Goal: Task Accomplishment & Management: Use online tool/utility

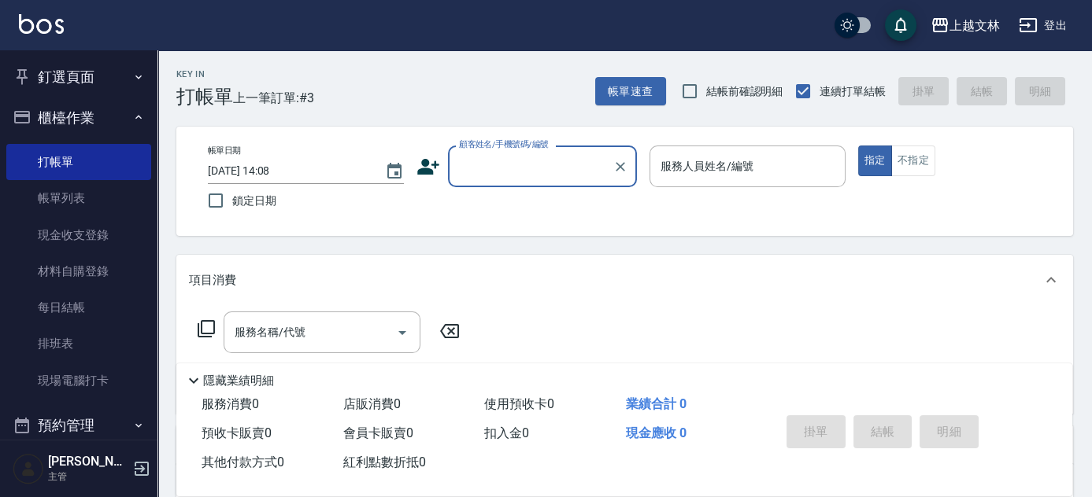
click at [563, 153] on input "顧客姓名/手機號碼/編號" at bounding box center [530, 167] width 151 height 28
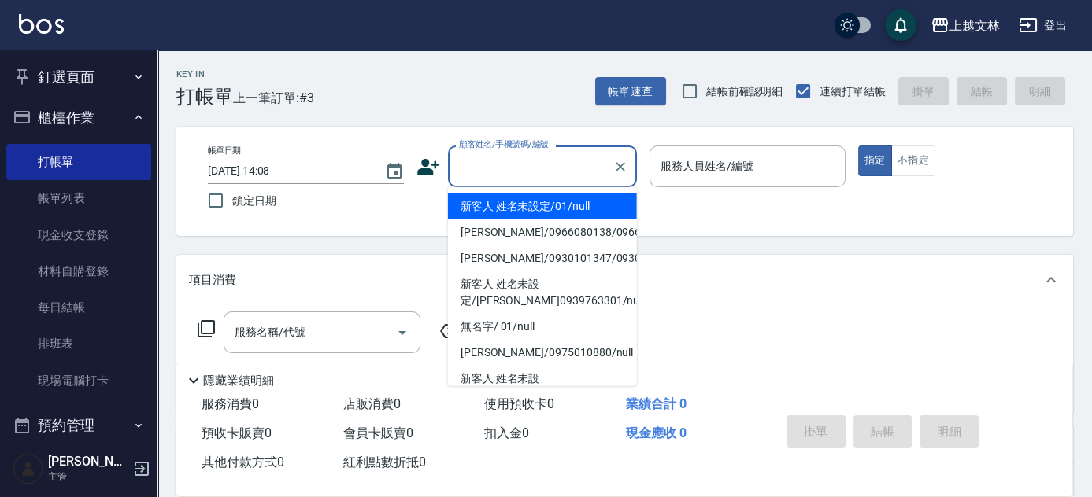
click at [548, 207] on li "新客人 姓名未設定/01/null" at bounding box center [542, 207] width 189 height 26
type input "新客人 姓名未設定/01/null"
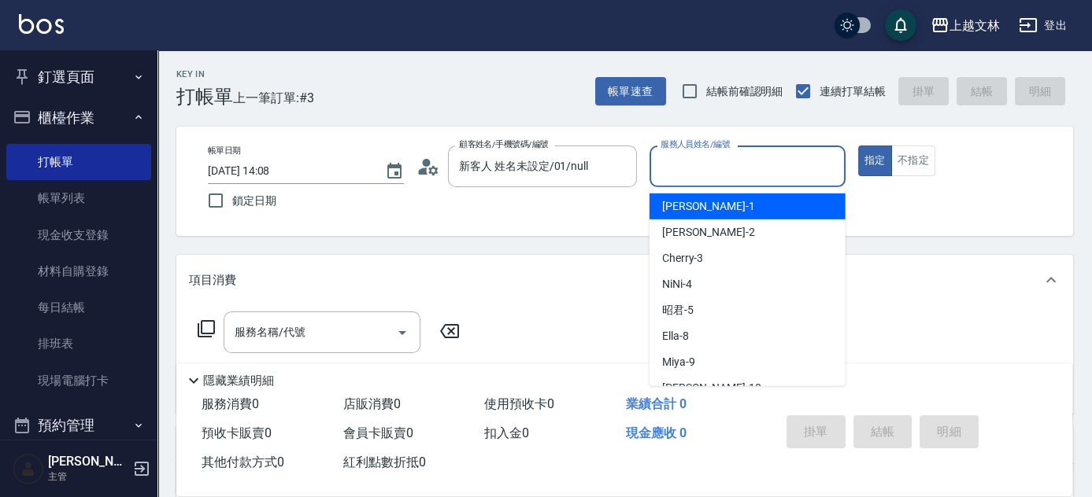
click at [688, 168] on input "服務人員姓名/編號" at bounding box center [747, 167] width 182 height 28
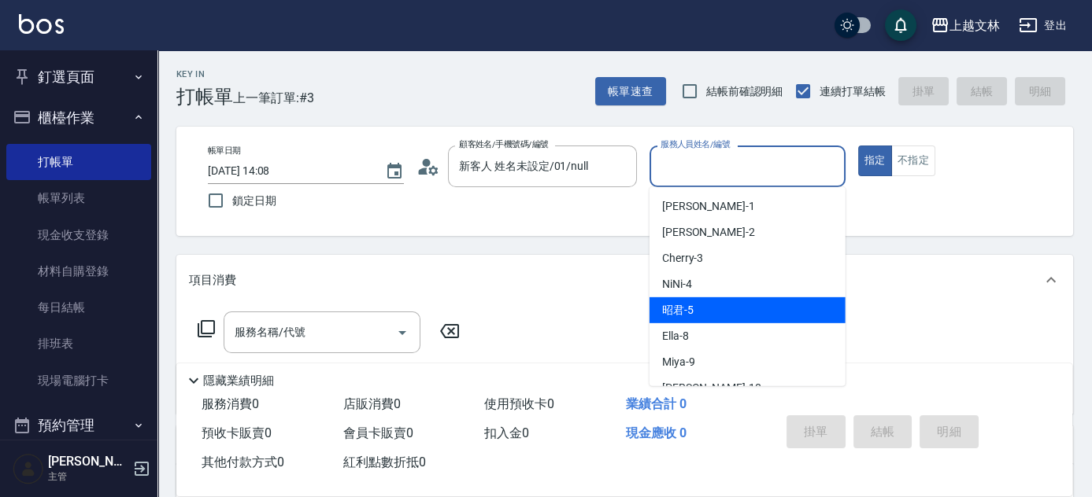
click at [710, 320] on ul "[PERSON_NAME] -1 [PERSON_NAME] -2 Cherry -3 NiNi -4 昭君 -5 Ella -8 Miya -9 [PERS…" at bounding box center [747, 286] width 196 height 199
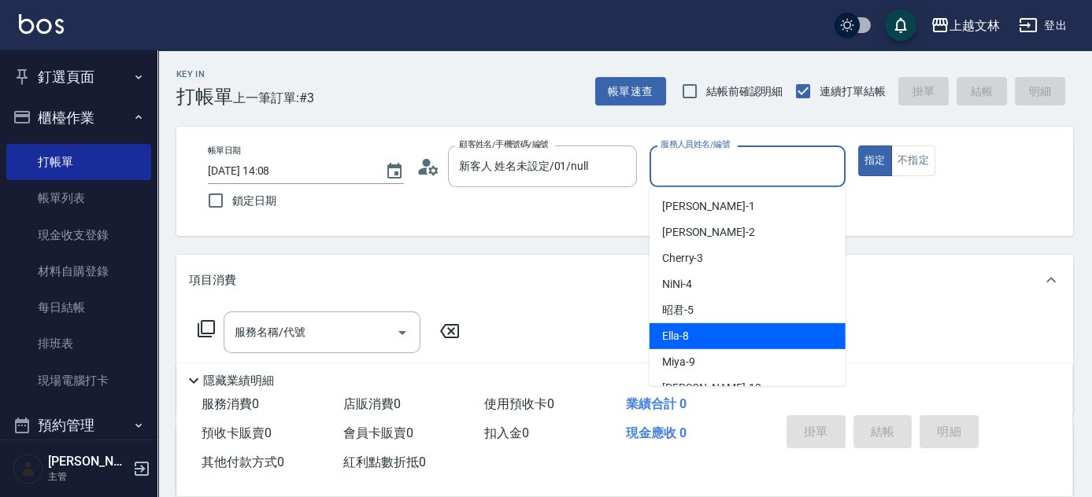
click at [684, 337] on span "Ella -8" at bounding box center [675, 336] width 27 height 17
type input "Ella-8"
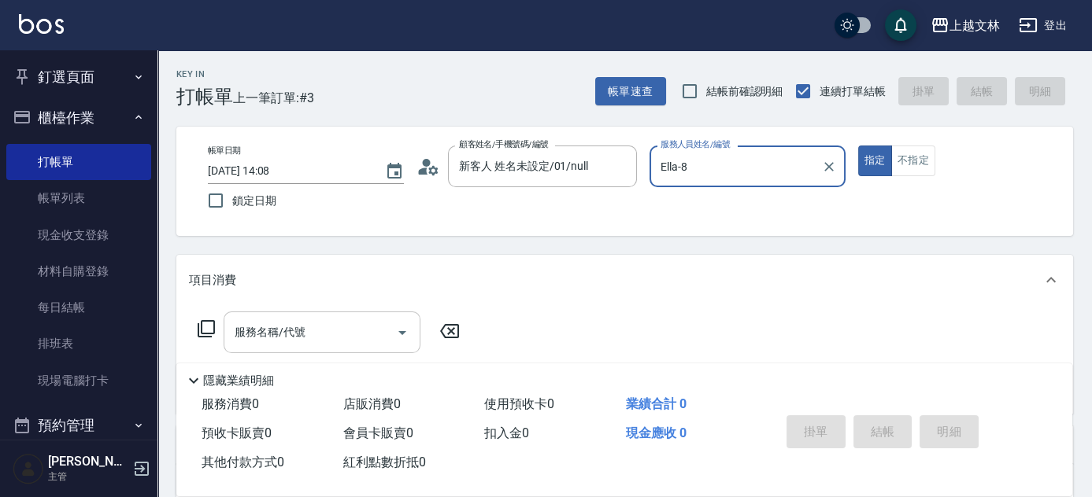
click at [334, 337] on input "服務名稱/代號" at bounding box center [310, 333] width 159 height 28
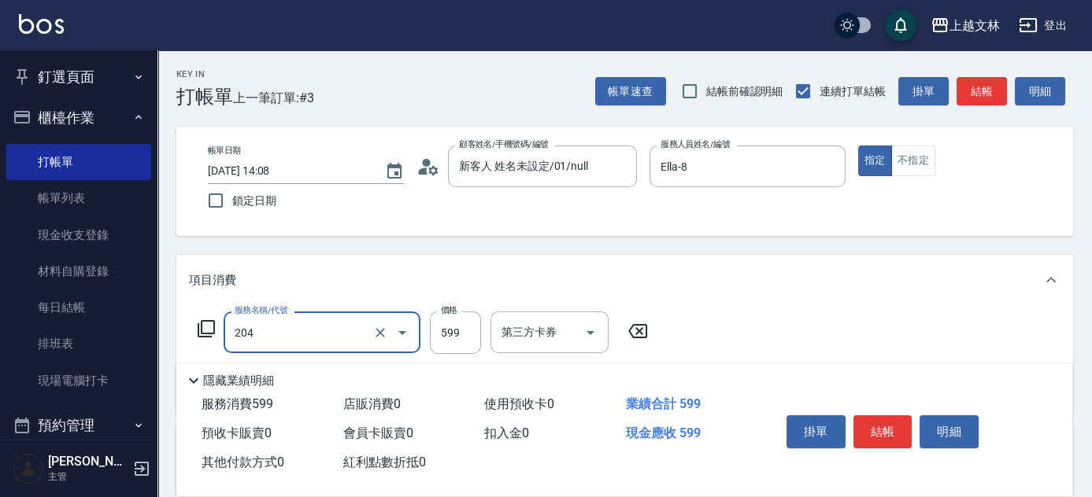
type input "A級洗+剪(204)"
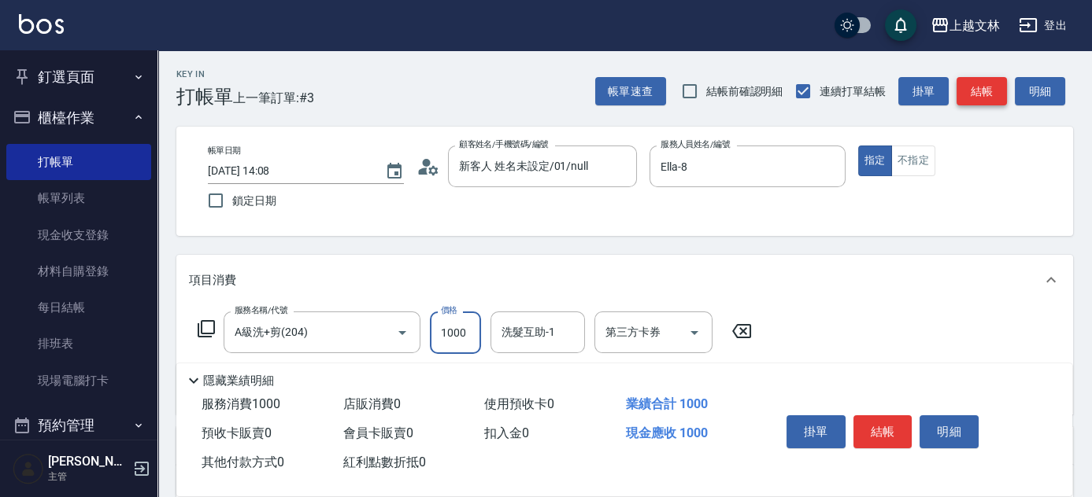
type input "1000"
click at [972, 102] on button "結帳" at bounding box center [981, 91] width 50 height 29
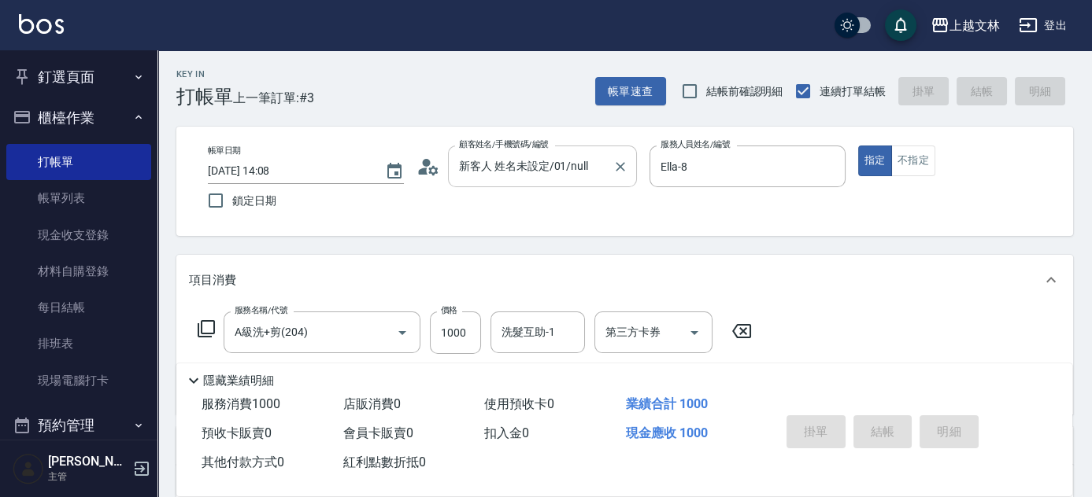
type input "[DATE] 18:16"
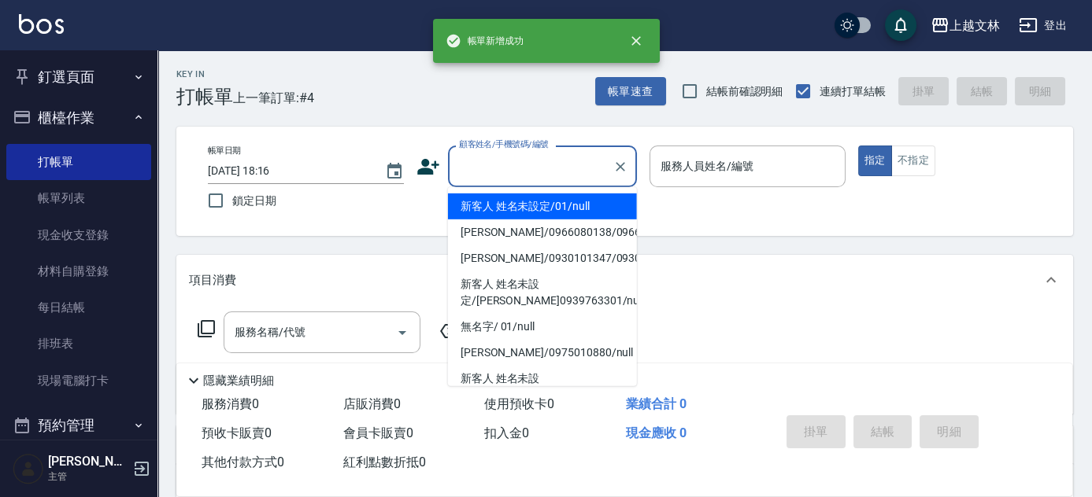
click at [548, 168] on input "顧客姓名/手機號碼/編號" at bounding box center [530, 167] width 151 height 28
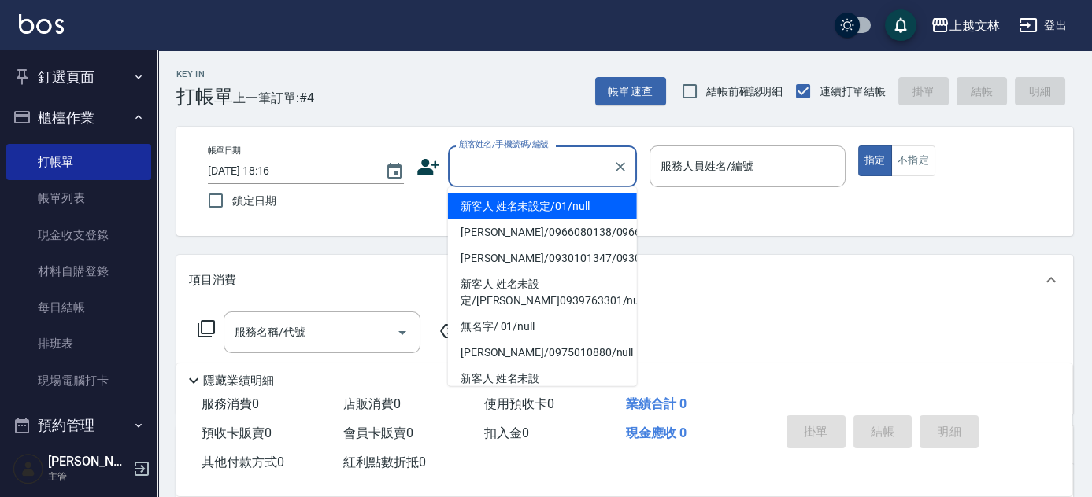
drag, startPoint x: 533, startPoint y: 201, endPoint x: 700, endPoint y: 168, distance: 170.1
click at [534, 202] on li "新客人 姓名未設定/01/null" at bounding box center [542, 207] width 189 height 26
type input "新客人 姓名未設定/01/null"
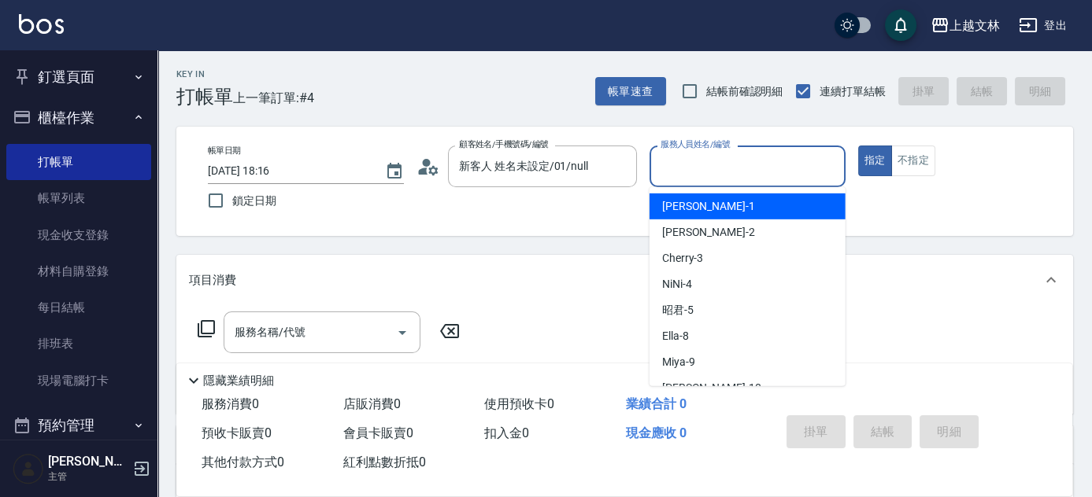
click at [710, 164] on input "服務人員姓名/編號" at bounding box center [747, 167] width 182 height 28
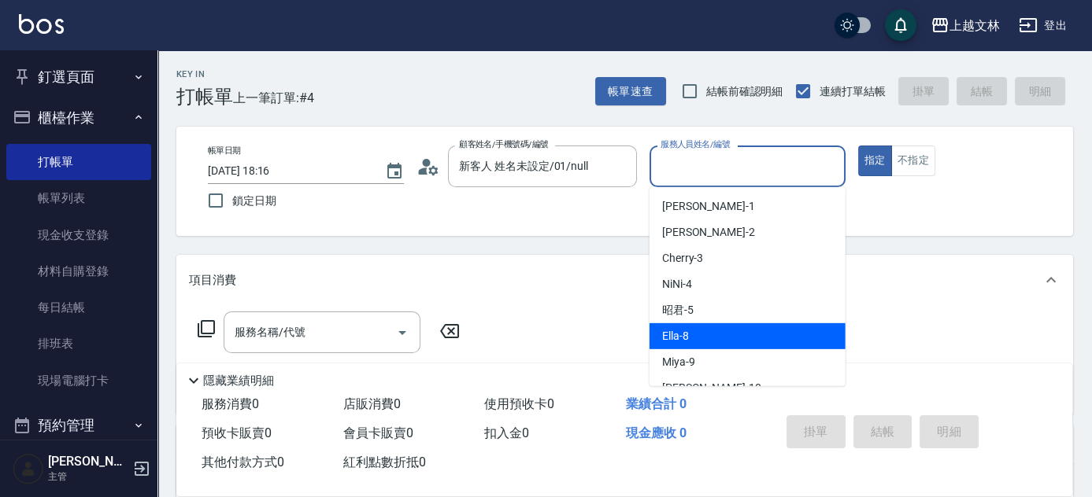
click at [699, 327] on div "Ella -8" at bounding box center [747, 336] width 196 height 26
type input "Ella-8"
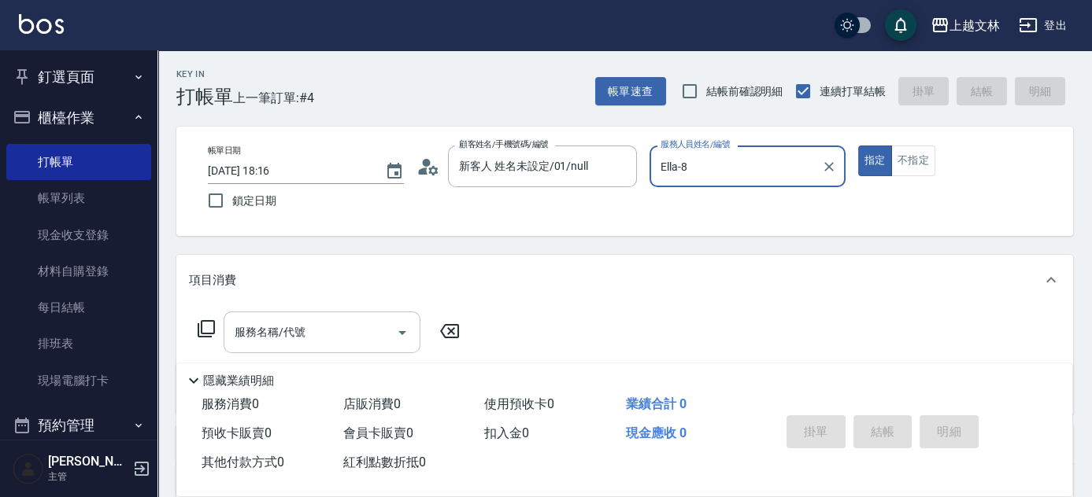
click at [334, 345] on input "服務名稱/代號" at bounding box center [310, 333] width 159 height 28
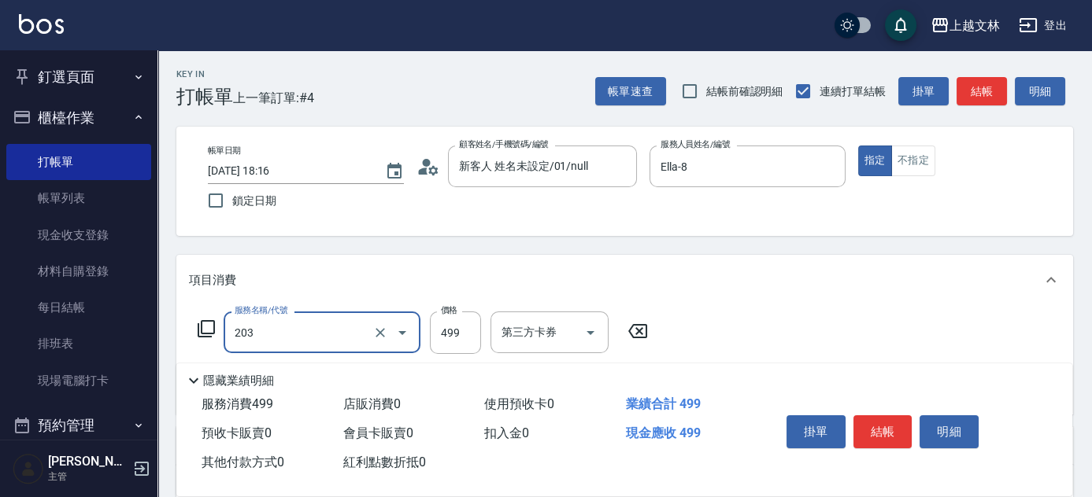
type input "B級洗+剪(203)"
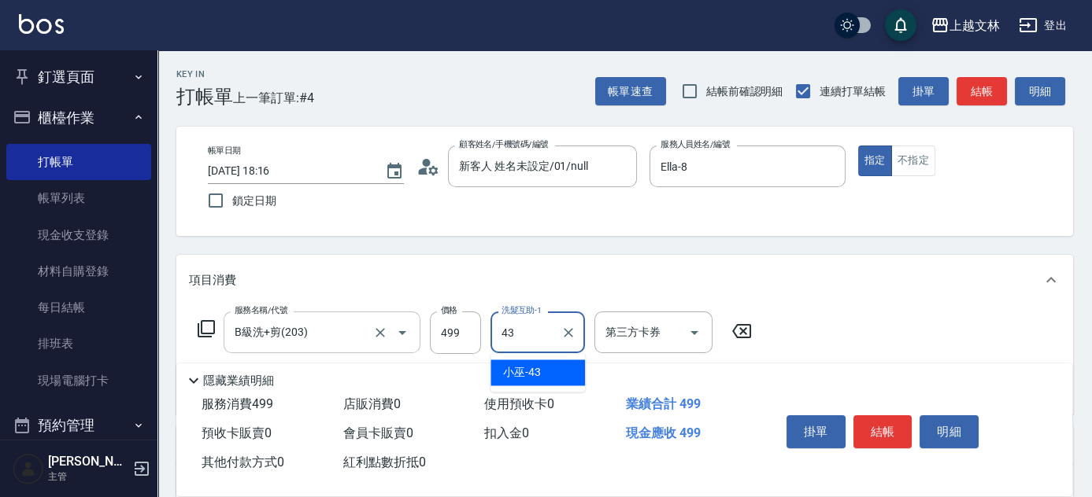
type input "小巫-43"
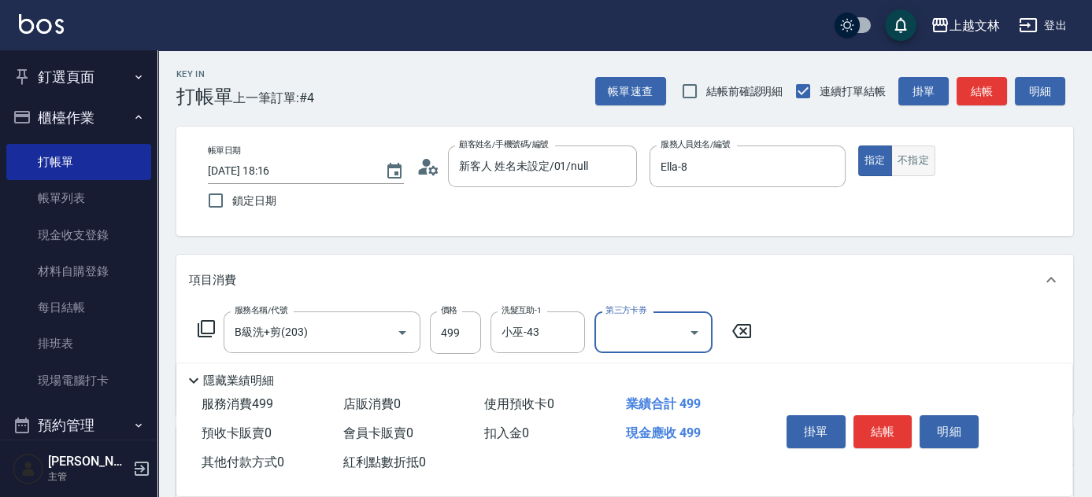
click at [910, 160] on button "不指定" at bounding box center [913, 161] width 44 height 31
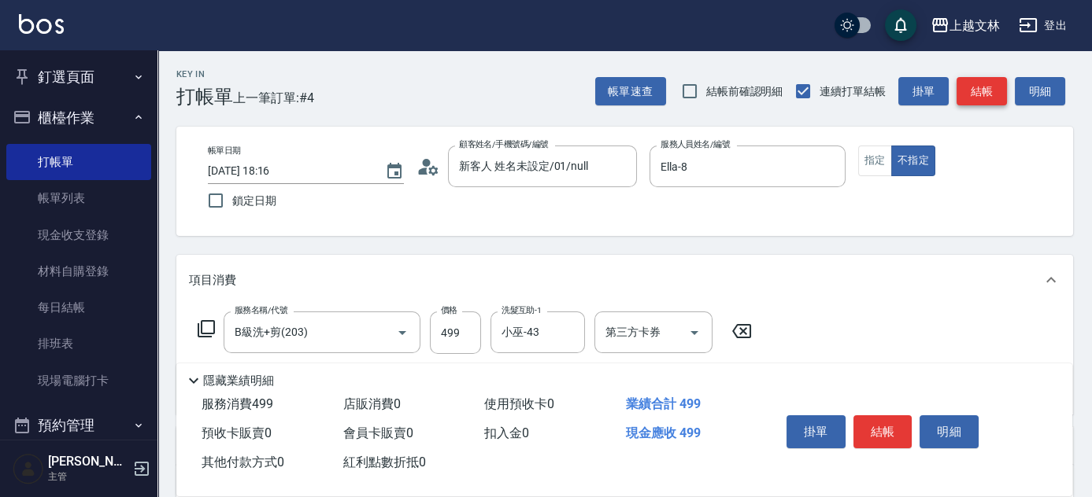
click at [986, 87] on button "結帳" at bounding box center [981, 91] width 50 height 29
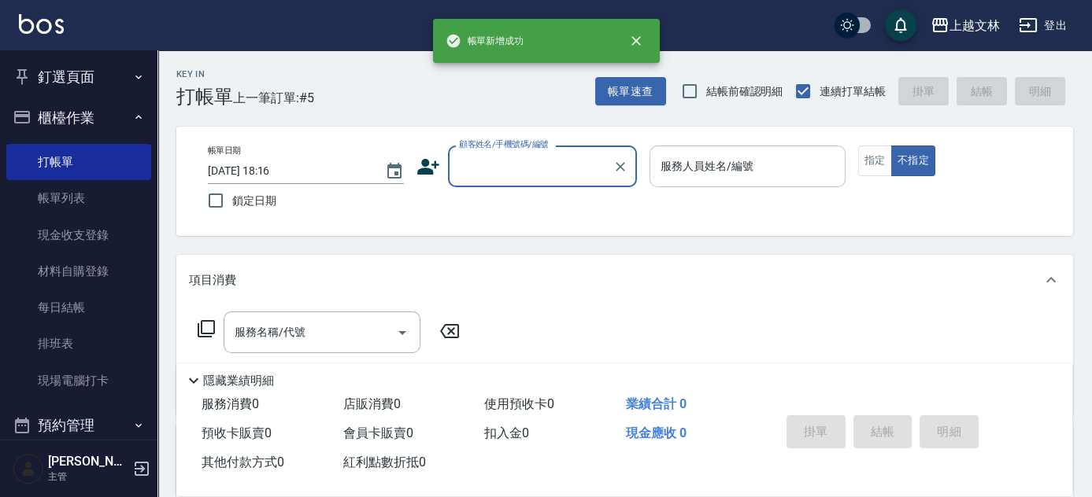
drag, startPoint x: 714, startPoint y: 169, endPoint x: 710, endPoint y: 176, distance: 8.1
click at [715, 162] on div "服務人員姓名/編號 服務人員姓名/編號" at bounding box center [747, 167] width 196 height 42
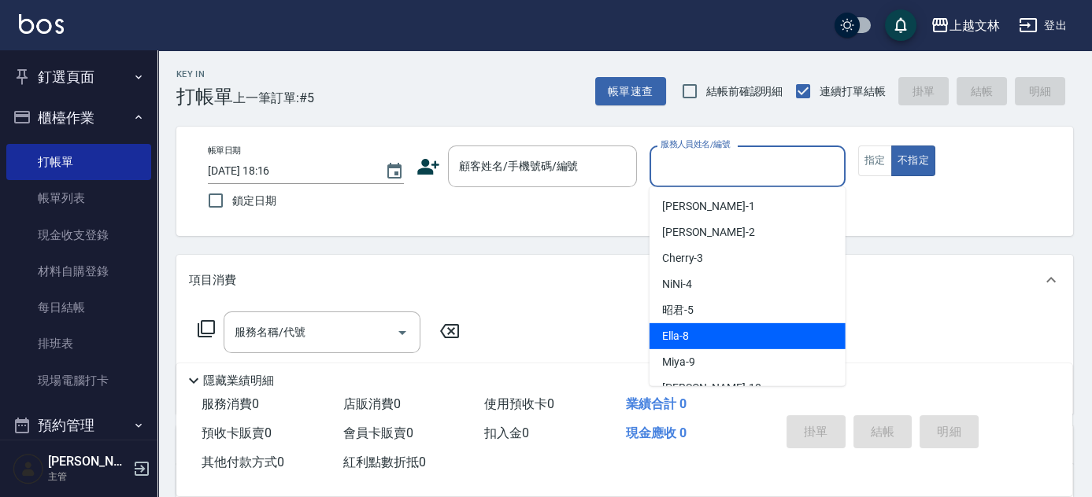
click at [679, 336] on span "Ella -8" at bounding box center [675, 336] width 27 height 17
type input "Ella-8"
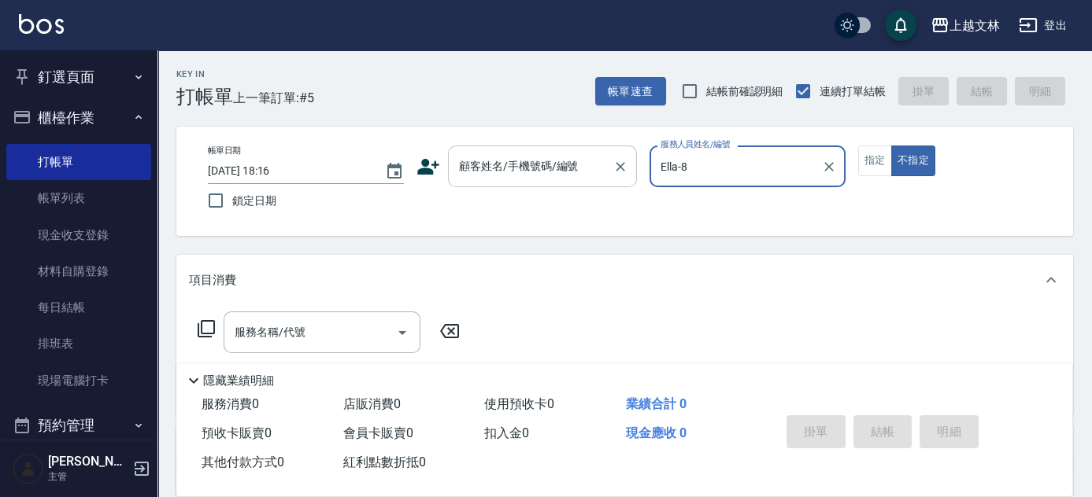
click at [530, 174] on input "顧客姓名/手機號碼/編號" at bounding box center [530, 167] width 151 height 28
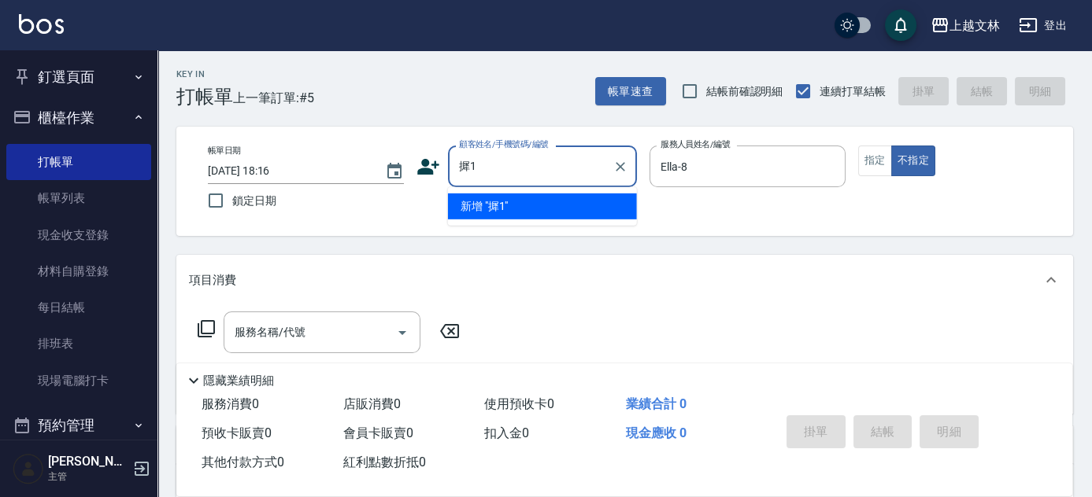
type input "孻"
type input "ㄋ"
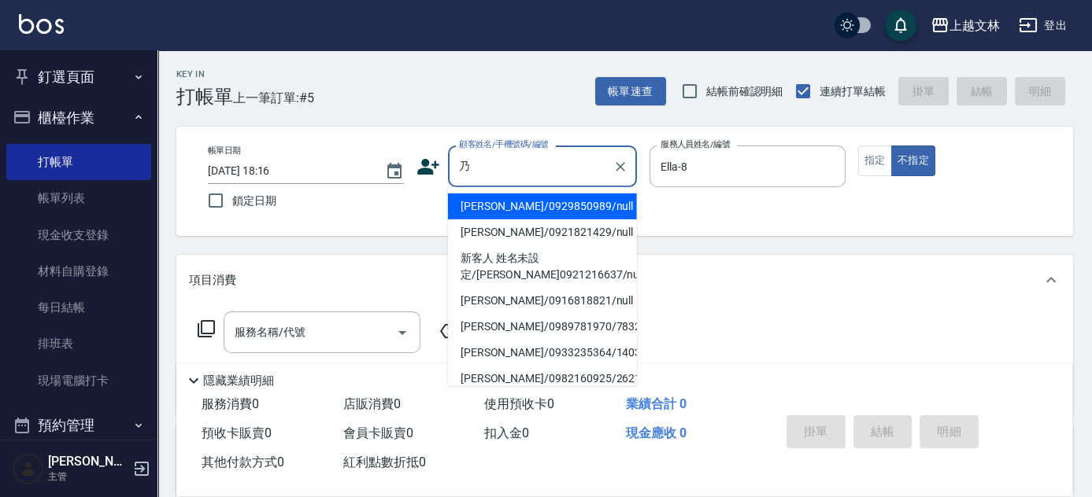
click at [538, 204] on li "[PERSON_NAME]/0929850989/null" at bounding box center [542, 207] width 189 height 26
type input "[PERSON_NAME]/0929850989/null"
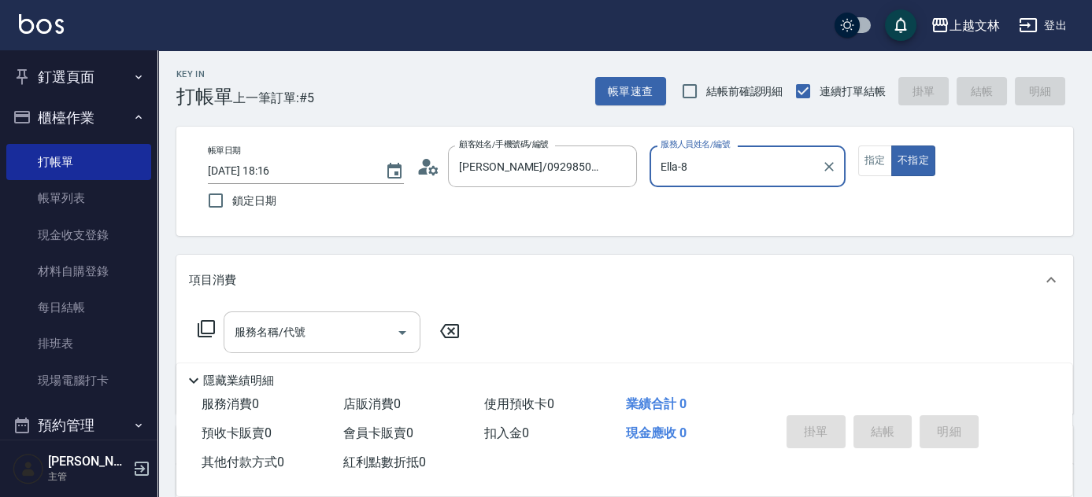
click at [338, 337] on input "服務名稱/代號" at bounding box center [310, 333] width 159 height 28
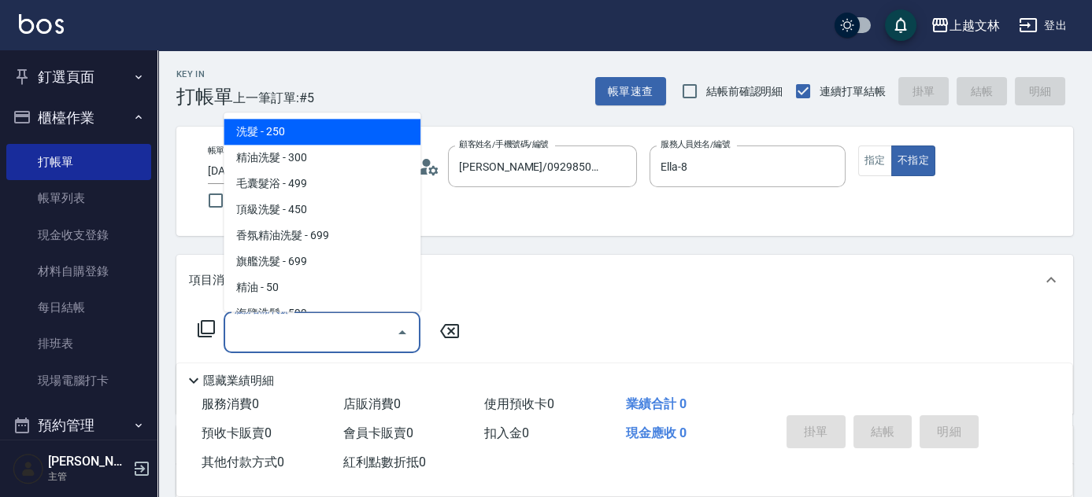
click at [207, 329] on icon at bounding box center [206, 329] width 19 height 19
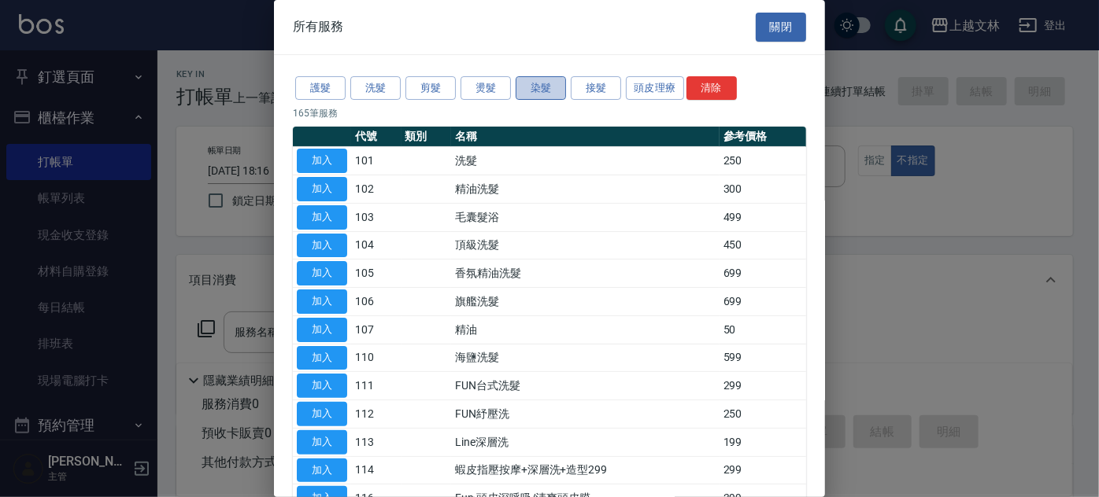
click at [530, 89] on button "染髮" at bounding box center [540, 88] width 50 height 24
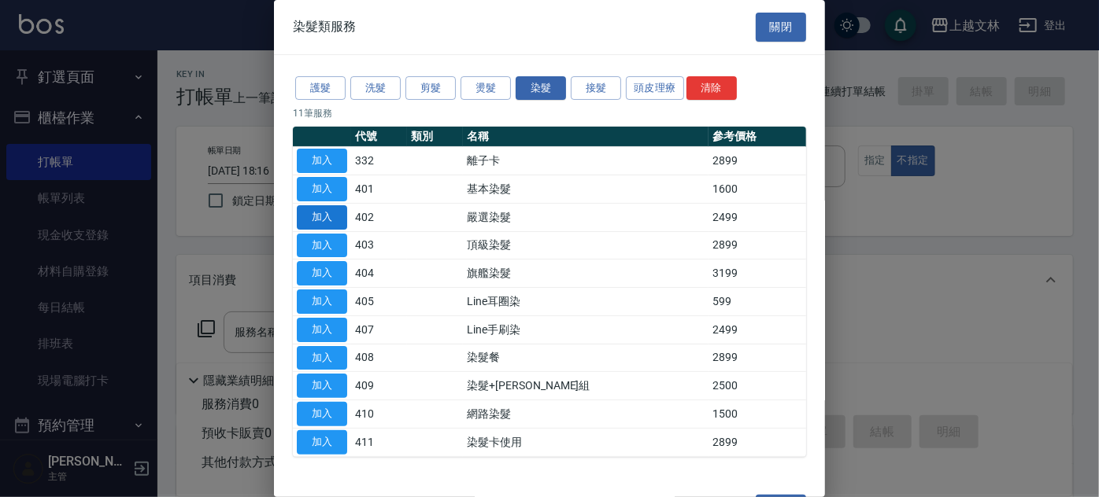
click at [338, 221] on button "加入" at bounding box center [322, 217] width 50 height 24
type input "嚴選染髮(402)"
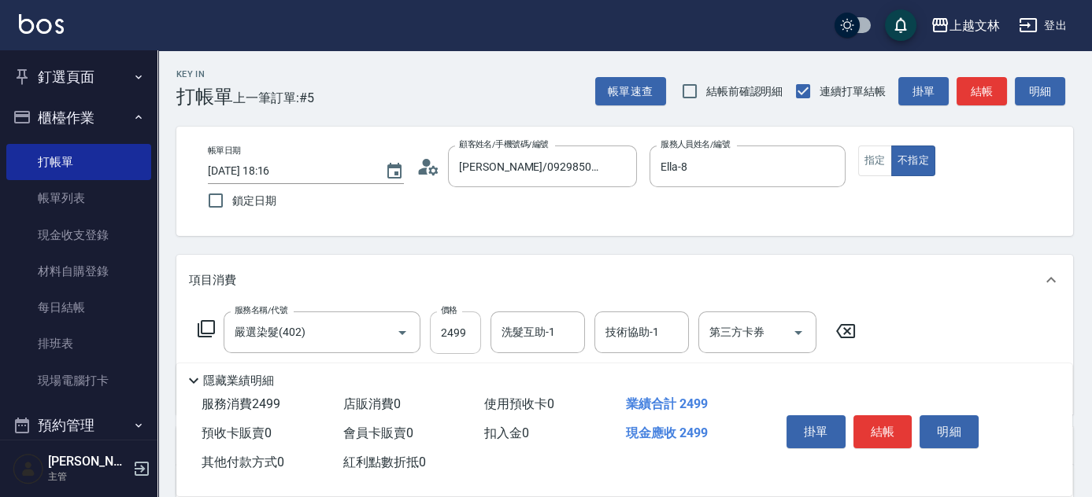
click at [468, 324] on input "2499" at bounding box center [455, 333] width 51 height 42
click at [512, 333] on div "洗髮互助-1 洗髮互助-1" at bounding box center [537, 333] width 94 height 42
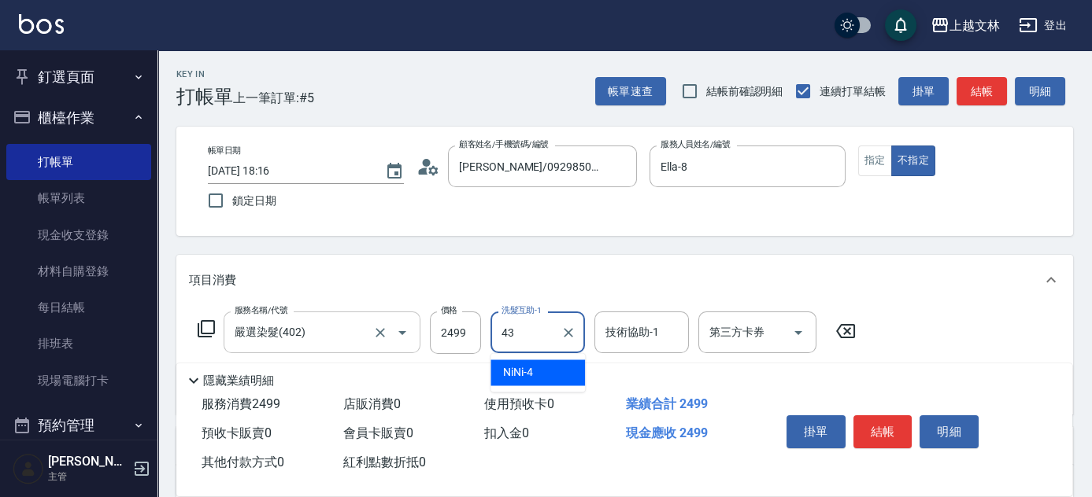
type input "小巫-43"
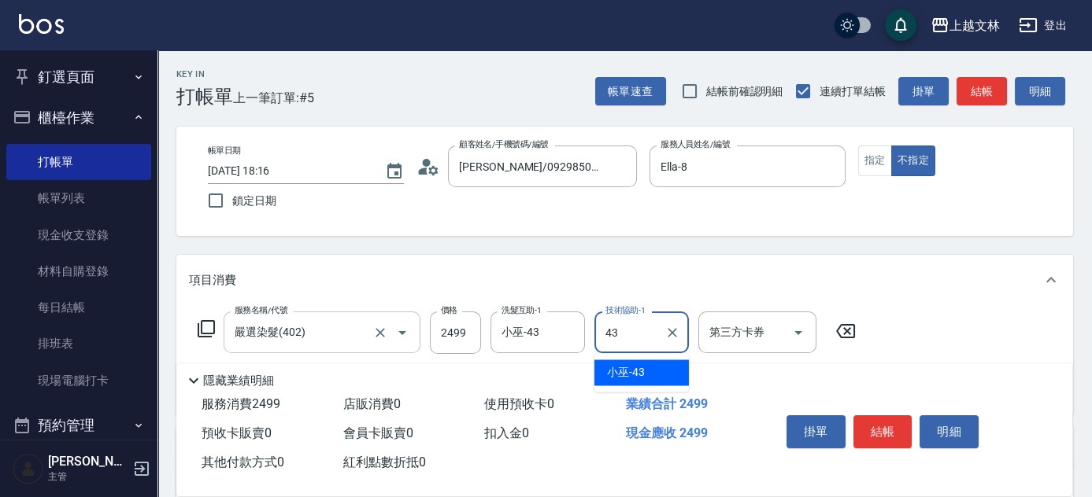
type input "小巫-43"
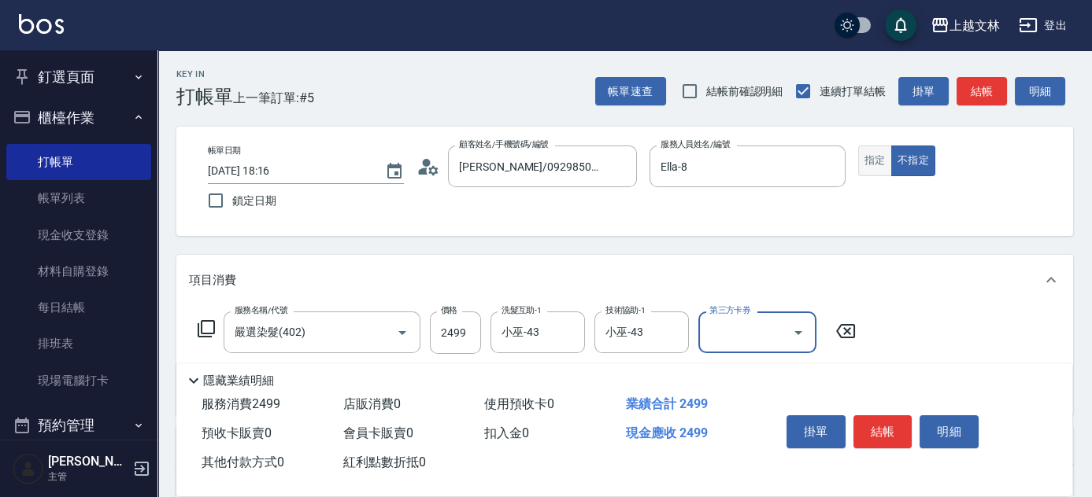
drag, startPoint x: 866, startPoint y: 161, endPoint x: 870, endPoint y: 171, distance: 11.3
click at [867, 161] on button "指定" at bounding box center [875, 161] width 34 height 31
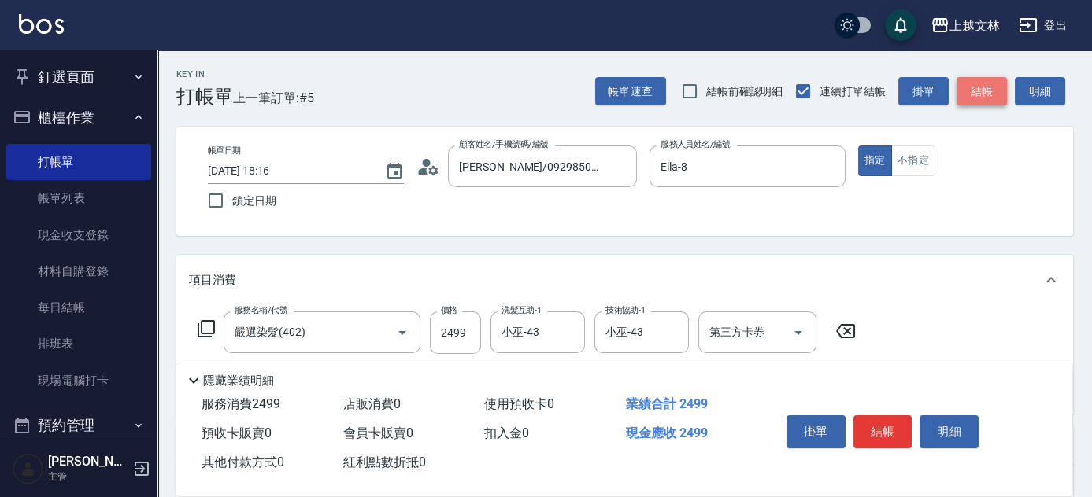
click at [981, 94] on button "結帳" at bounding box center [981, 91] width 50 height 29
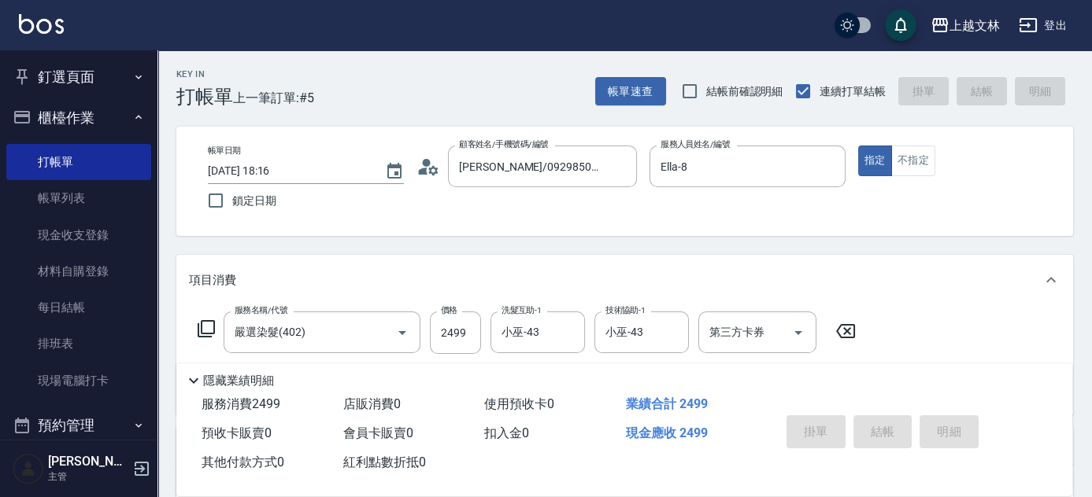
type input "[DATE] 18:17"
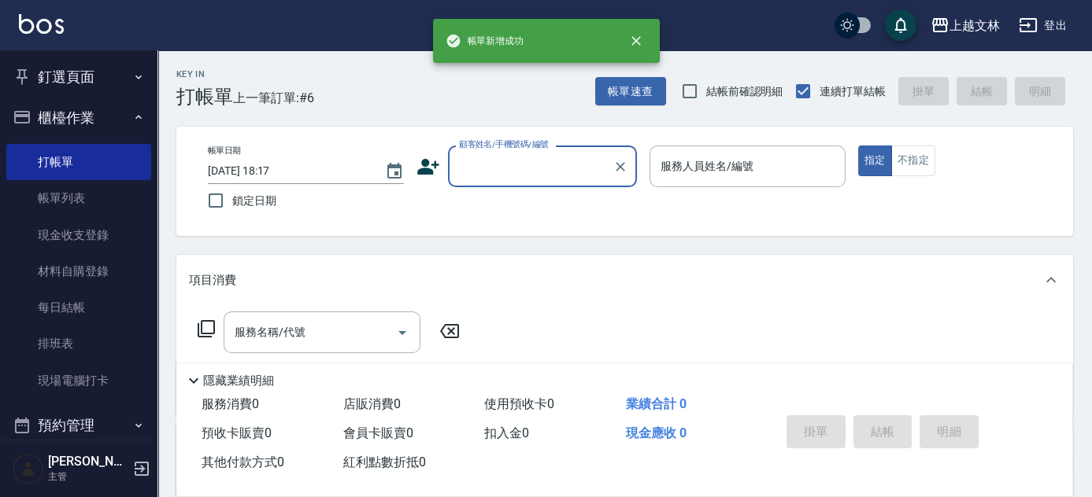
drag, startPoint x: 518, startPoint y: 150, endPoint x: 525, endPoint y: 146, distance: 8.1
click at [524, 146] on div "顧客姓名/手機號碼/編號 顧客姓名/手機號碼/編號" at bounding box center [542, 167] width 189 height 42
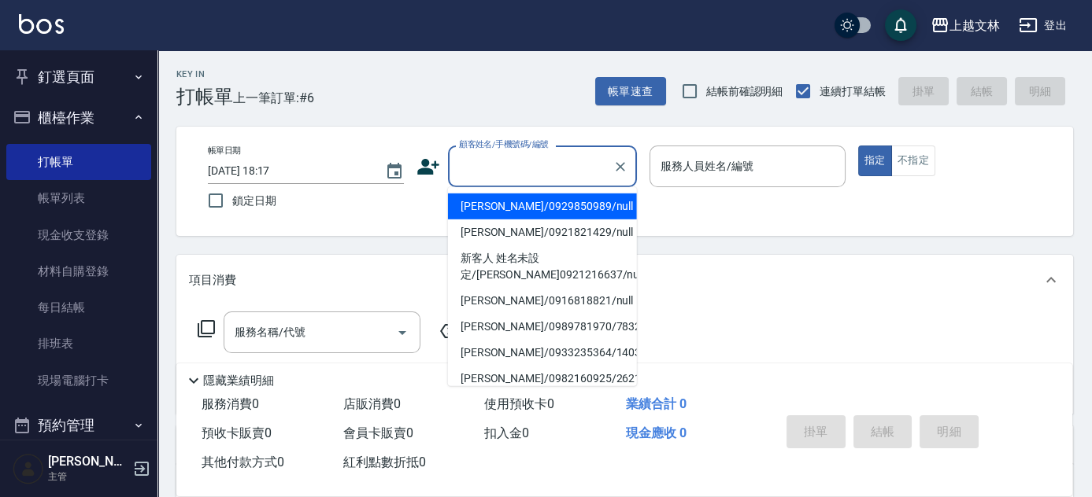
click at [523, 157] on input "顧客姓名/手機號碼/編號" at bounding box center [530, 167] width 151 height 28
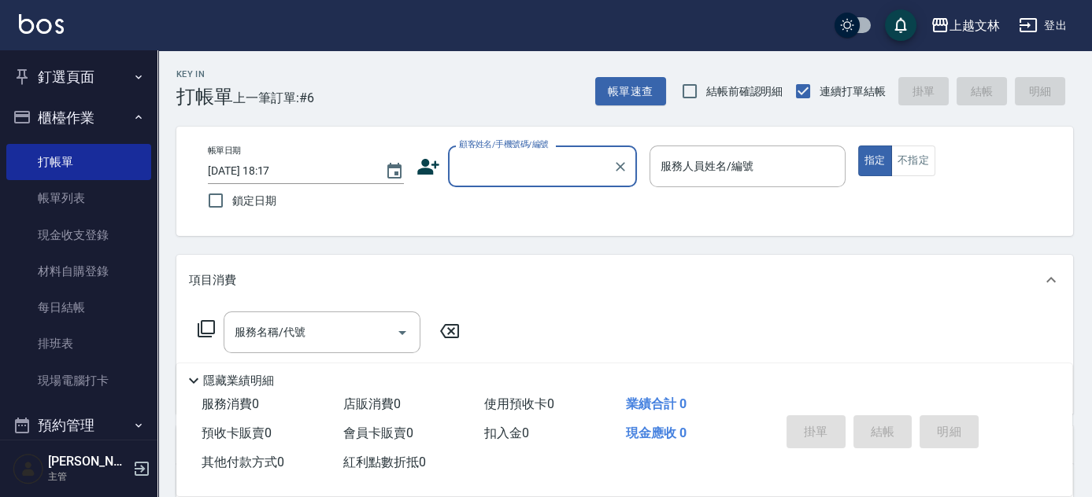
click at [523, 166] on input "顧客姓名/手機號碼/編號" at bounding box center [530, 167] width 151 height 28
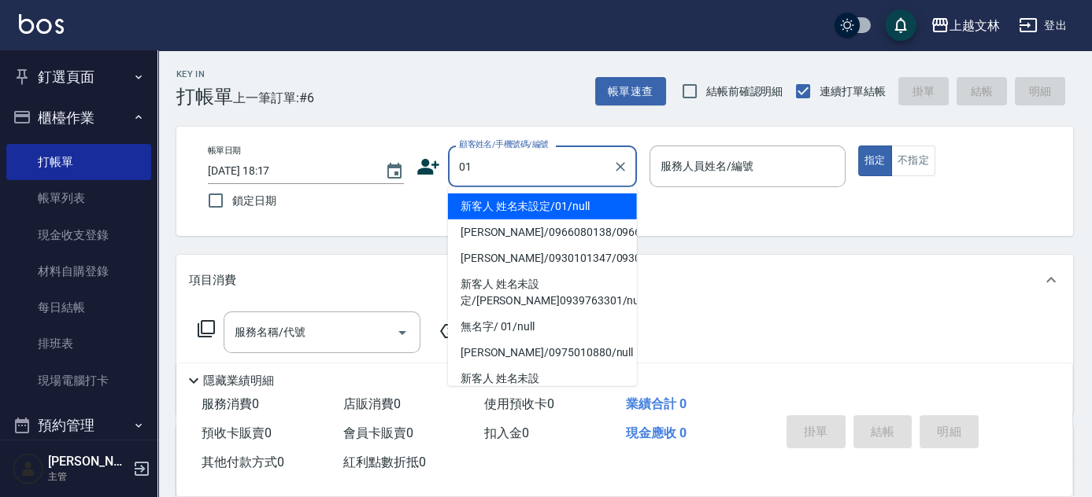
click at [507, 208] on li "新客人 姓名未設定/01/null" at bounding box center [542, 207] width 189 height 26
type input "新客人 姓名未設定/01/null"
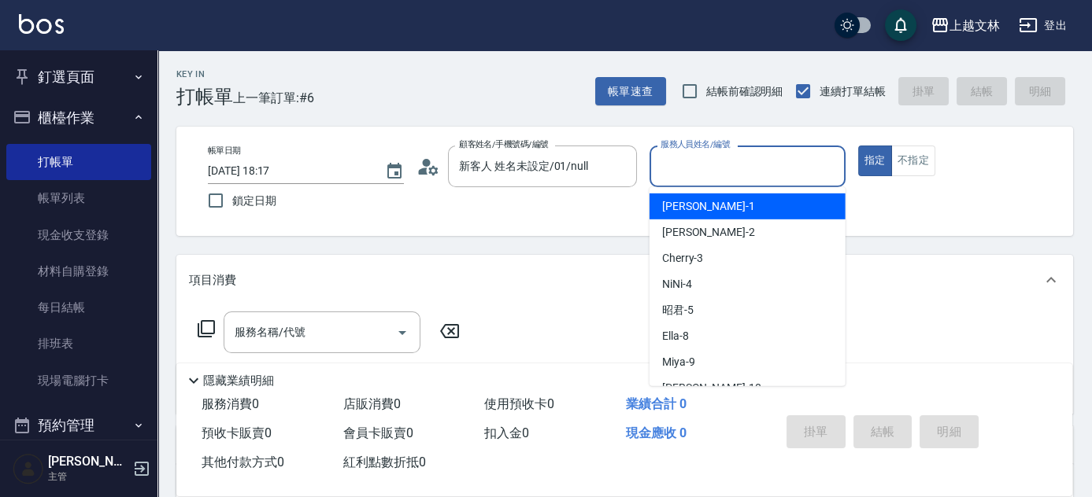
click at [711, 167] on input "服務人員姓名/編號" at bounding box center [747, 167] width 182 height 28
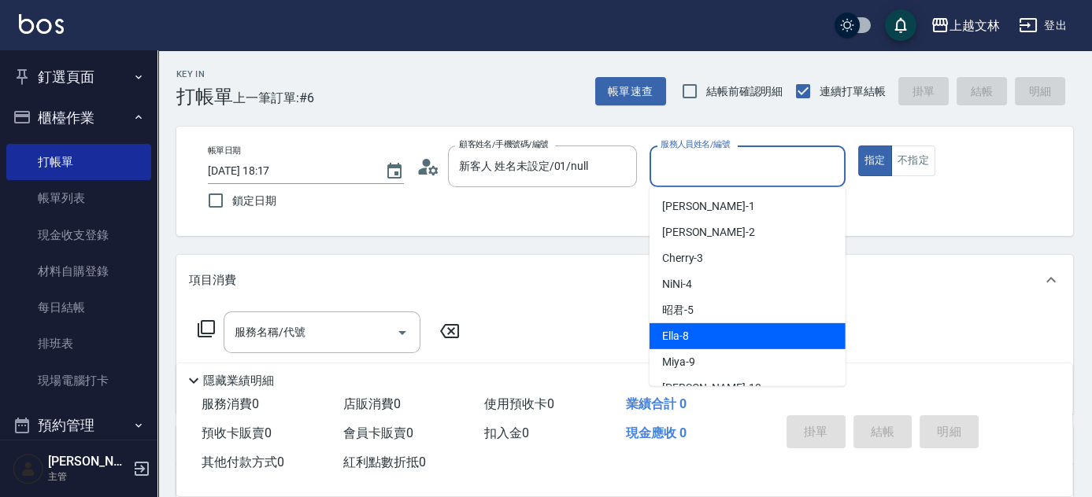
click at [689, 336] on div "Ella -8" at bounding box center [747, 336] width 196 height 26
type input "Ella-8"
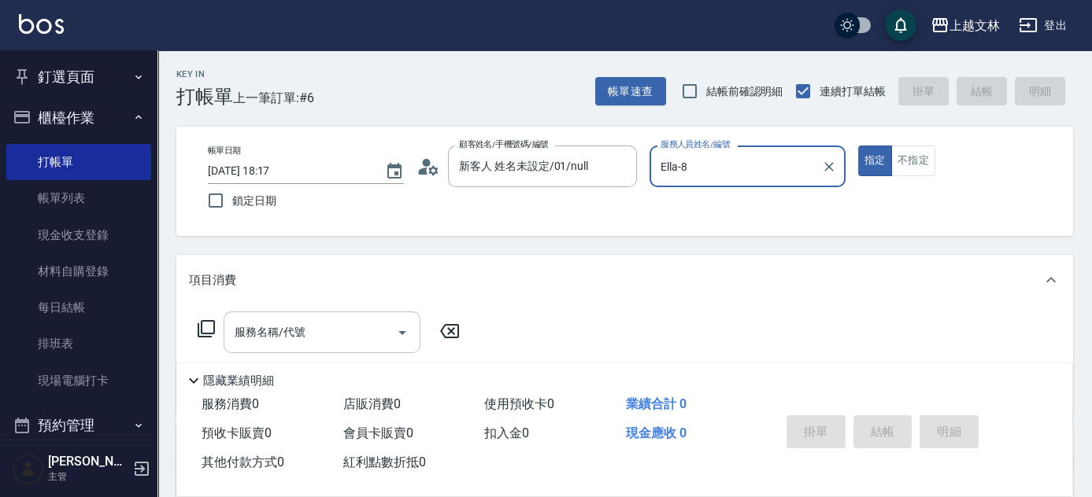
click at [295, 346] on input "服務名稱/代號" at bounding box center [310, 333] width 159 height 28
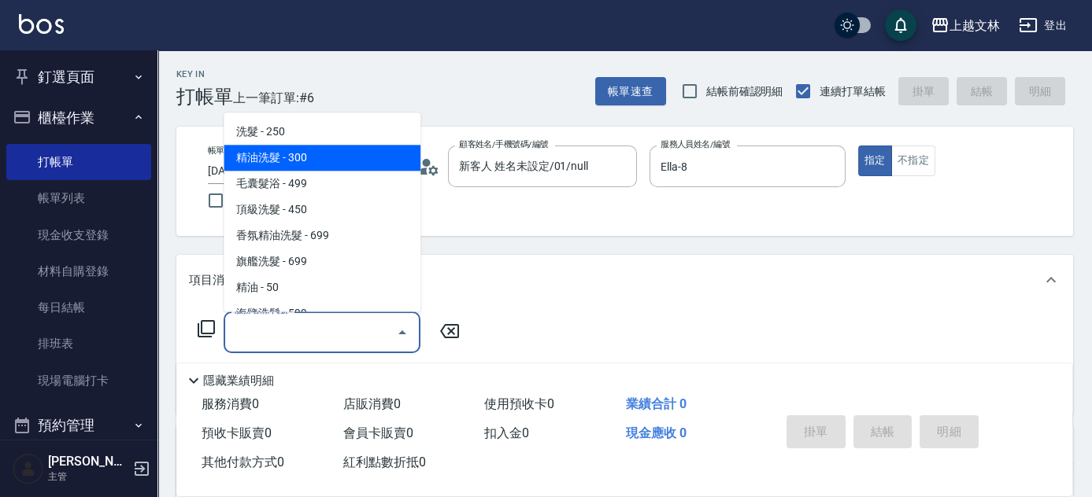
click at [291, 159] on span "精油洗髮 - 300" at bounding box center [322, 159] width 197 height 26
type input "精油洗髮(102)"
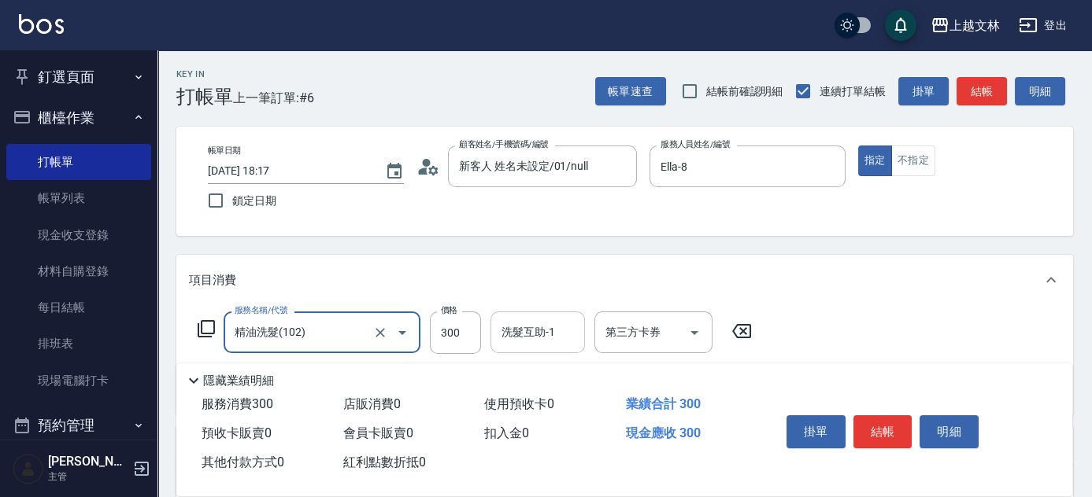
click at [520, 343] on input "洗髮互助-1" at bounding box center [537, 333] width 80 height 28
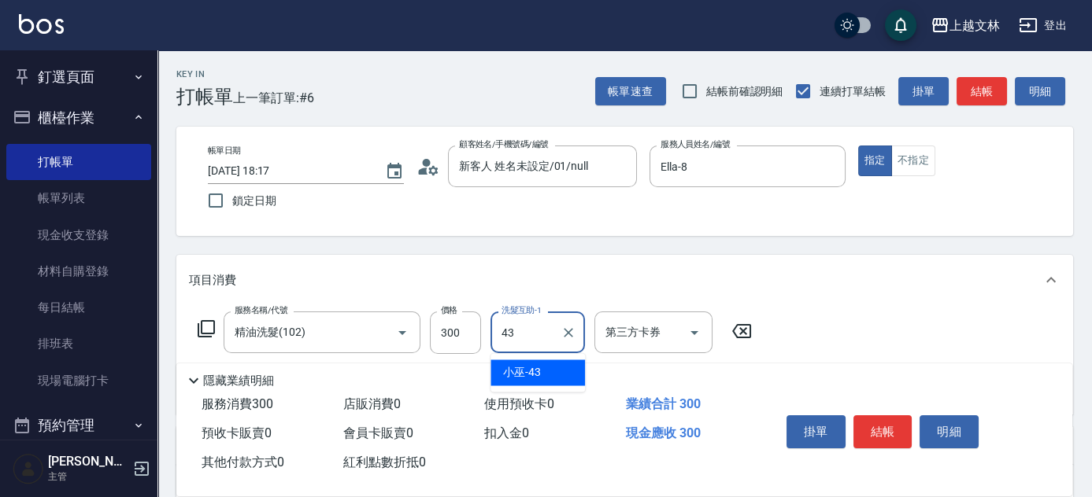
type input "小巫-43"
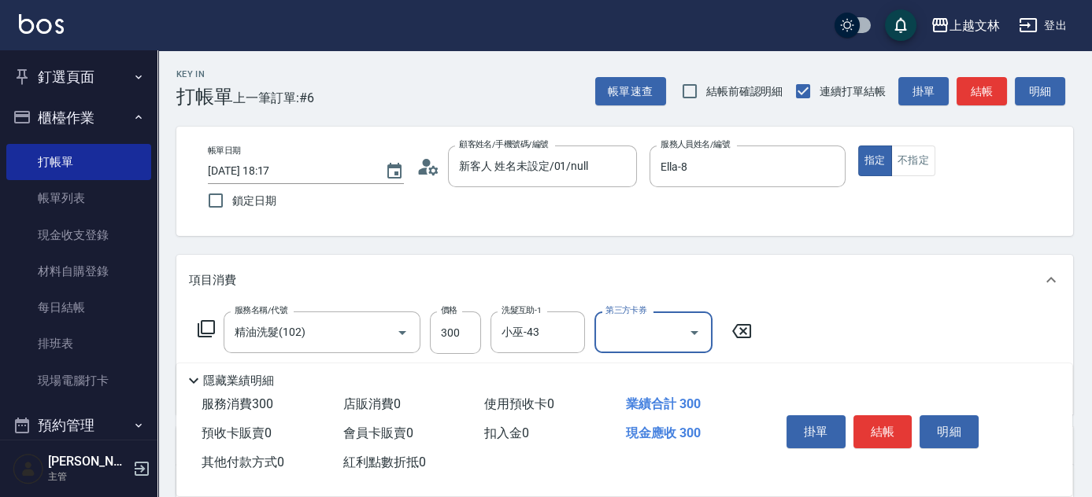
click at [906, 176] on div "帳單日期 [DATE] 18:17 鎖定日期 顧客姓名/手機號碼/編號 新客人 姓名未設定/01/null 顧客姓名/手機號碼/編號 服務人員姓名/編號 El…" at bounding box center [624, 182] width 859 height 72
click at [905, 161] on button "不指定" at bounding box center [913, 161] width 44 height 31
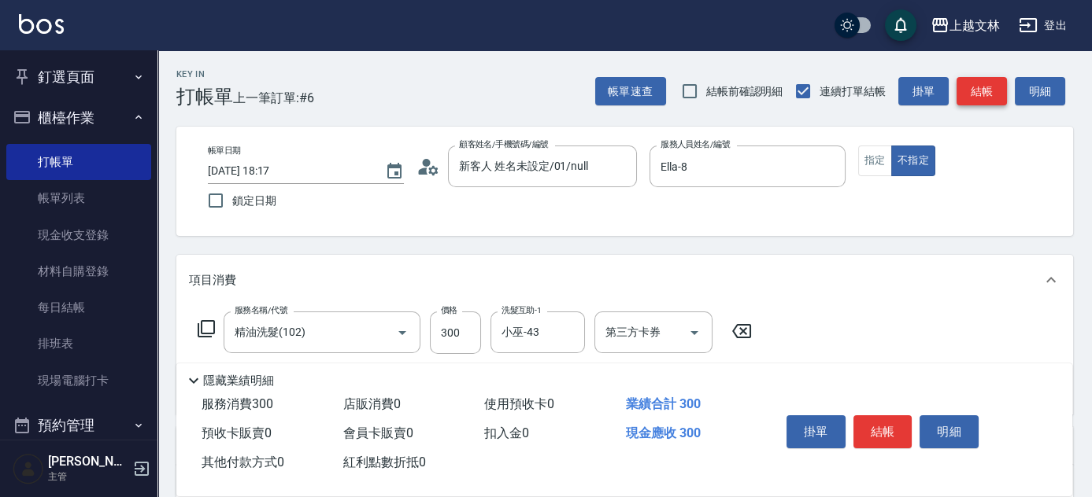
click at [992, 92] on button "結帳" at bounding box center [981, 91] width 50 height 29
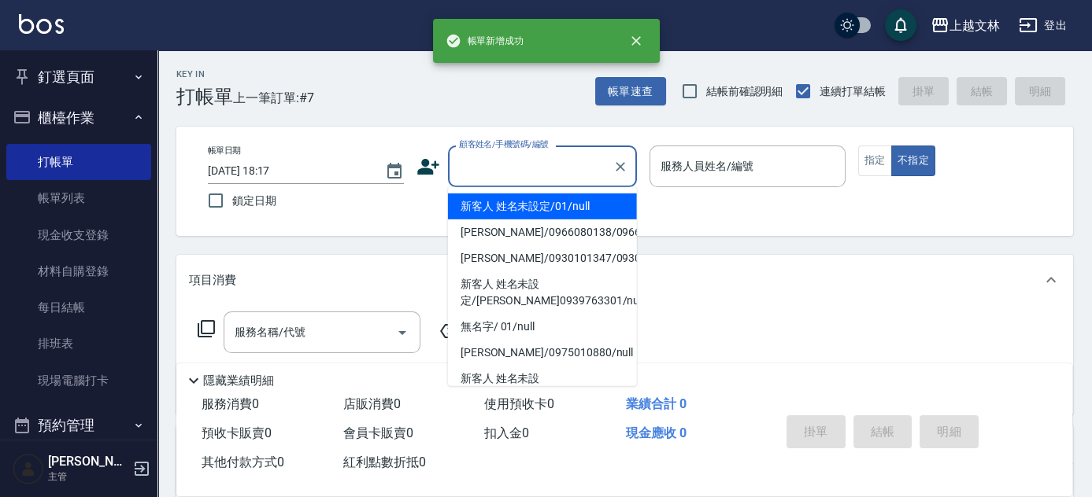
click at [505, 176] on input "顧客姓名/手機號碼/編號" at bounding box center [530, 167] width 151 height 28
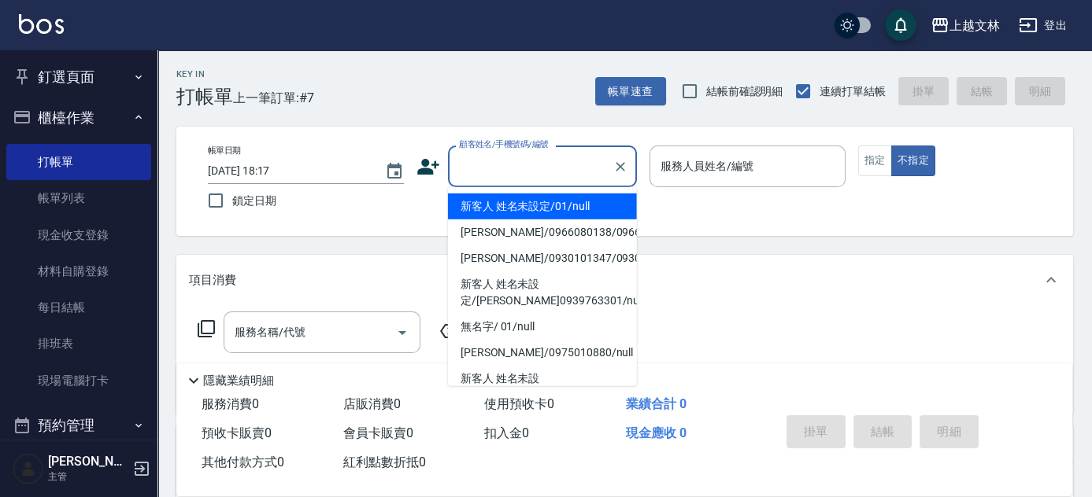
click at [512, 203] on li "新客人 姓名未設定/01/null" at bounding box center [542, 207] width 189 height 26
type input "新客人 姓名未設定/01/null"
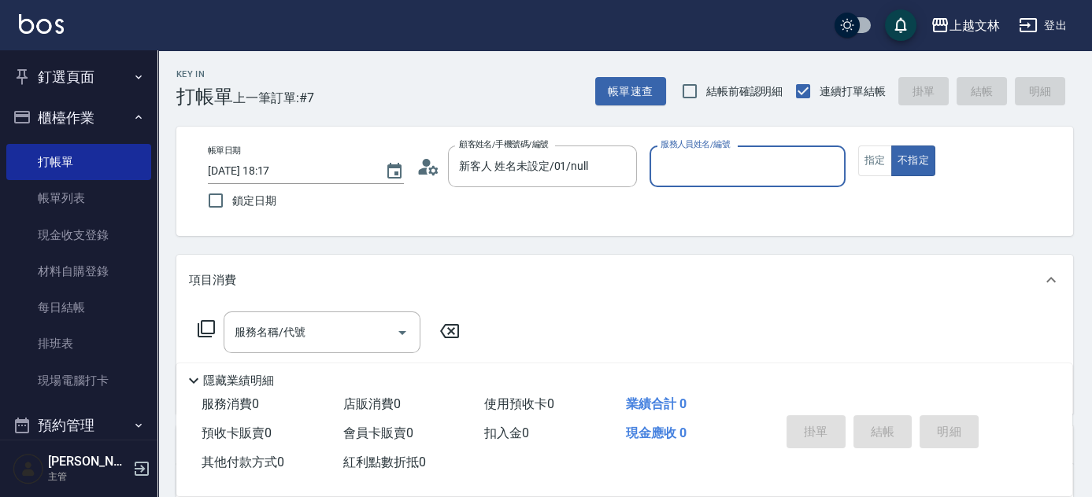
click at [707, 175] on input "服務人員姓名/編號" at bounding box center [747, 167] width 182 height 28
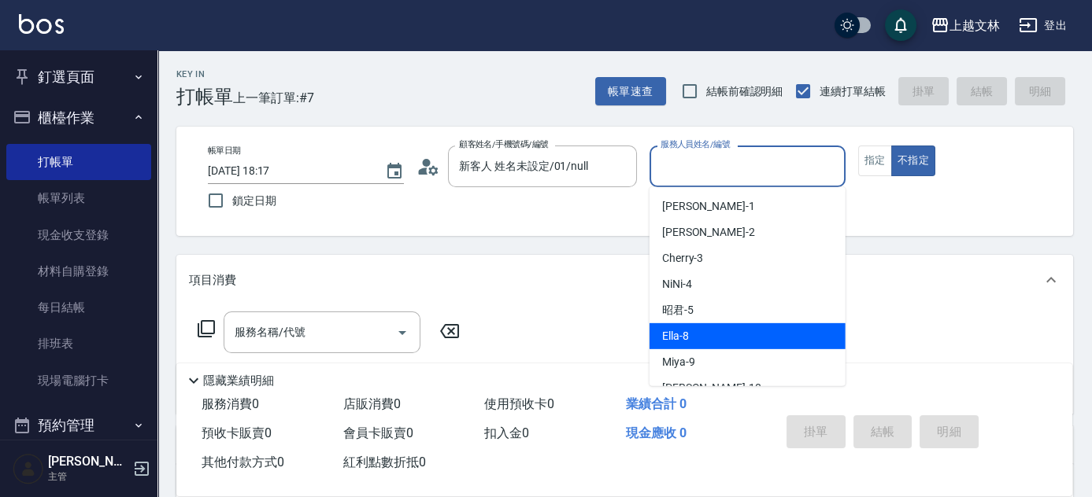
click at [679, 343] on span "Ella -8" at bounding box center [675, 336] width 27 height 17
type input "Ella-8"
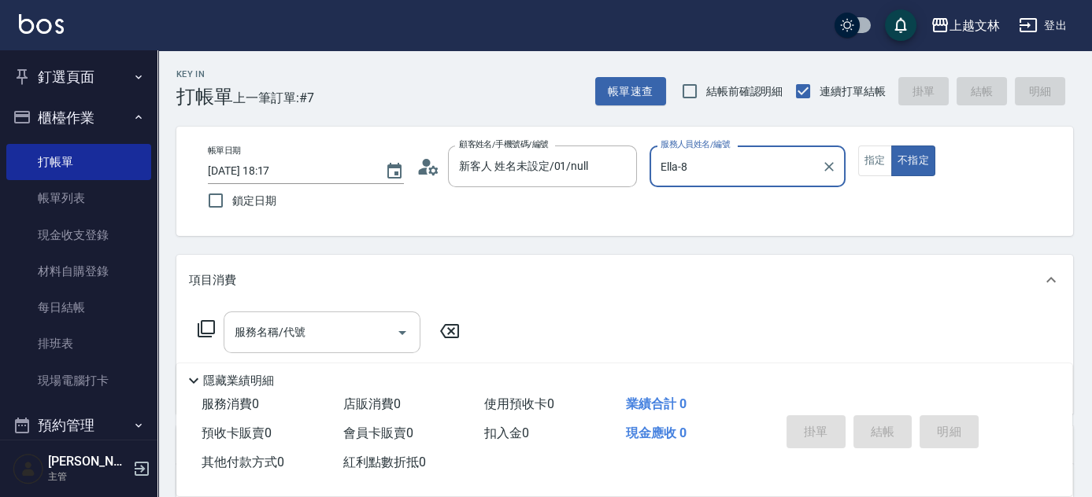
drag, startPoint x: 338, startPoint y: 346, endPoint x: 348, endPoint y: 347, distance: 10.3
click at [345, 348] on div "服務名稱/代號" at bounding box center [322, 333] width 197 height 42
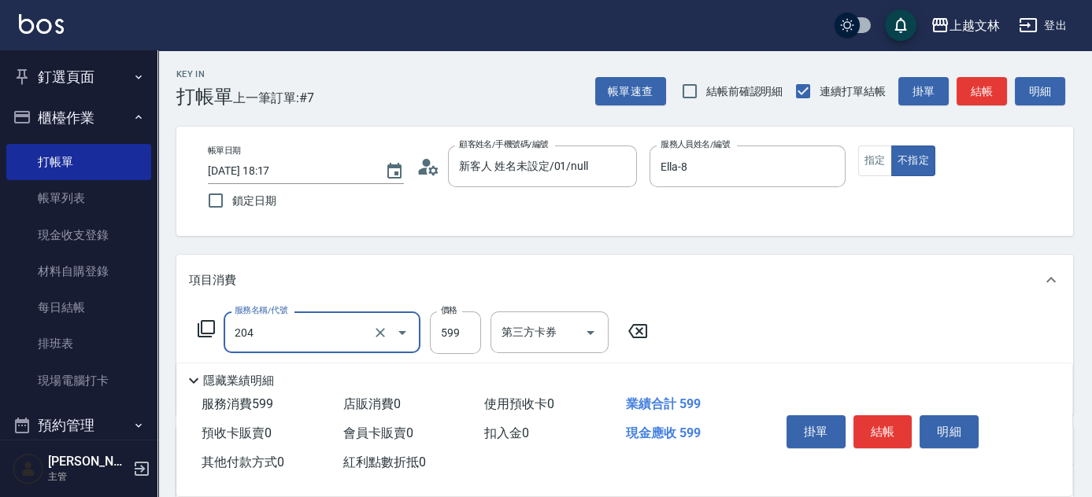
type input "A級洗+剪(204)"
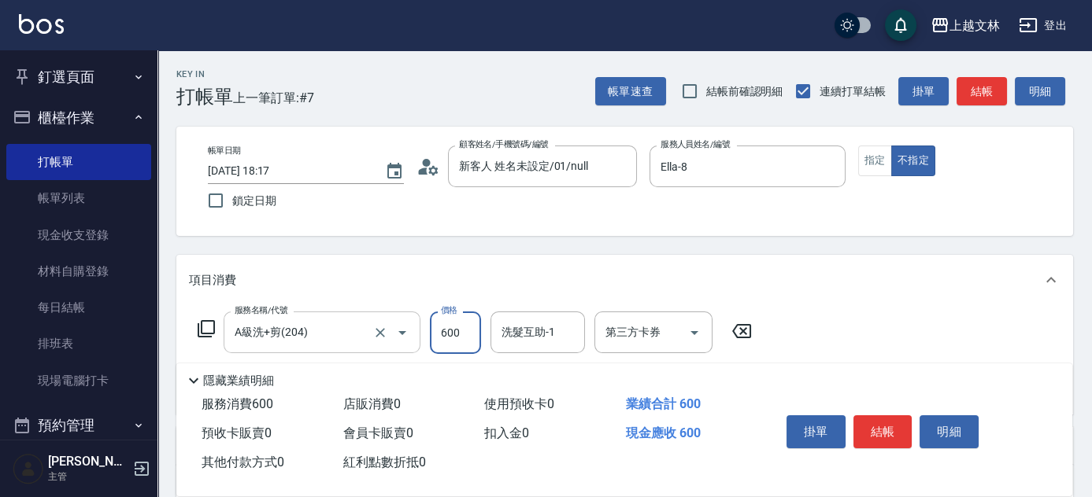
type input "600"
click at [880, 158] on button "指定" at bounding box center [875, 161] width 34 height 31
click at [1002, 90] on button "結帳" at bounding box center [981, 91] width 50 height 29
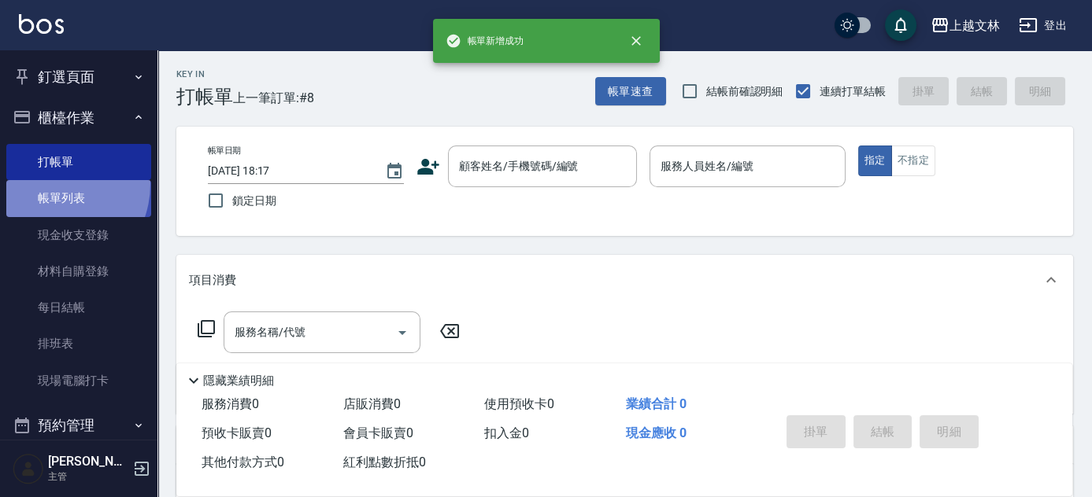
click at [48, 184] on link "帳單列表" at bounding box center [78, 198] width 145 height 36
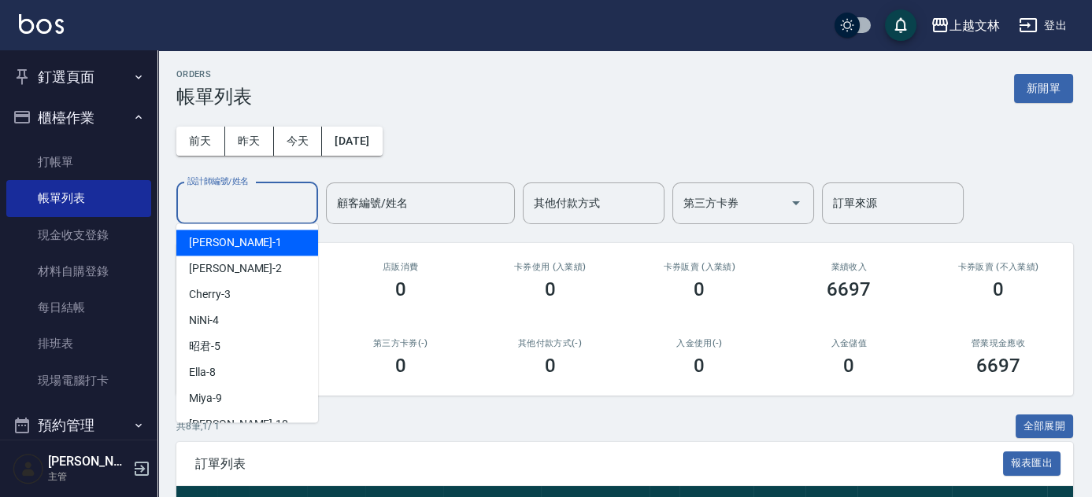
click at [231, 204] on input "設計師編號/姓名" at bounding box center [246, 204] width 127 height 28
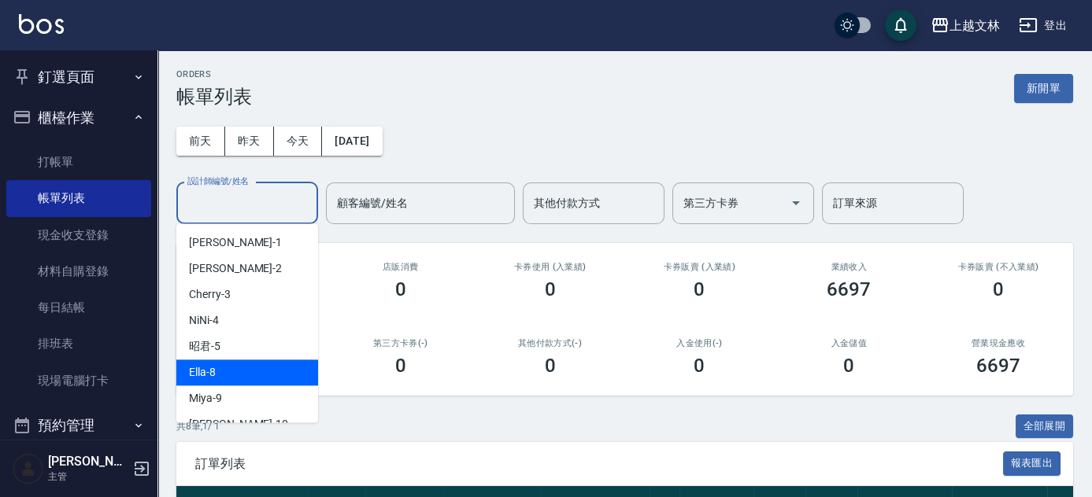
click at [201, 364] on div "Ella -8" at bounding box center [247, 373] width 142 height 26
type input "Ella-8"
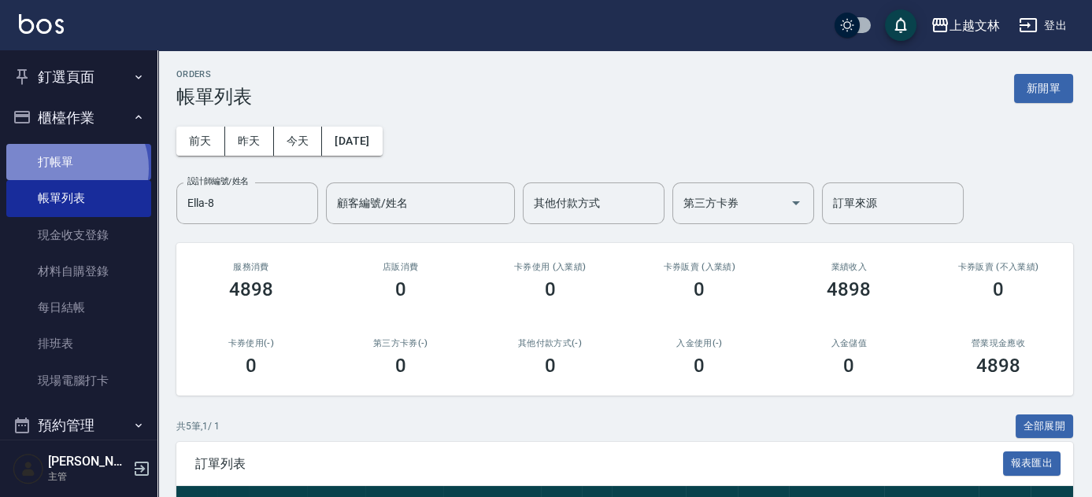
click at [69, 168] on link "打帳單" at bounding box center [78, 162] width 145 height 36
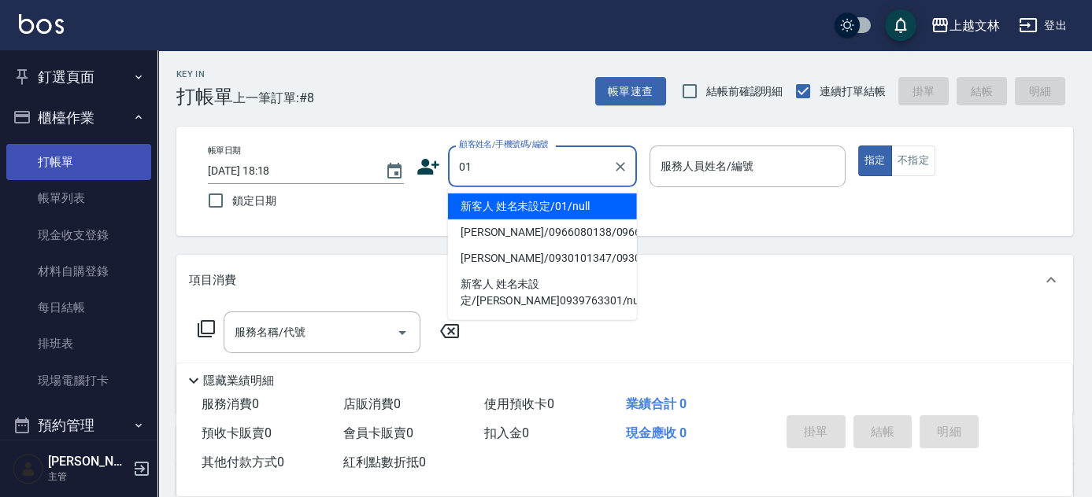
type input "新客人 姓名未設定/01/null"
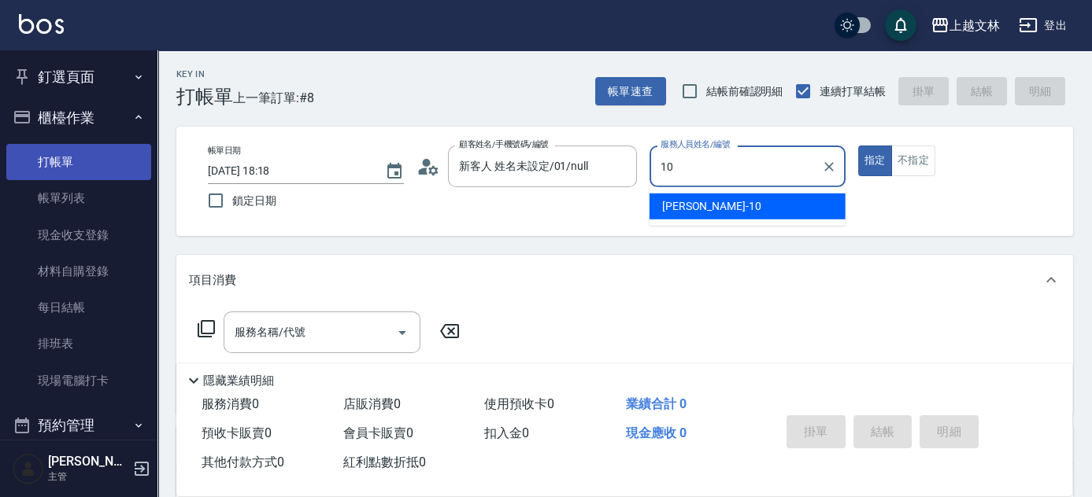
type input "[PERSON_NAME]-10"
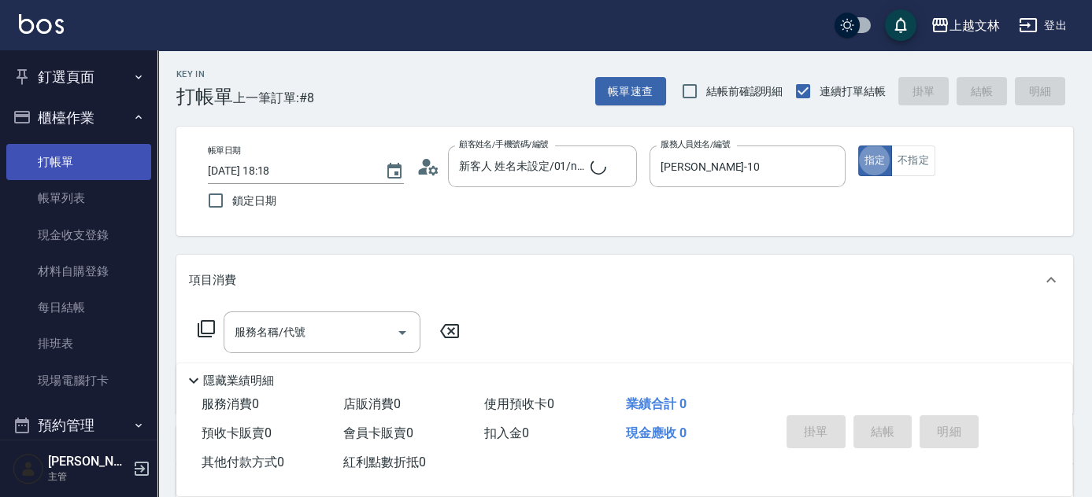
type button "true"
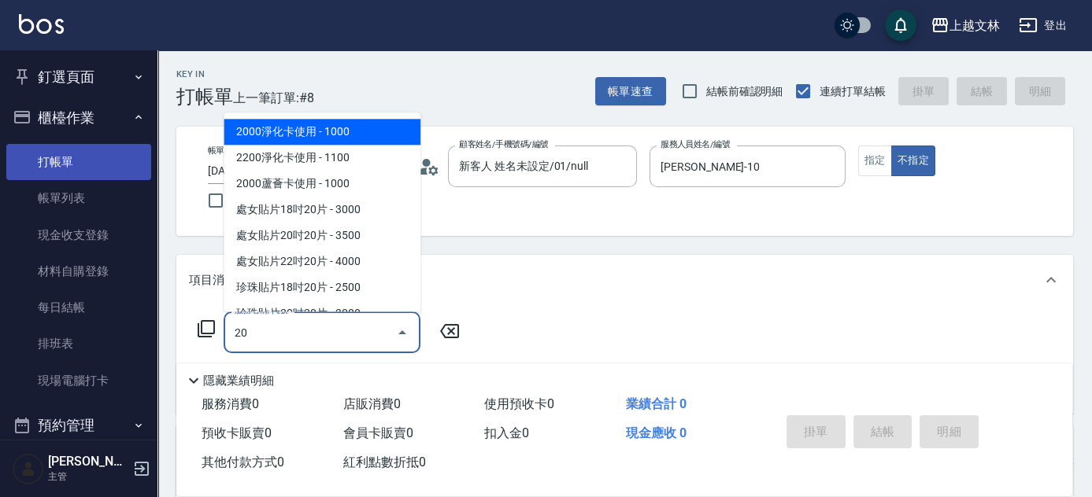
type input "2"
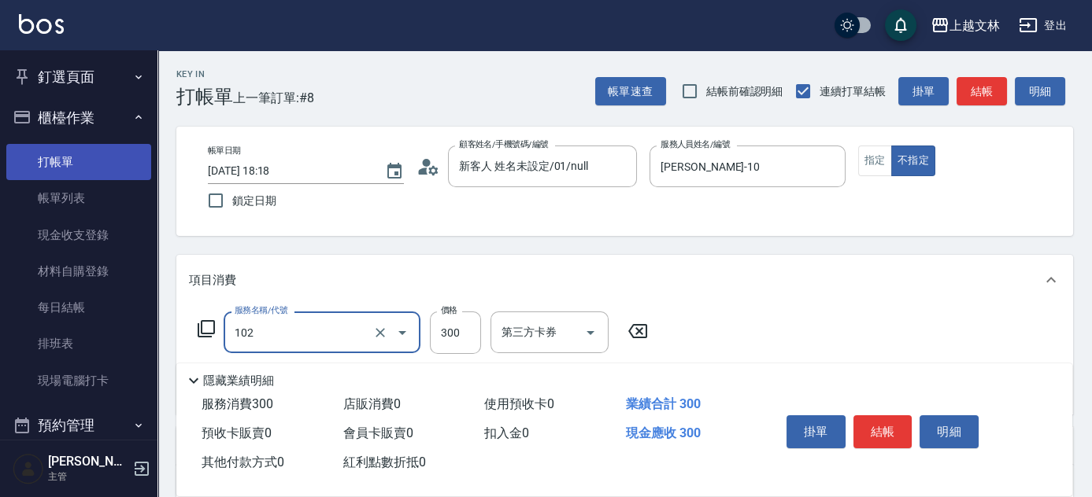
type input "精油洗髮(102)"
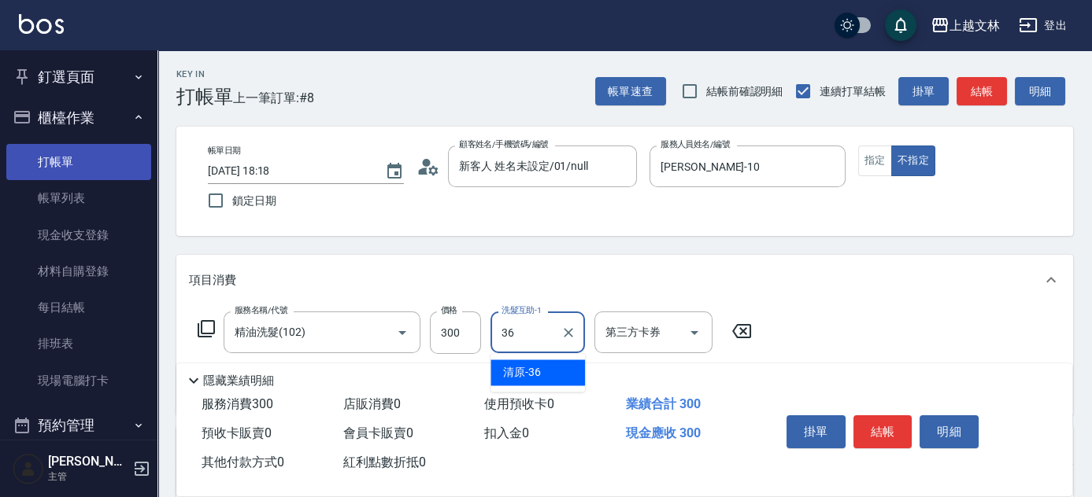
type input "清原-36"
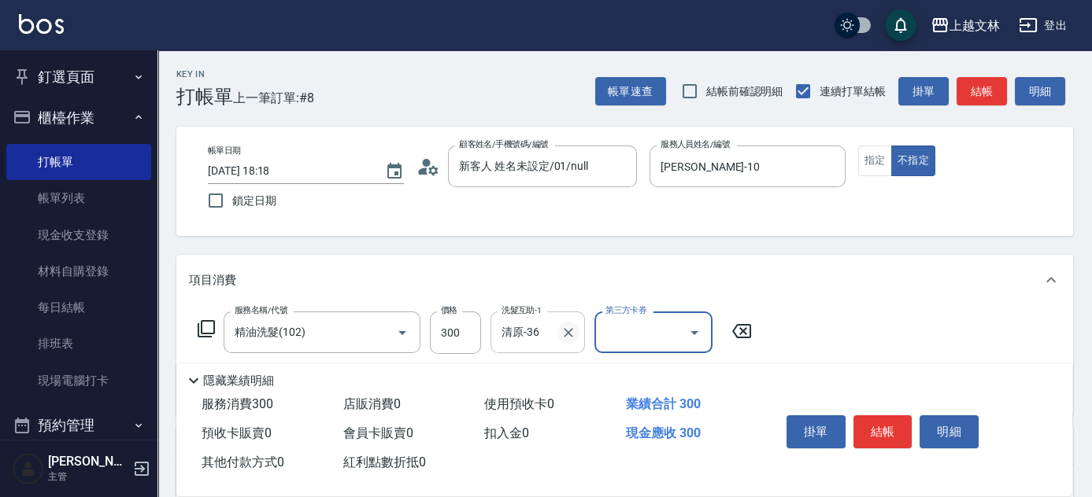
click at [566, 327] on icon "Clear" at bounding box center [568, 333] width 16 height 16
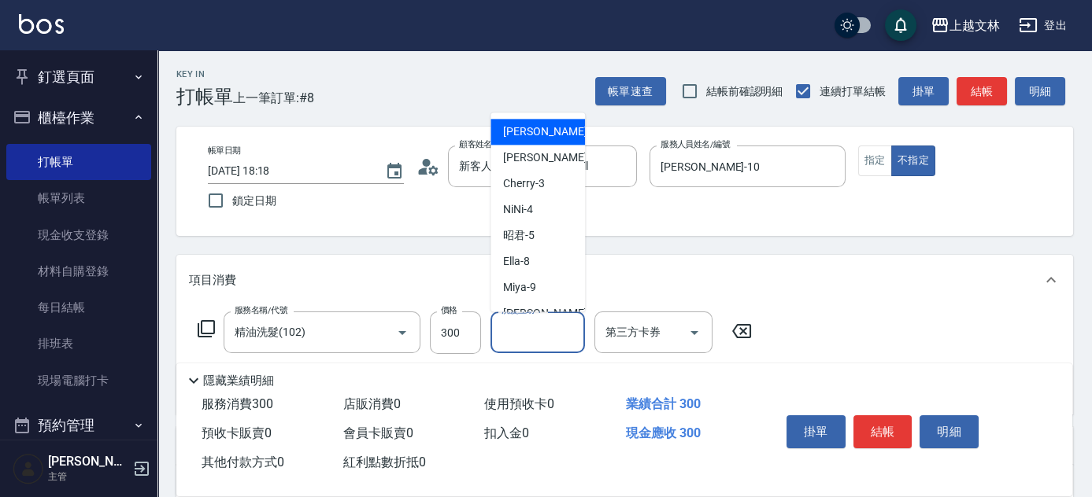
click at [536, 337] on input "洗髮互助-1" at bounding box center [537, 333] width 80 height 28
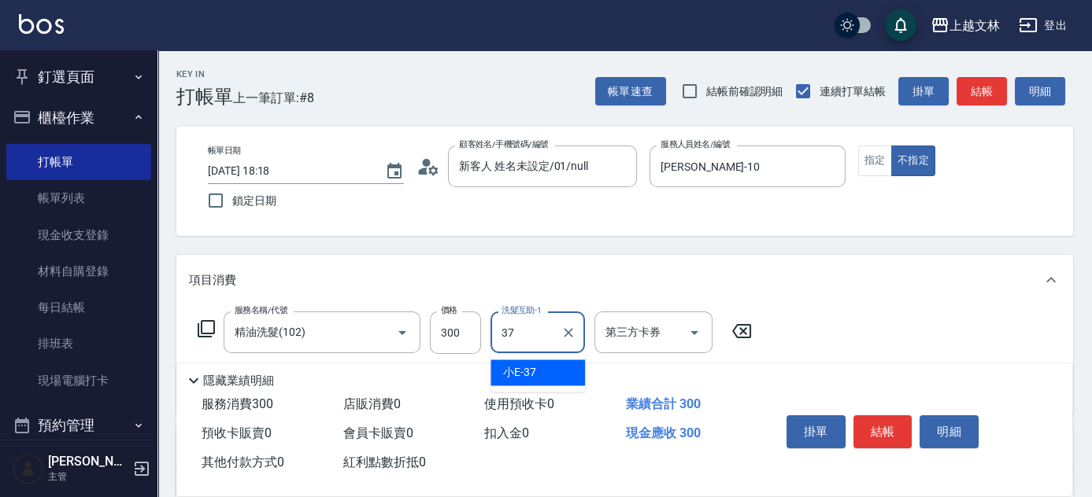
type input "小E-37"
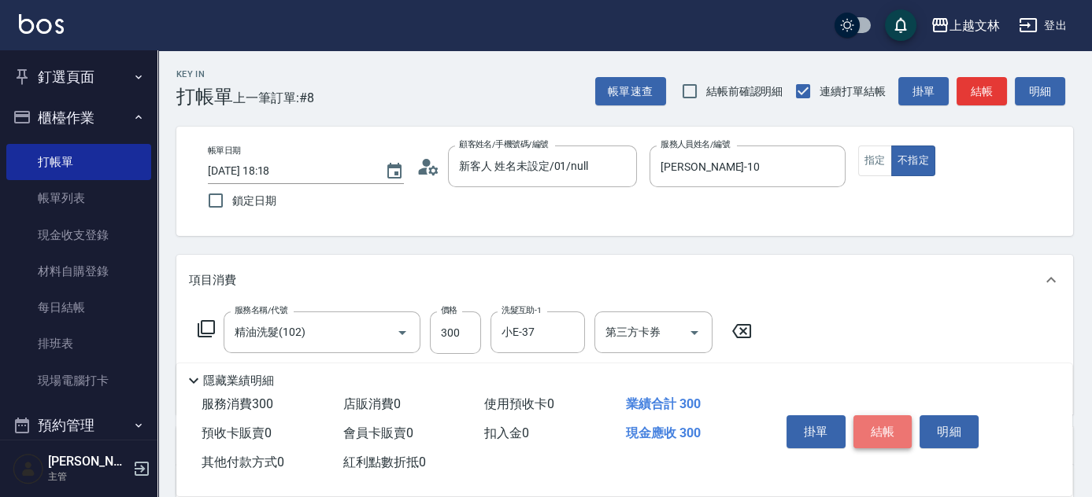
click at [869, 430] on button "結帳" at bounding box center [882, 432] width 59 height 33
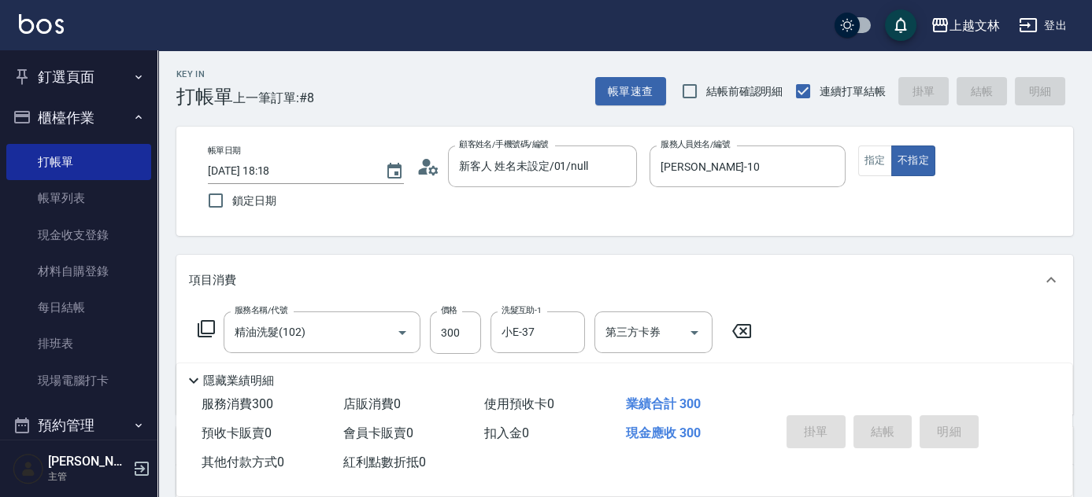
type input "[DATE] 18:33"
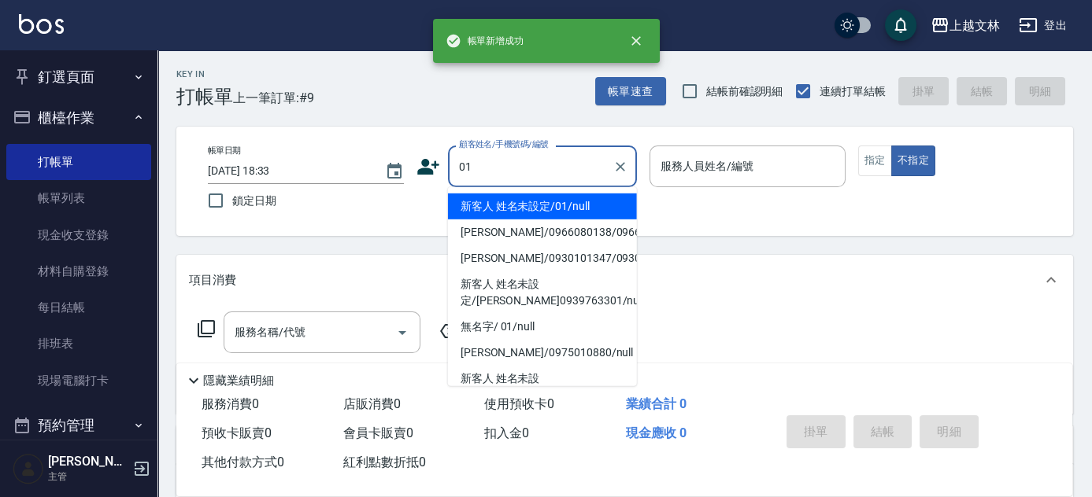
type input "01"
type input "3"
type input "新客人 姓名未設定/01/null"
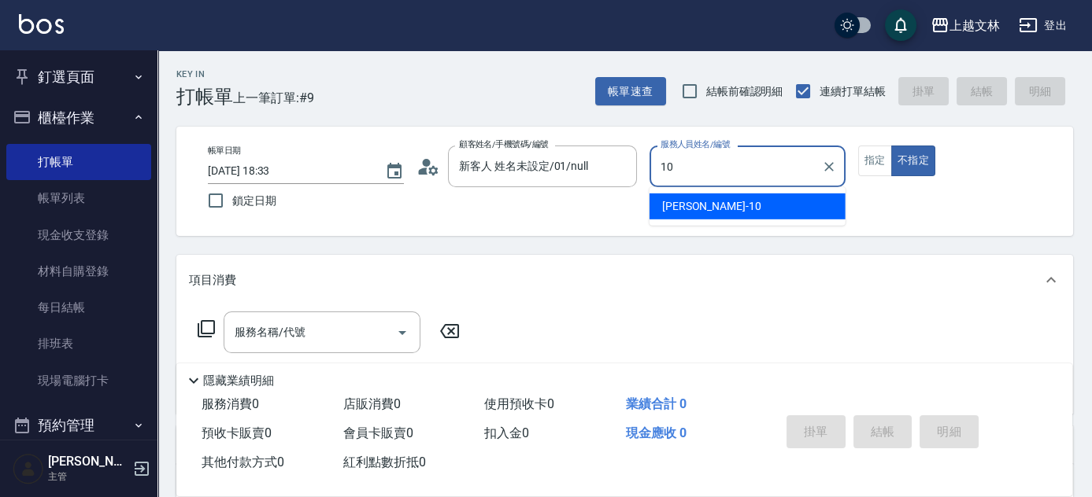
type input "[PERSON_NAME]-10"
type button "false"
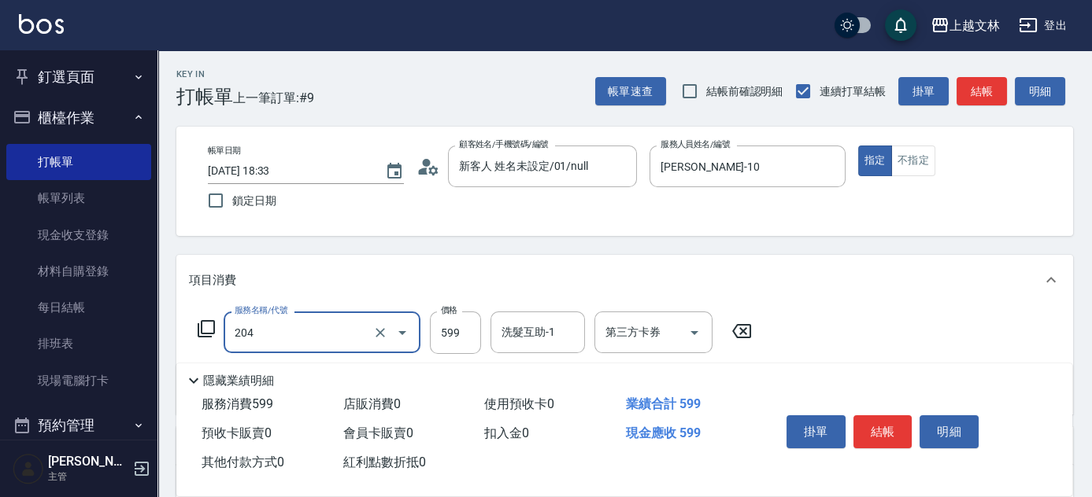
type input "A級洗+剪(204)"
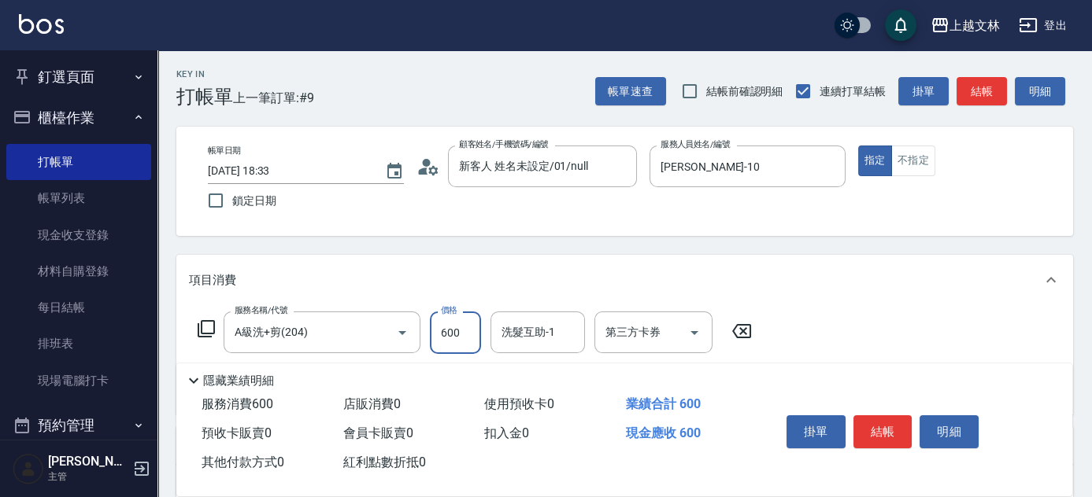
type input "600"
type input "精油(107)"
click at [896, 423] on button "結帳" at bounding box center [882, 432] width 59 height 33
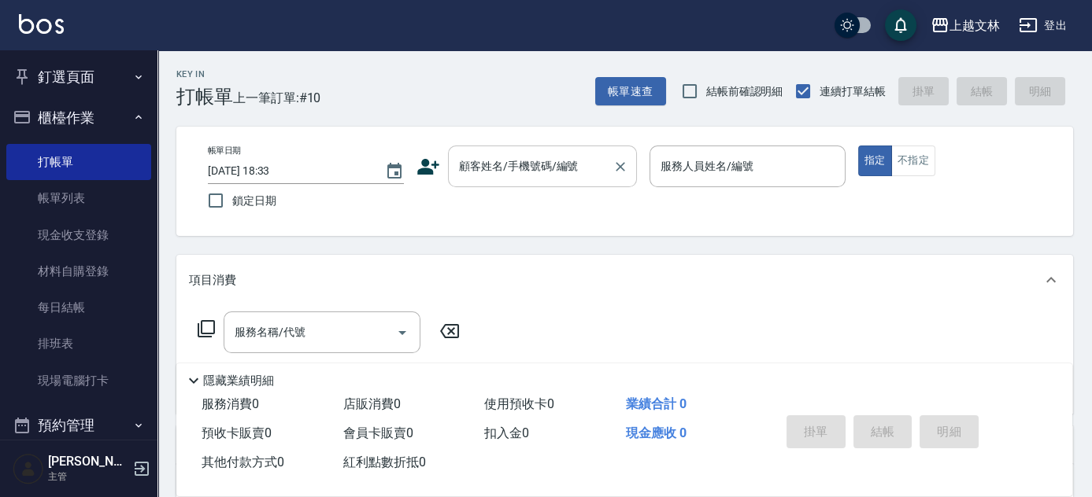
click at [480, 168] on label "顧客姓名/手機號碼/編號" at bounding box center [518, 166] width 119 height 16
click at [480, 168] on input "顧客姓名/手機號碼/編號" at bounding box center [530, 167] width 151 height 28
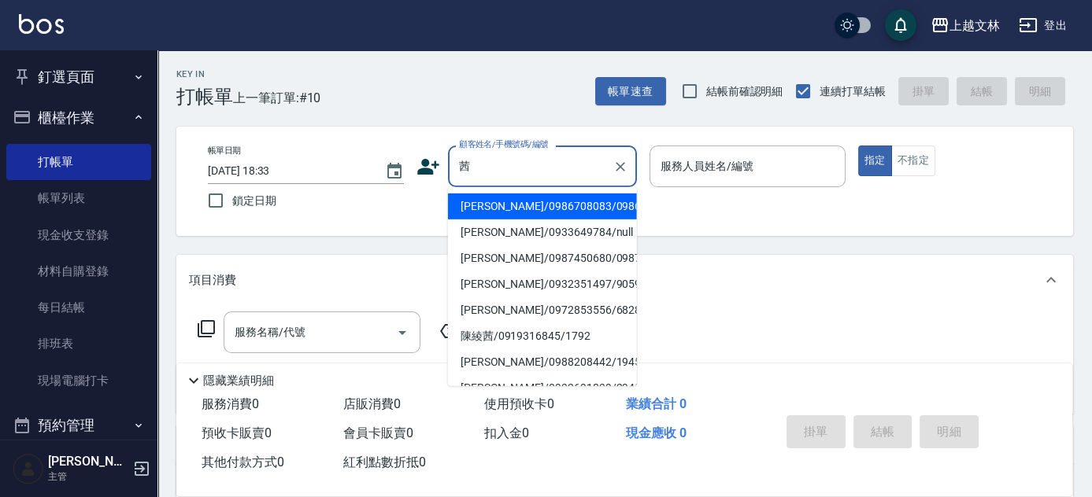
click at [508, 217] on li "[PERSON_NAME]/0986708083/0986708083" at bounding box center [542, 207] width 189 height 26
type input "[PERSON_NAME]/0986708083/0986708083"
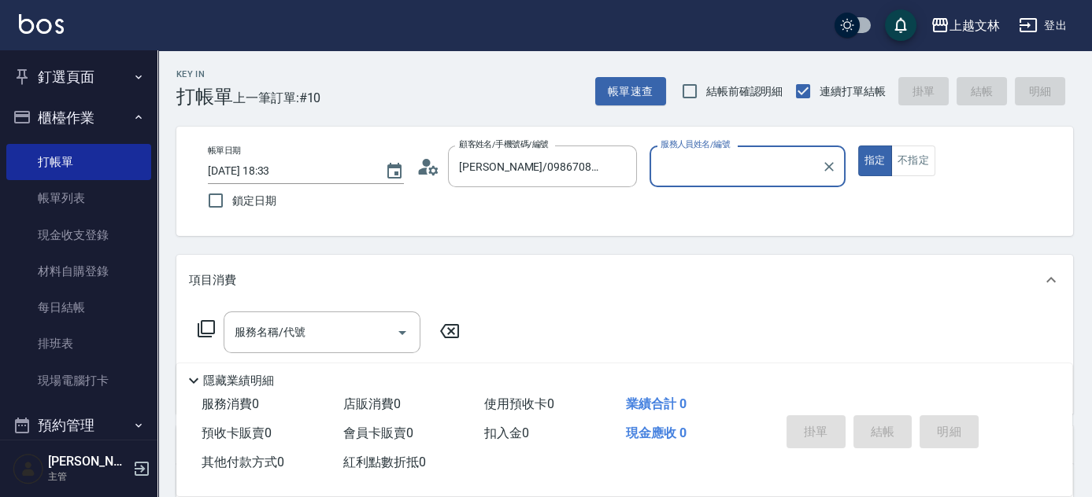
type input "July-13"
click at [258, 334] on div "服務名稱/代號 服務名稱/代號" at bounding box center [322, 333] width 197 height 42
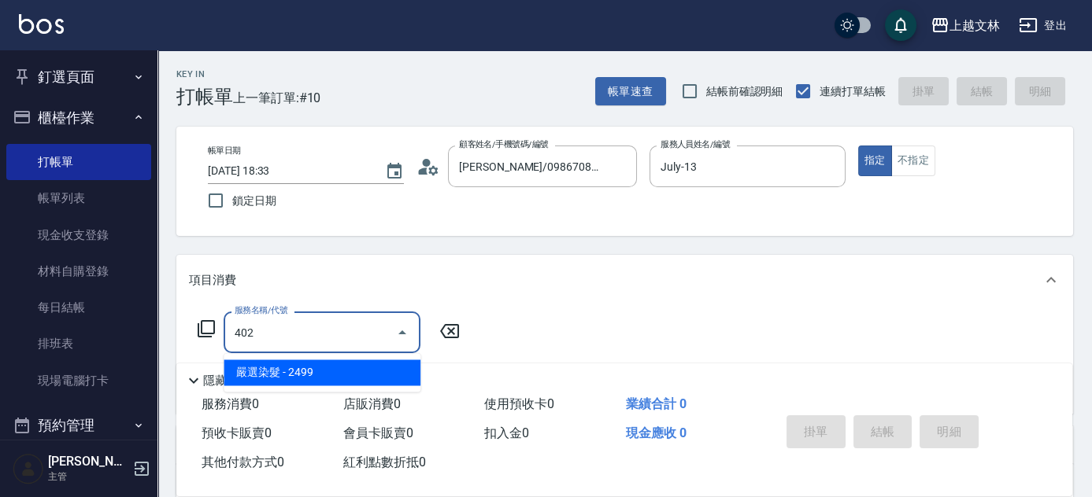
type input "嚴選染髮(402)"
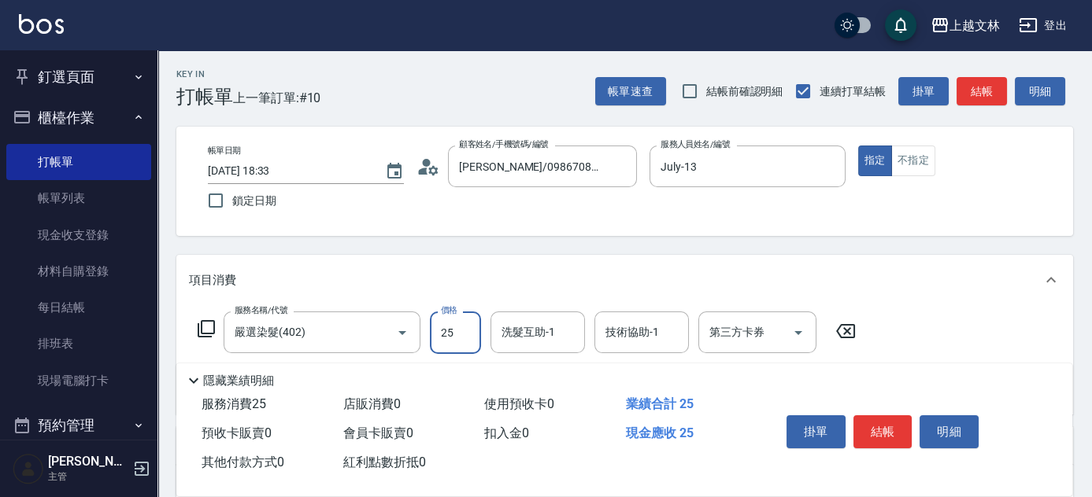
click at [468, 339] on input "25" at bounding box center [455, 333] width 51 height 42
type input "2599"
click at [877, 438] on button "結帳" at bounding box center [882, 432] width 59 height 33
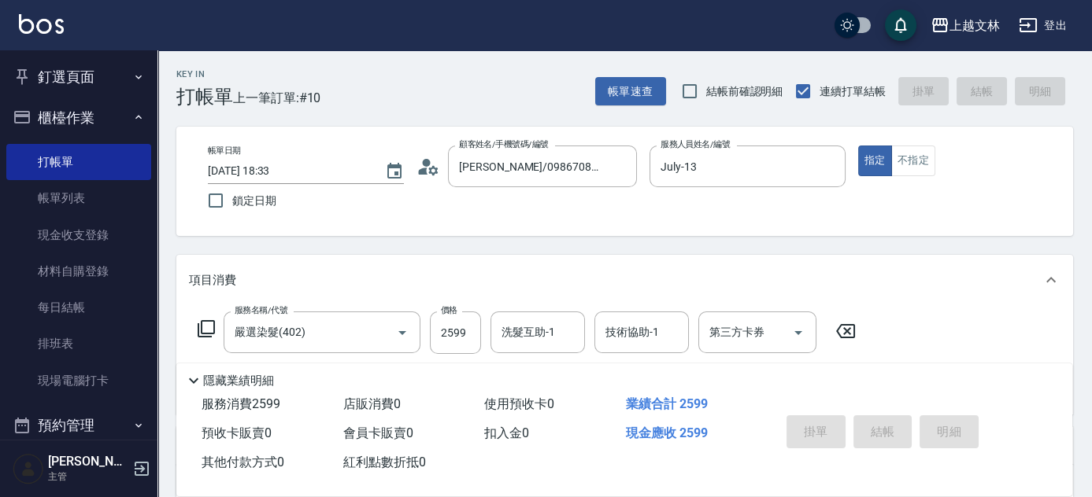
type input "[DATE] 19:26"
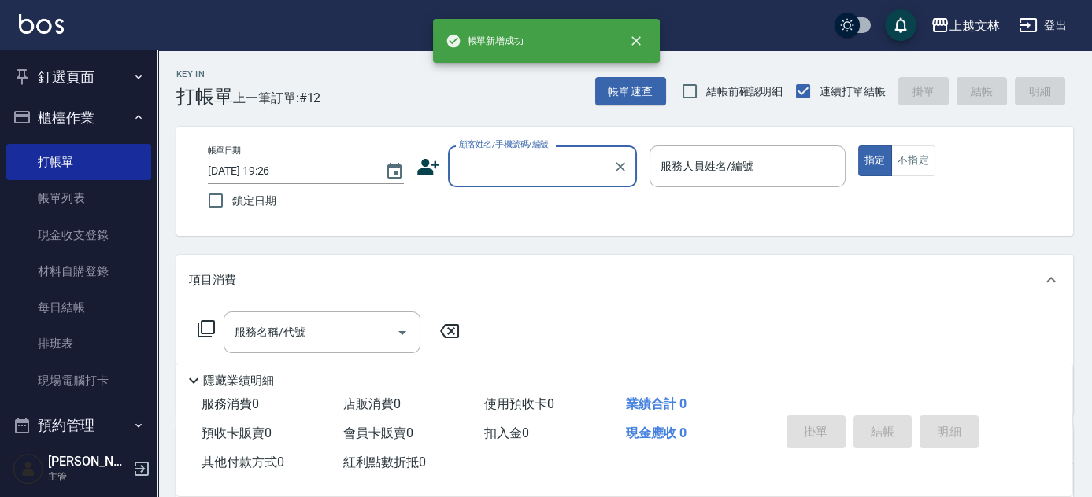
click at [491, 172] on input "顧客姓名/手機號碼/編號" at bounding box center [530, 167] width 151 height 28
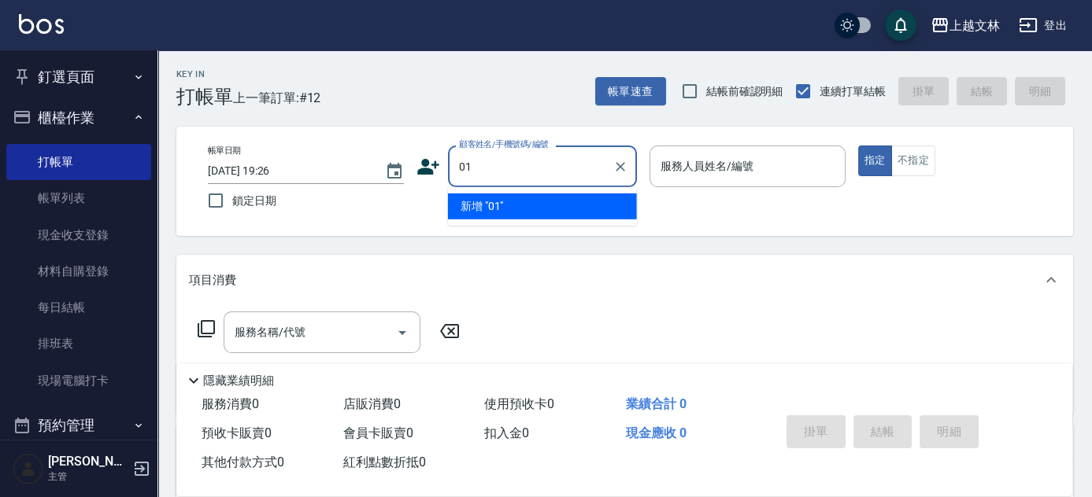
type input "01"
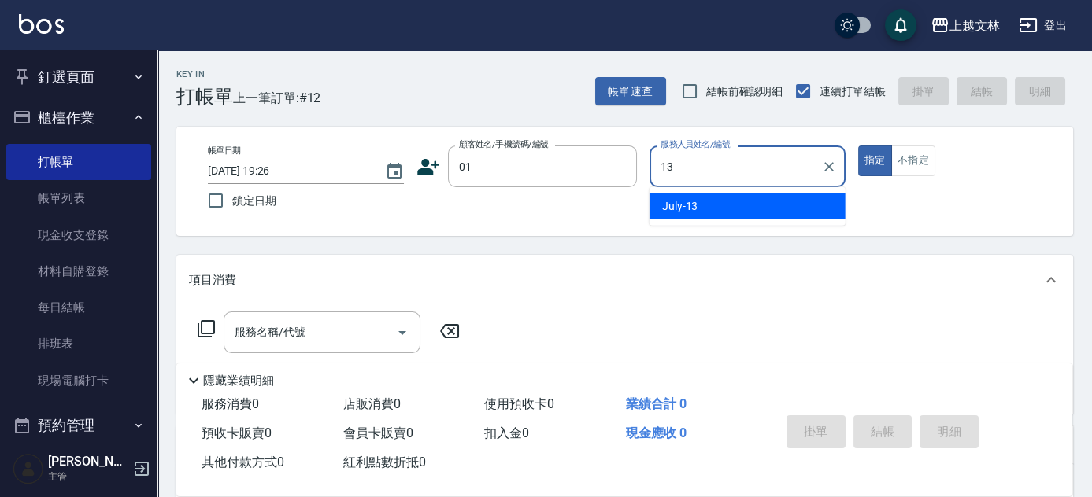
type input "July-13"
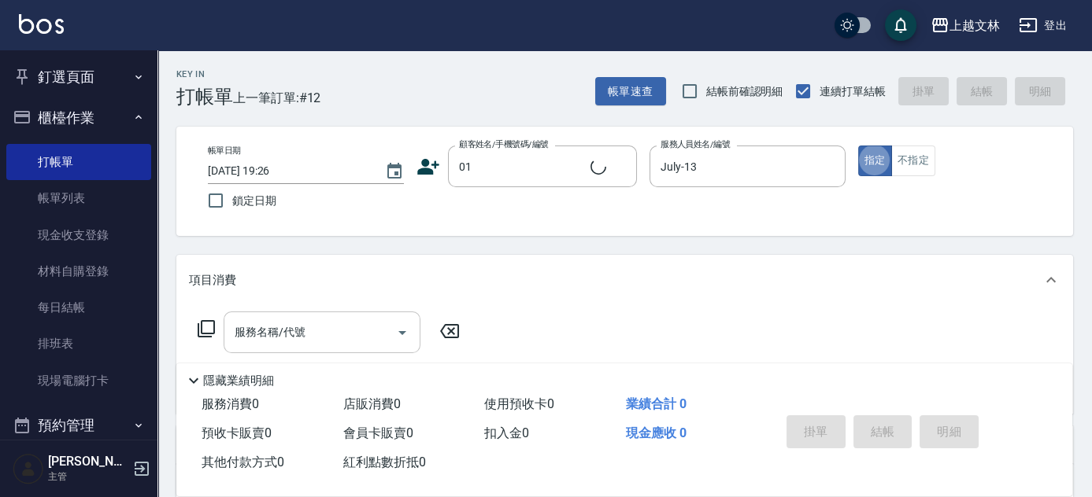
type input "新客人 姓名未設定/01/null"
click at [287, 340] on input "服務名稱/代號" at bounding box center [310, 333] width 159 height 28
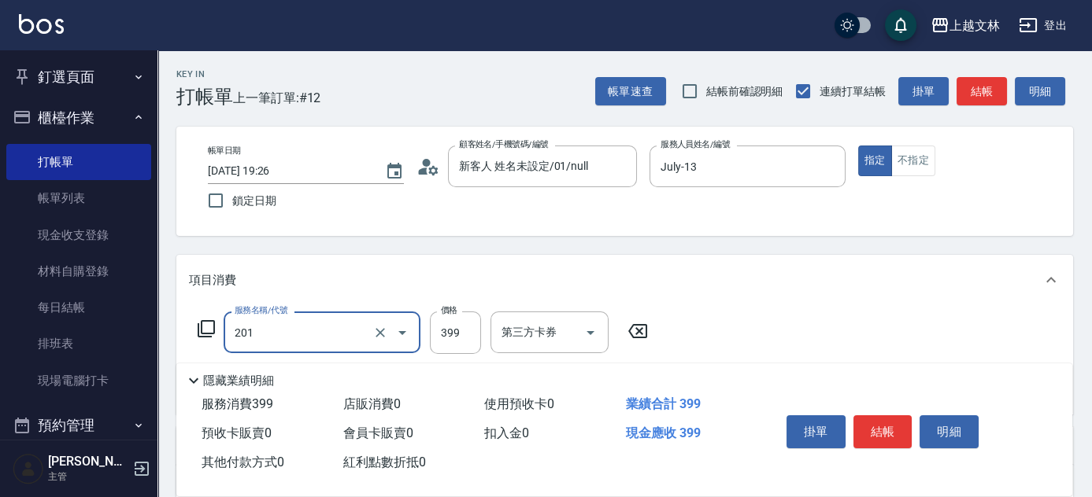
type input "B級單剪(201)"
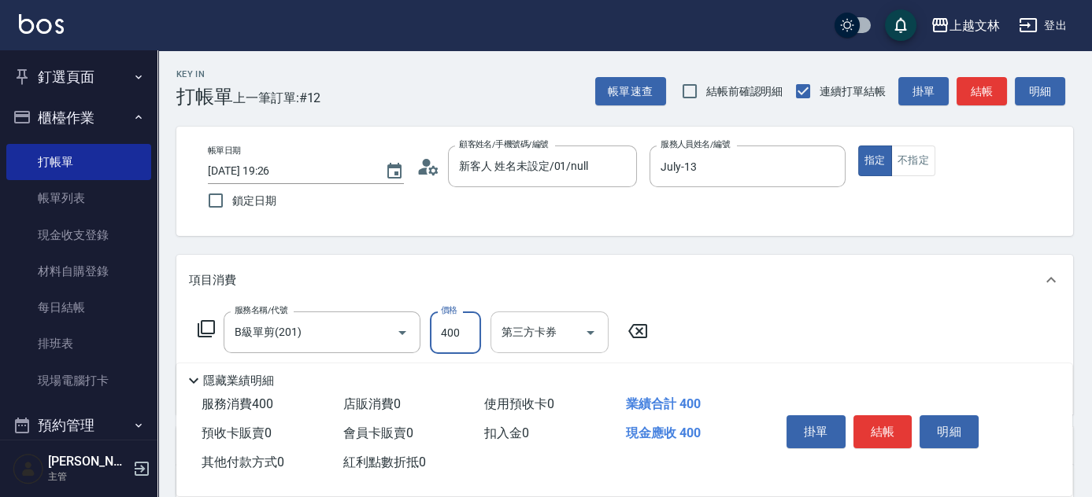
type input "400"
click at [880, 423] on button "結帳" at bounding box center [882, 432] width 59 height 33
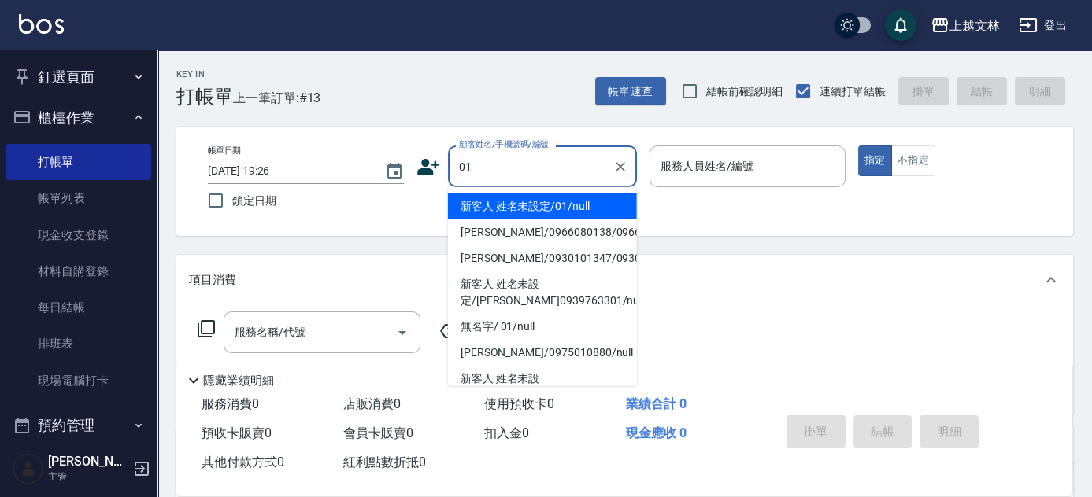
type input "01"
type input "9"
type input "新客人 姓名未設定/01/null"
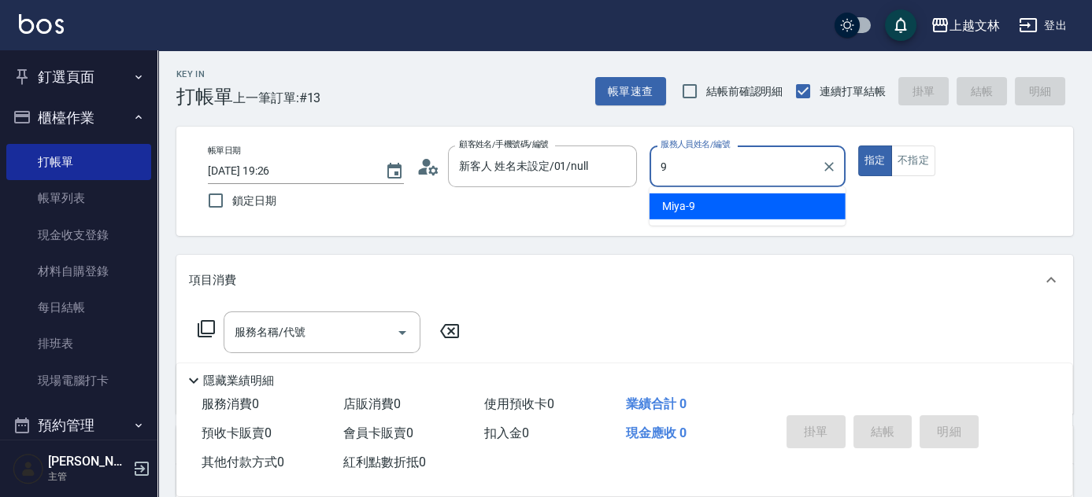
type input "Miya-9"
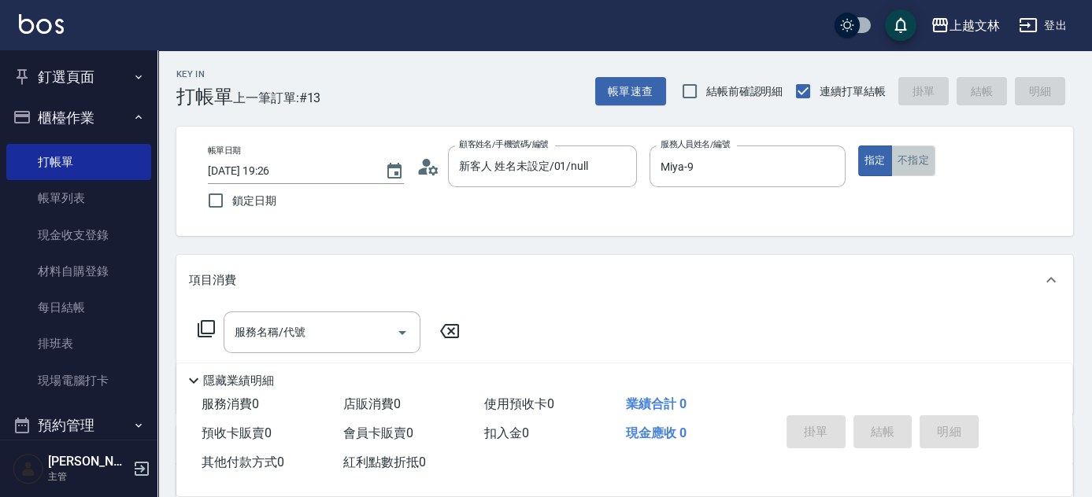
click at [904, 153] on button "不指定" at bounding box center [913, 161] width 44 height 31
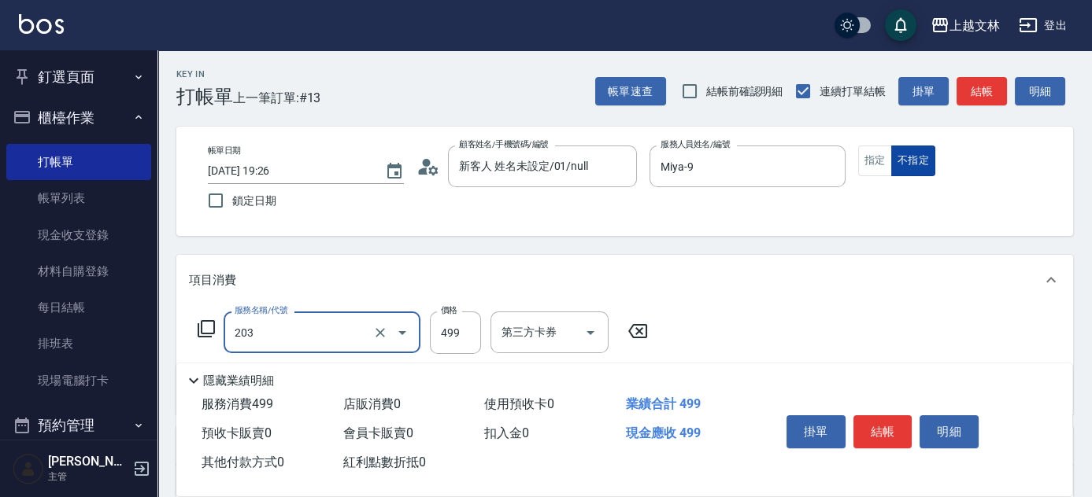
type input "B級洗+剪(203)"
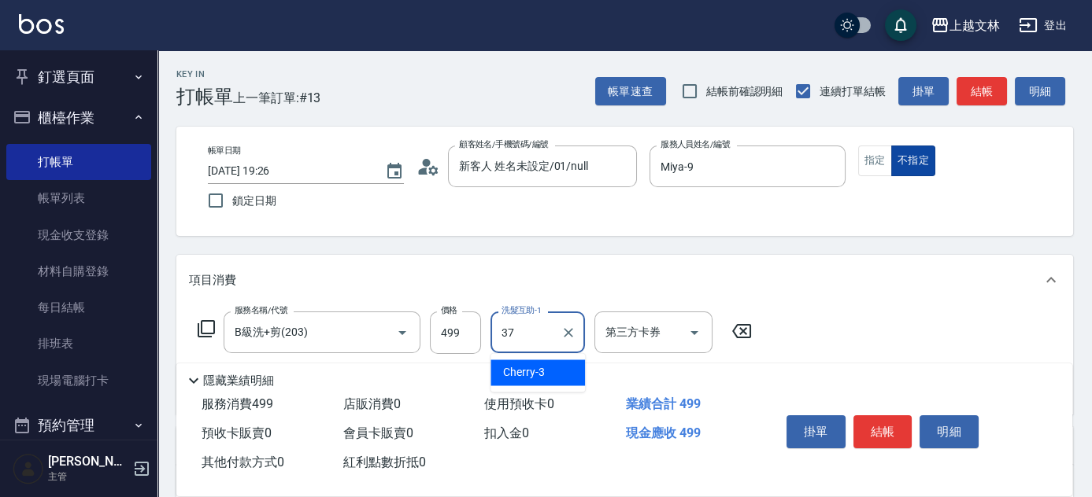
type input "小E-37"
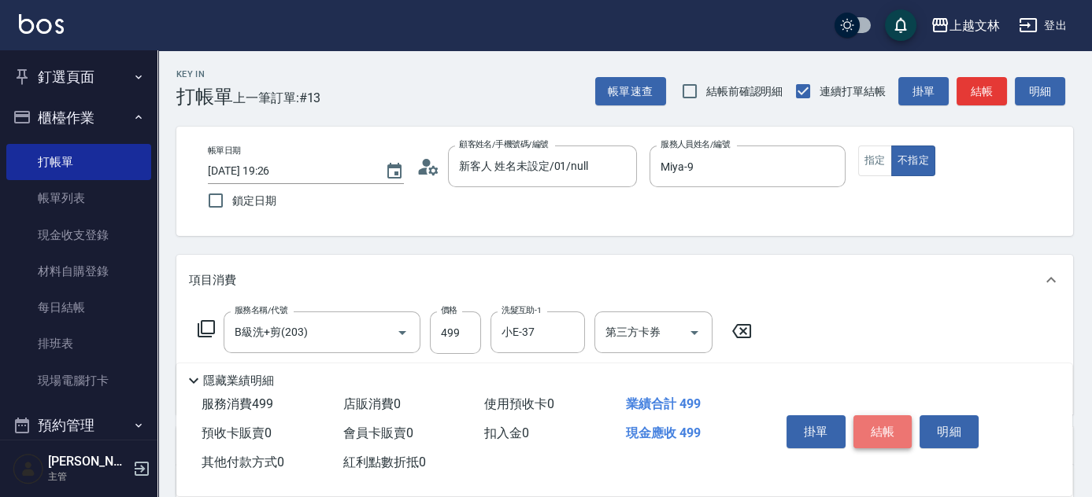
click at [884, 427] on button "結帳" at bounding box center [882, 432] width 59 height 33
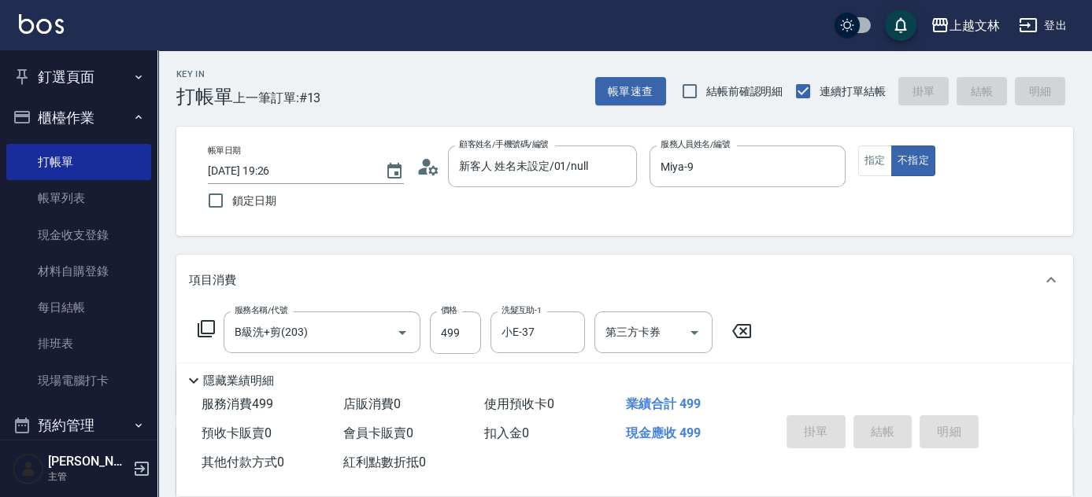
type input "[DATE] 19:37"
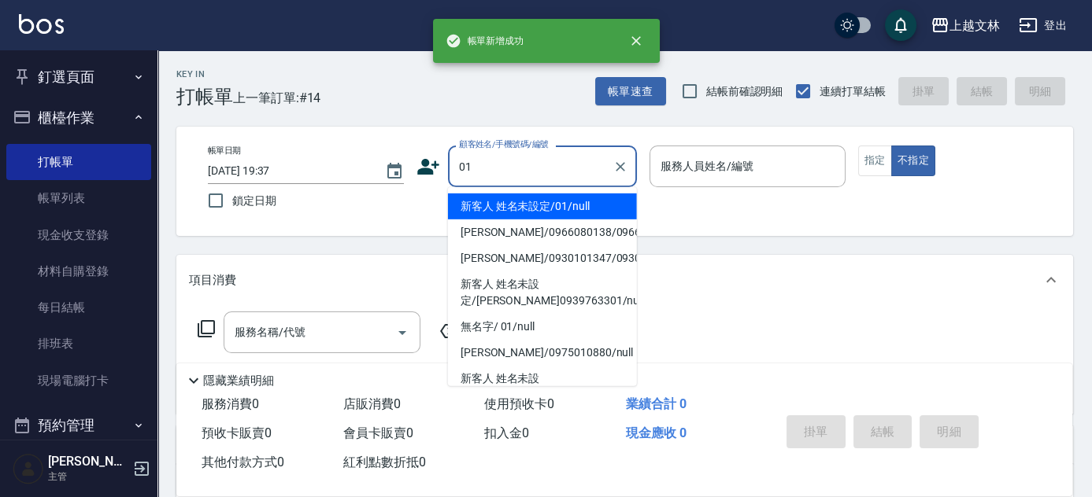
type input "新客人 姓名未設定/01/null"
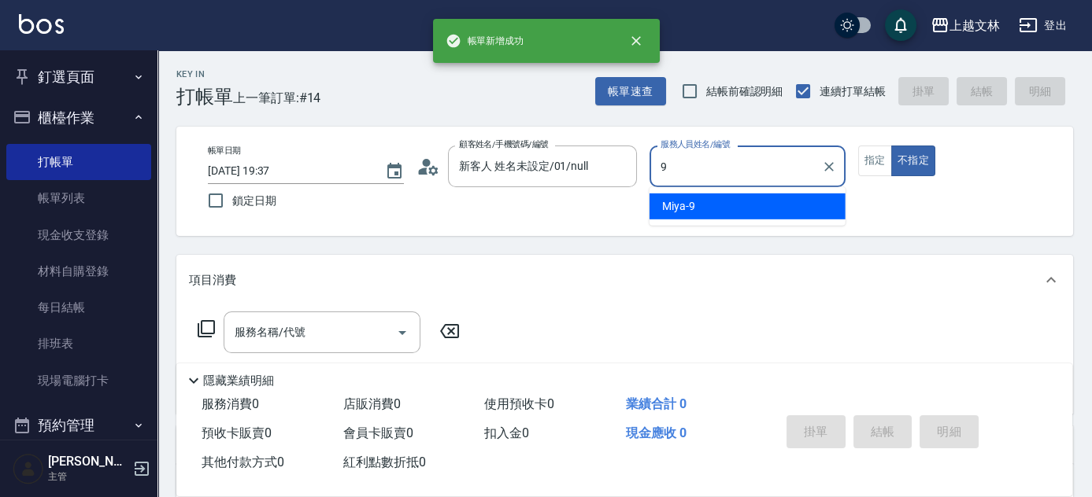
type input "Miya-9"
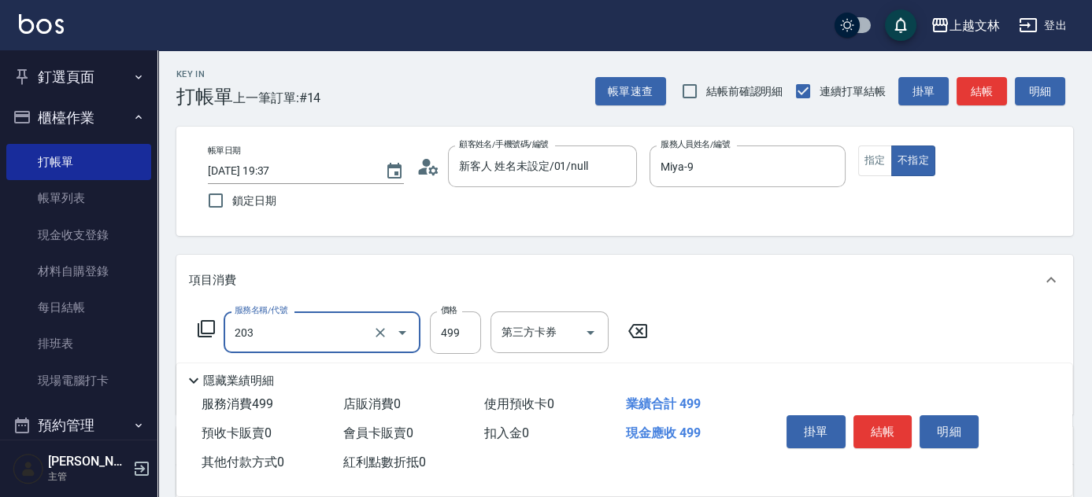
type input "B級洗+剪(203)"
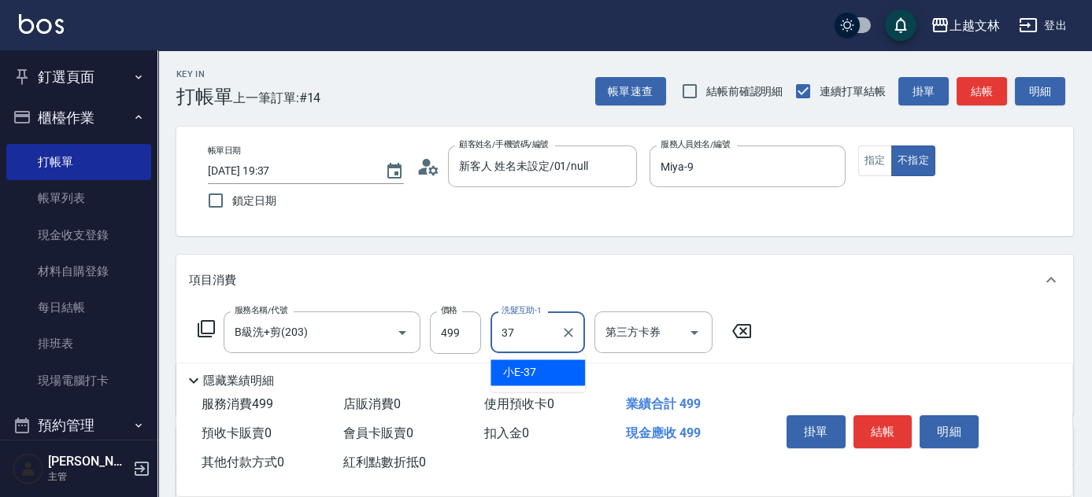
type input "小E-37"
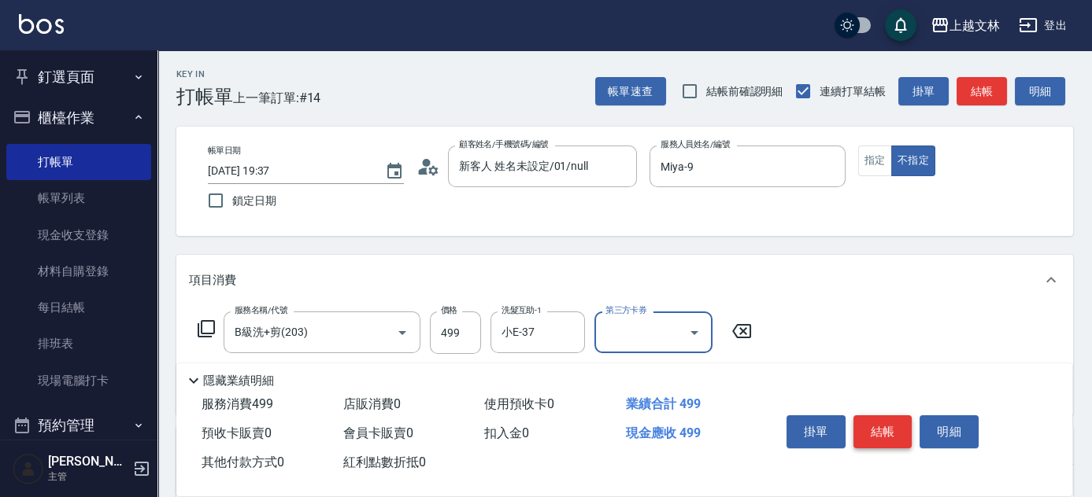
click at [889, 430] on button "結帳" at bounding box center [882, 432] width 59 height 33
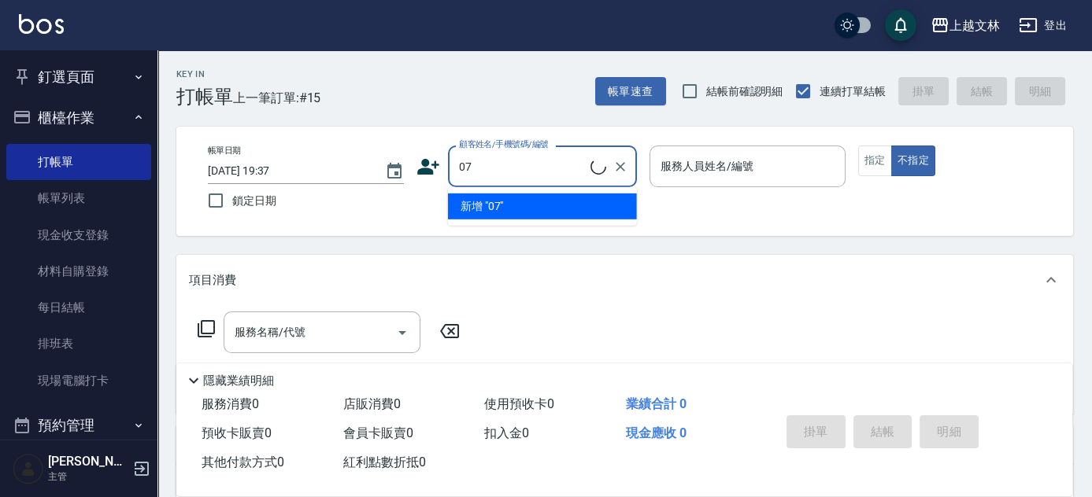
type input "07"
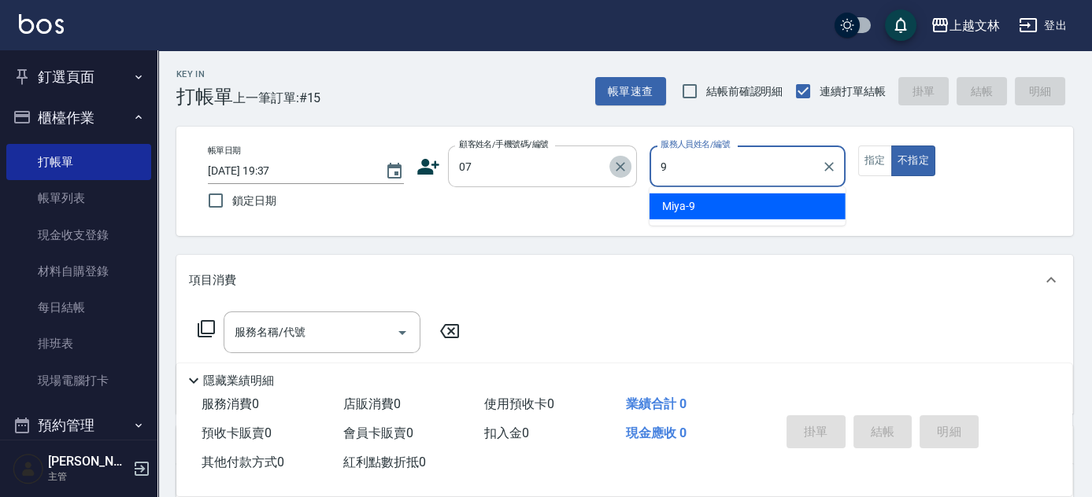
click at [621, 165] on icon "Clear" at bounding box center [620, 167] width 16 height 16
type input "9"
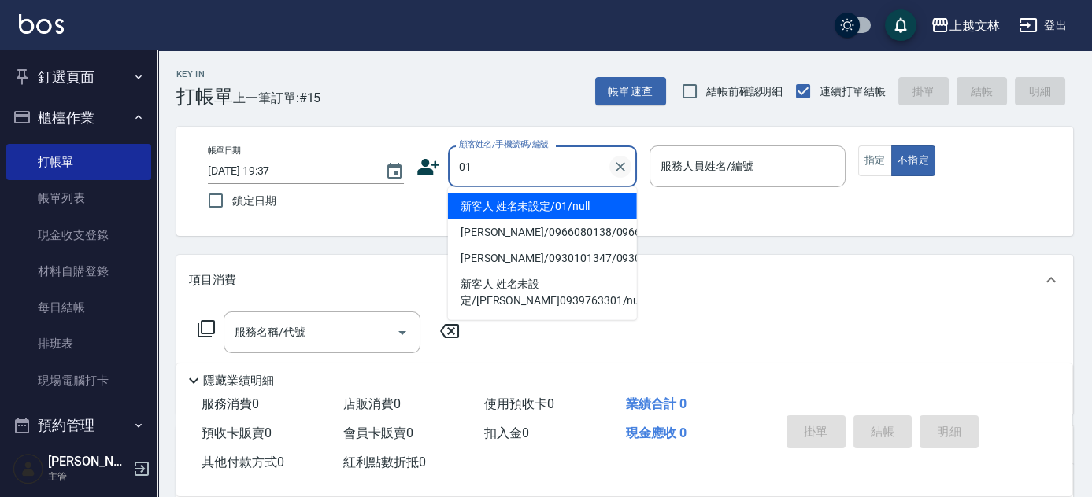
type input "新客人 姓名未設定/01/null"
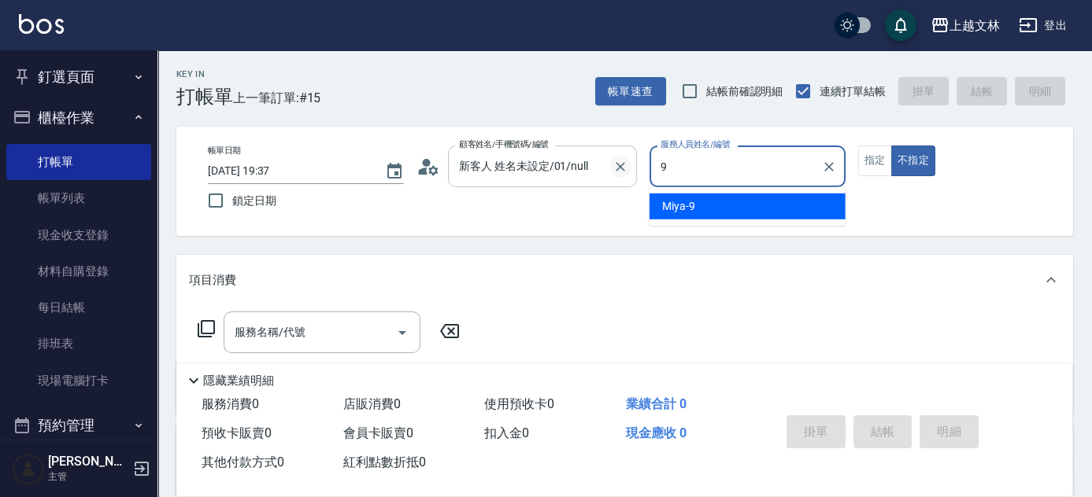
type input "Miya-9"
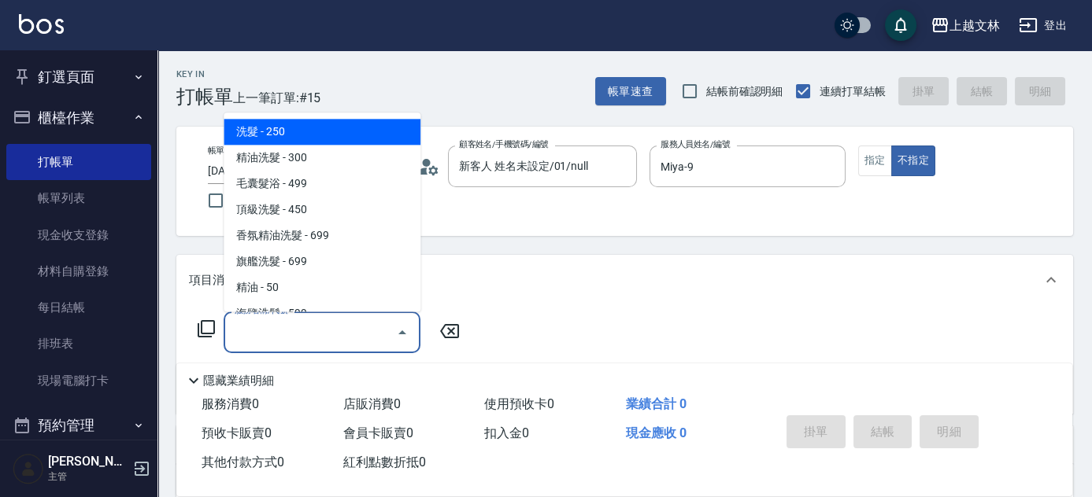
click at [344, 329] on input "服務名稱/代號" at bounding box center [310, 333] width 159 height 28
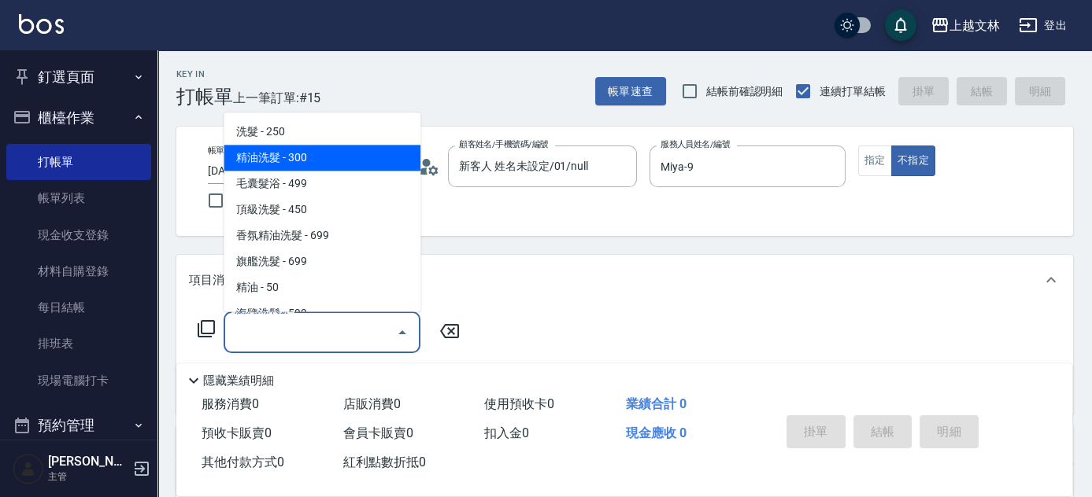
click at [339, 165] on span "精油洗髮 - 300" at bounding box center [322, 159] width 197 height 26
type input "精油洗髮(102)"
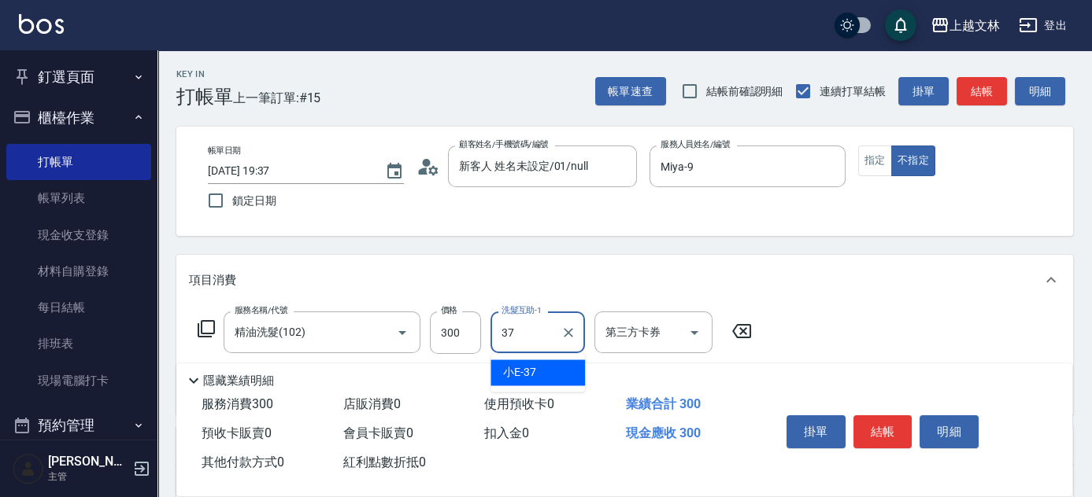
type input "小E-37"
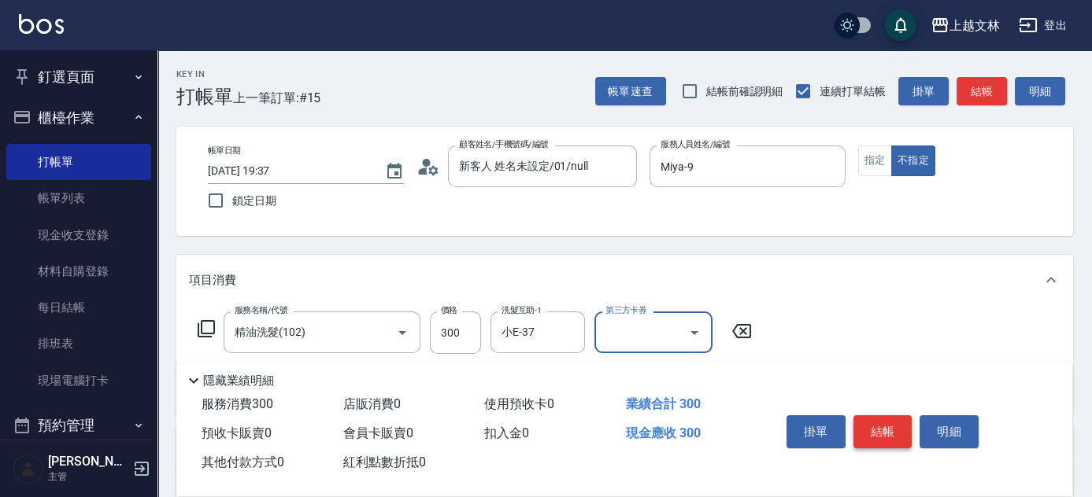
click at [892, 420] on button "結帳" at bounding box center [882, 432] width 59 height 33
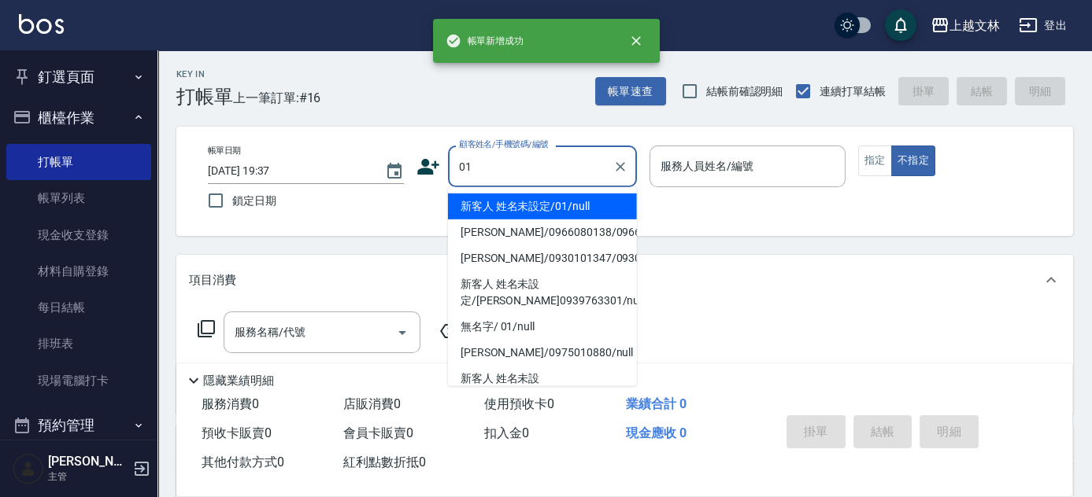
type input "01"
type input "9"
type input "新客人 姓名未設定/01/null"
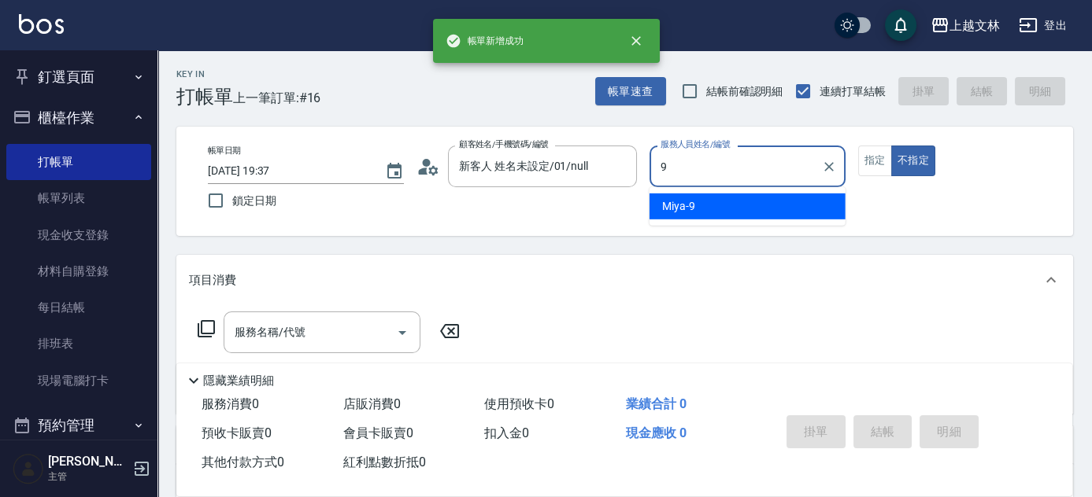
type input "Miya-9"
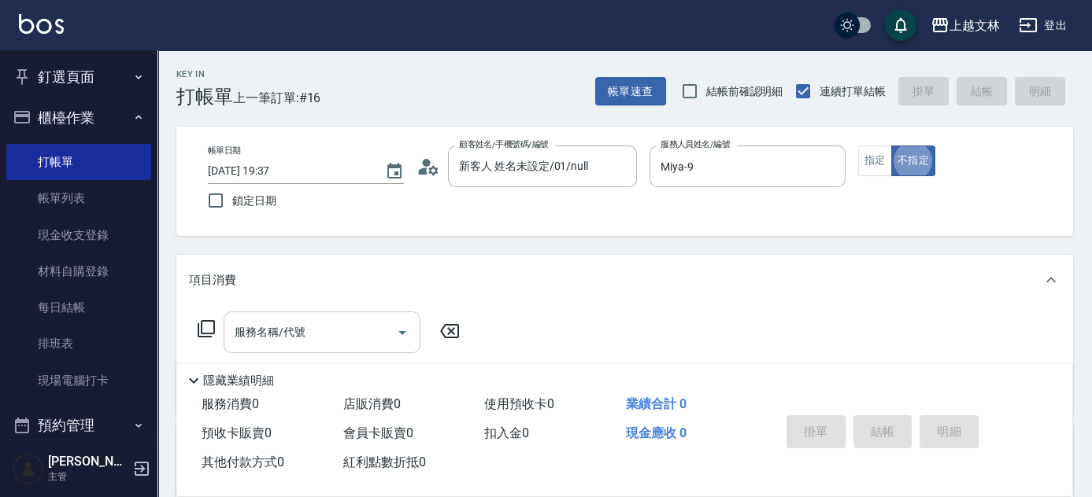
click at [353, 322] on input "服務名稱/代號" at bounding box center [310, 333] width 159 height 28
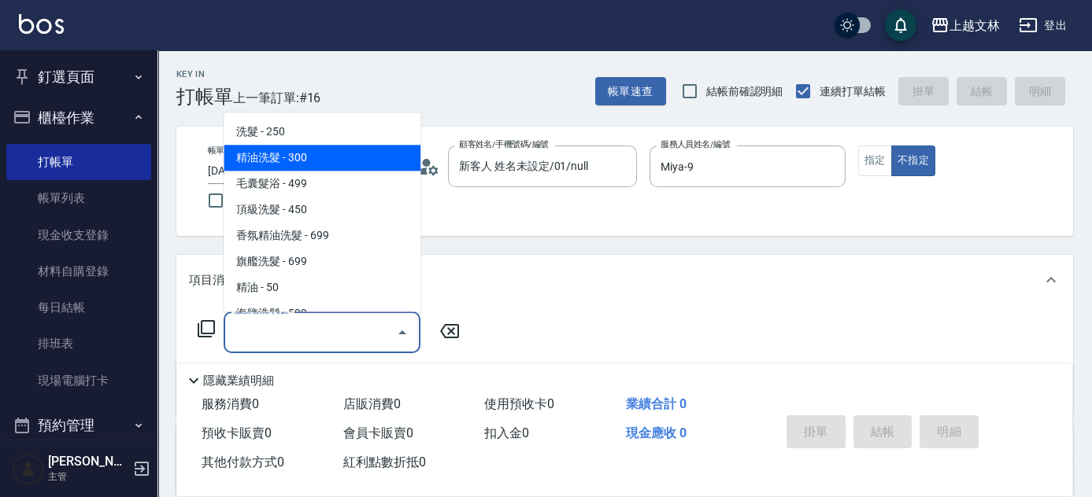
click at [364, 150] on span "精油洗髮 - 300" at bounding box center [322, 159] width 197 height 26
type input "精油洗髮(102)"
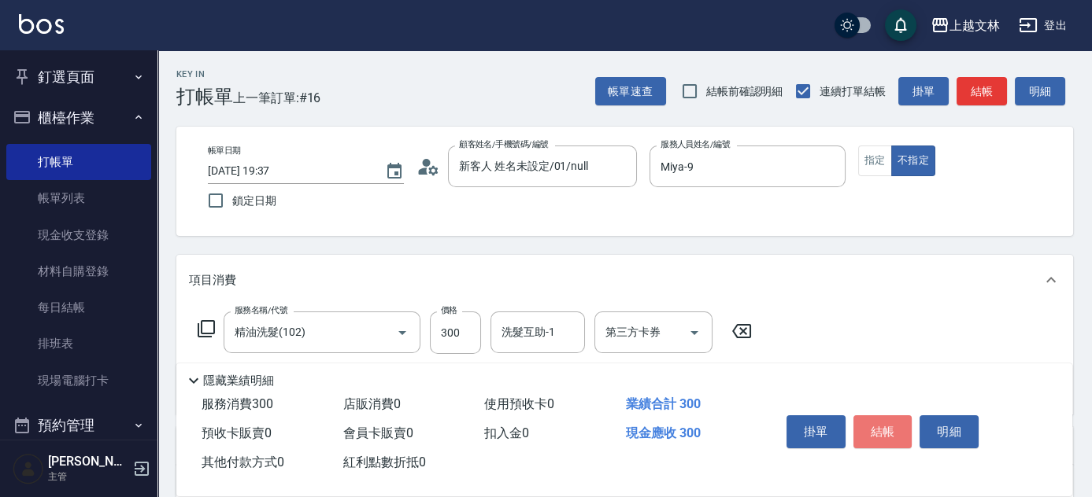
click at [894, 425] on button "結帳" at bounding box center [882, 432] width 59 height 33
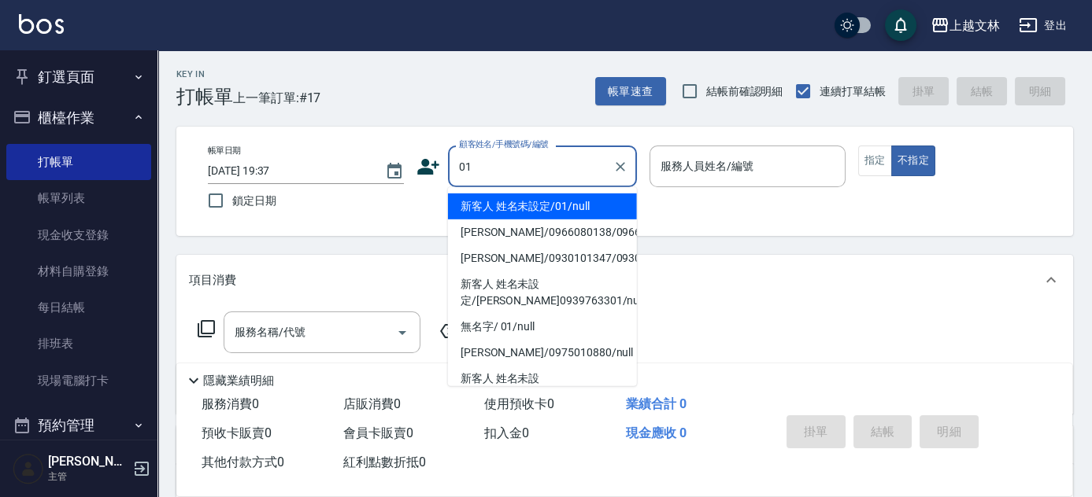
type input "新客人 姓名未設定/01/null"
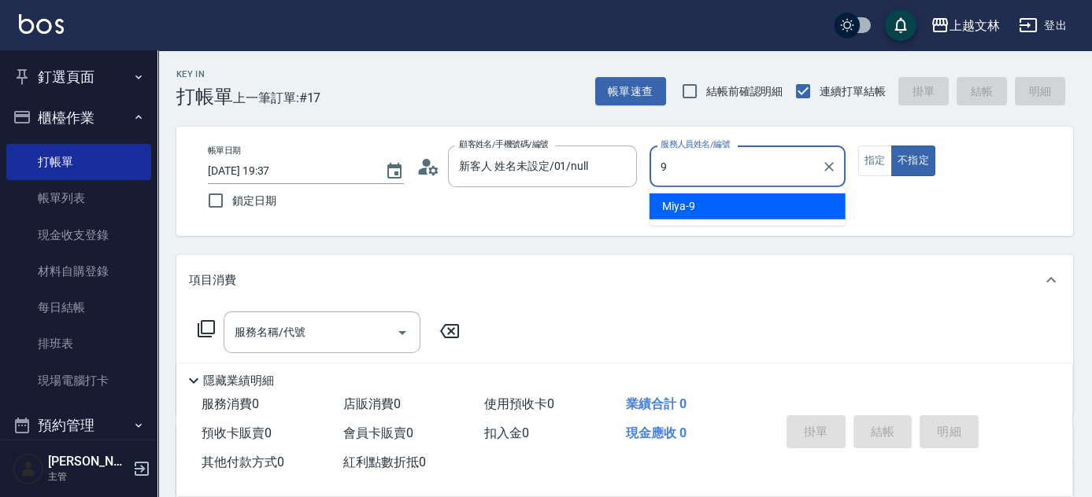
type input "Miya-9"
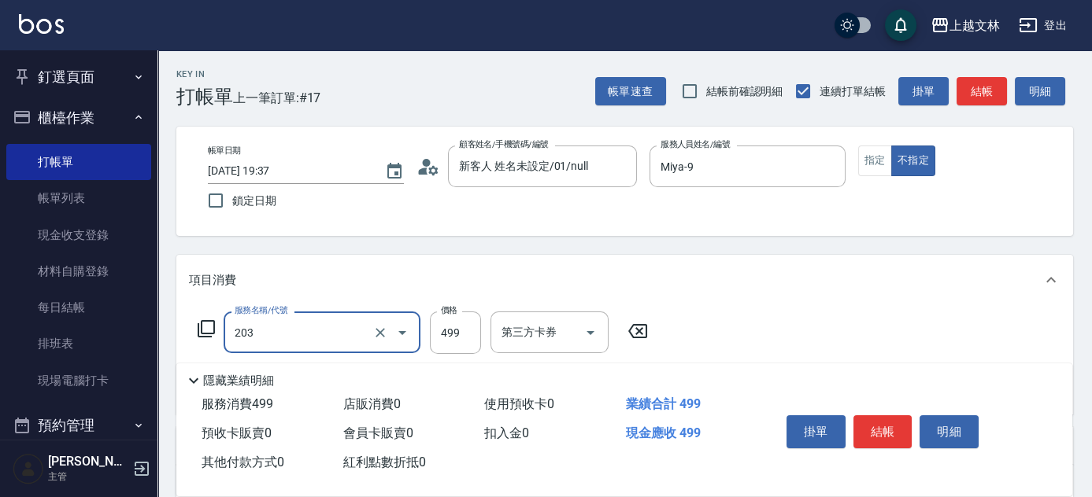
type input "B級洗+剪(203)"
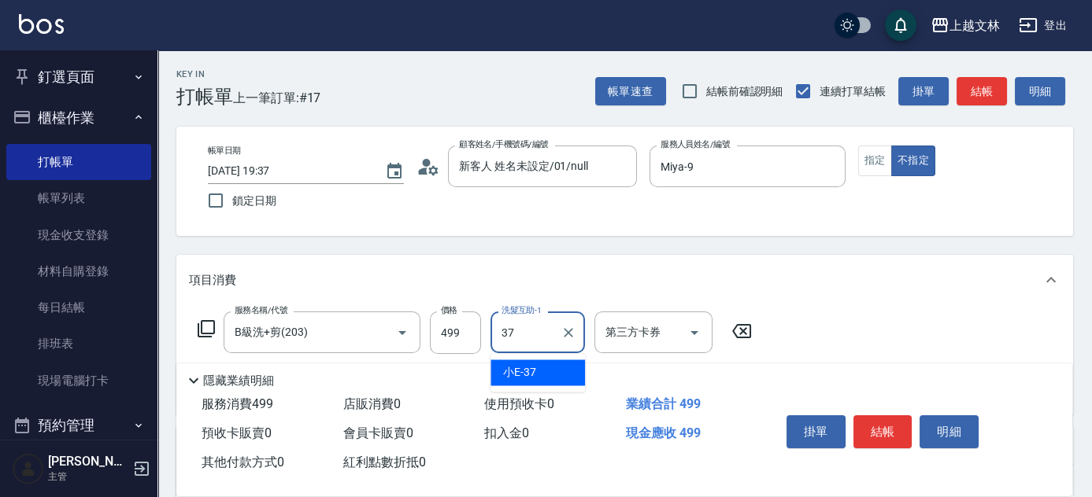
type input "小E-37"
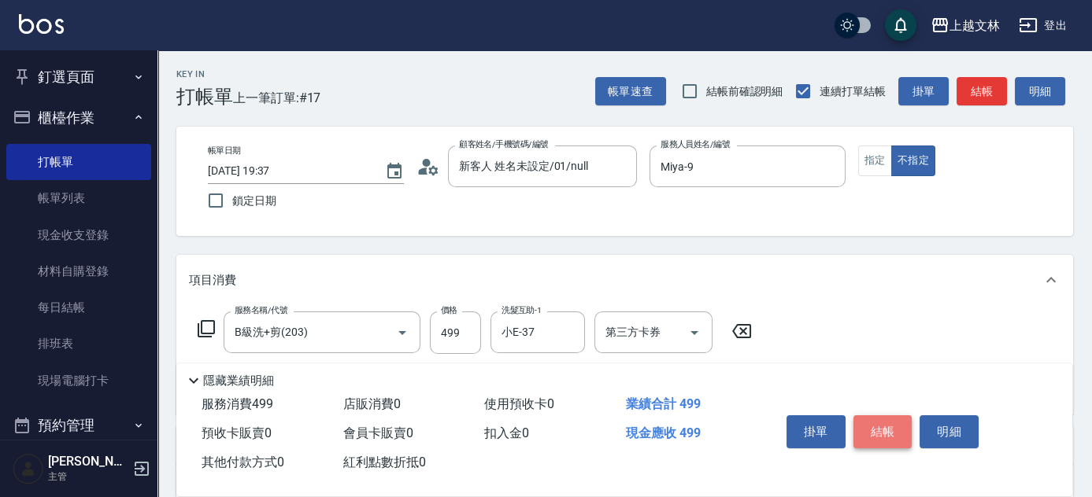
click at [890, 430] on button "結帳" at bounding box center [882, 432] width 59 height 33
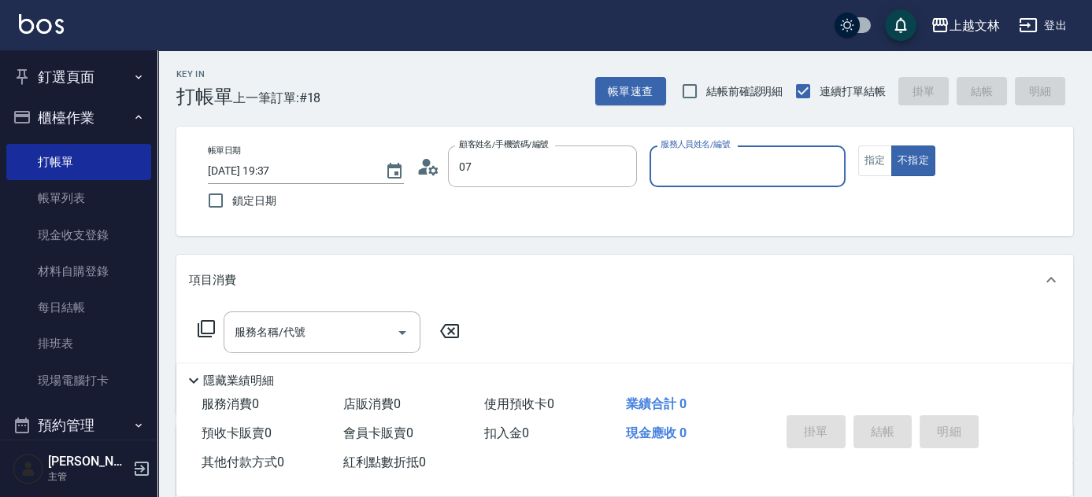
type input "[PERSON_NAME]/0988583301/730726"
type input "July-13"
click at [612, 163] on icon "Clear" at bounding box center [620, 167] width 16 height 16
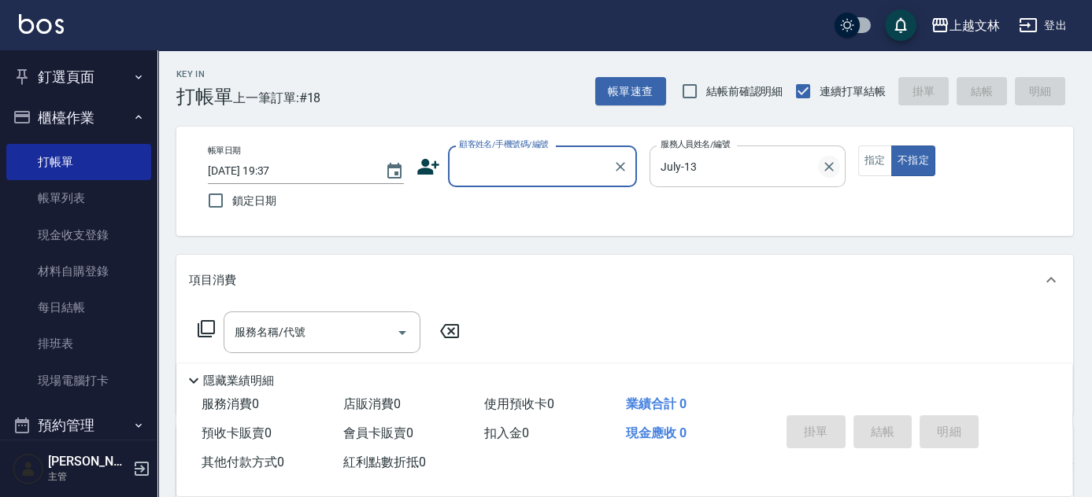
click at [831, 167] on icon "Clear" at bounding box center [829, 167] width 16 height 16
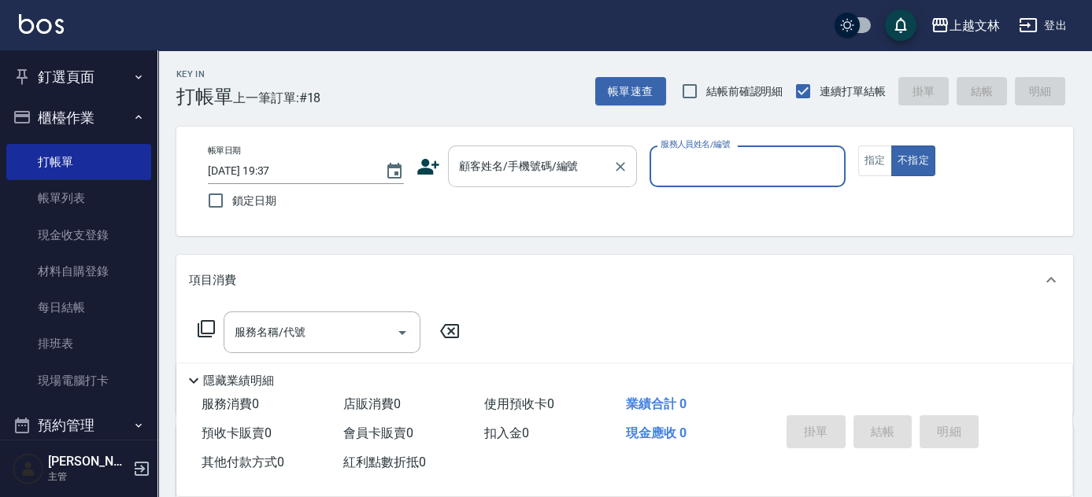
drag, startPoint x: 573, startPoint y: 170, endPoint x: 590, endPoint y: 165, distance: 17.9
click at [573, 169] on div "顧客姓名/手機號碼/編號 顧客姓名/手機號碼/編號" at bounding box center [542, 167] width 189 height 42
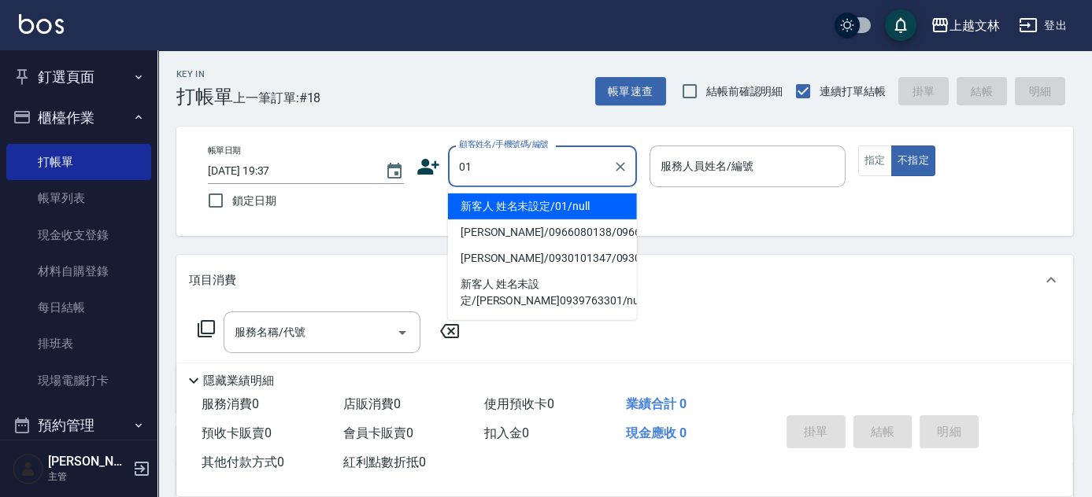
type input "新客人 姓名未設定/01/null"
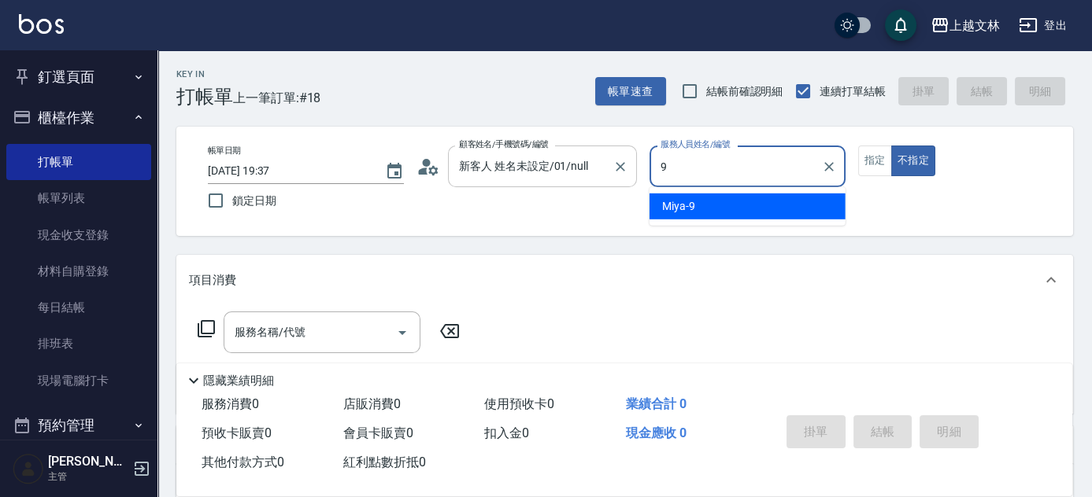
type input "Miya-9"
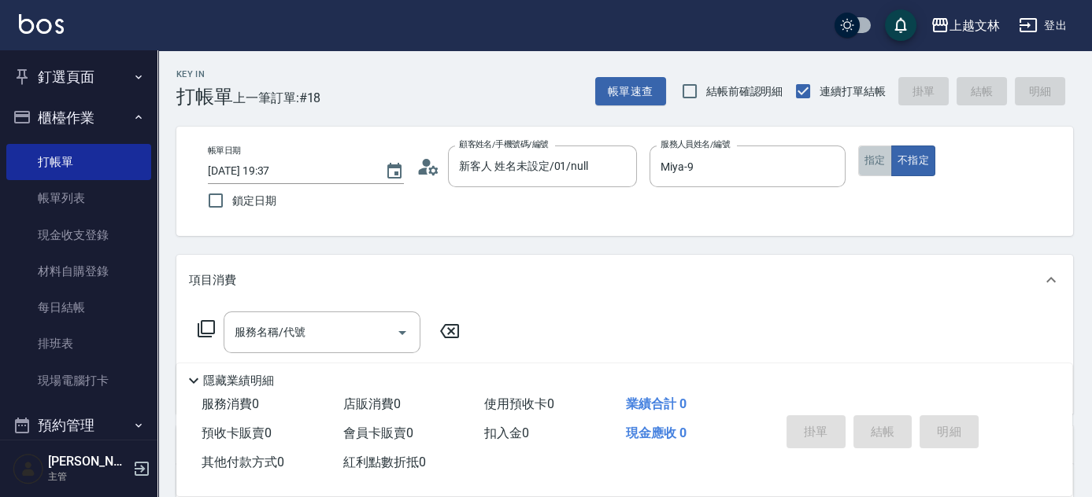
click at [865, 150] on button "指定" at bounding box center [875, 161] width 34 height 31
click at [199, 323] on icon at bounding box center [206, 329] width 19 height 19
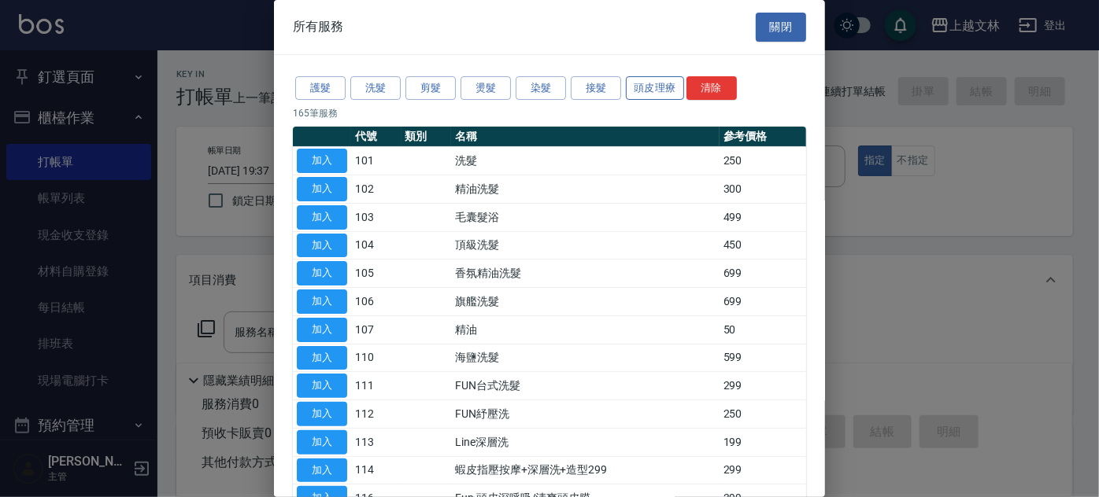
click at [642, 79] on button "頭皮理療" at bounding box center [655, 88] width 58 height 24
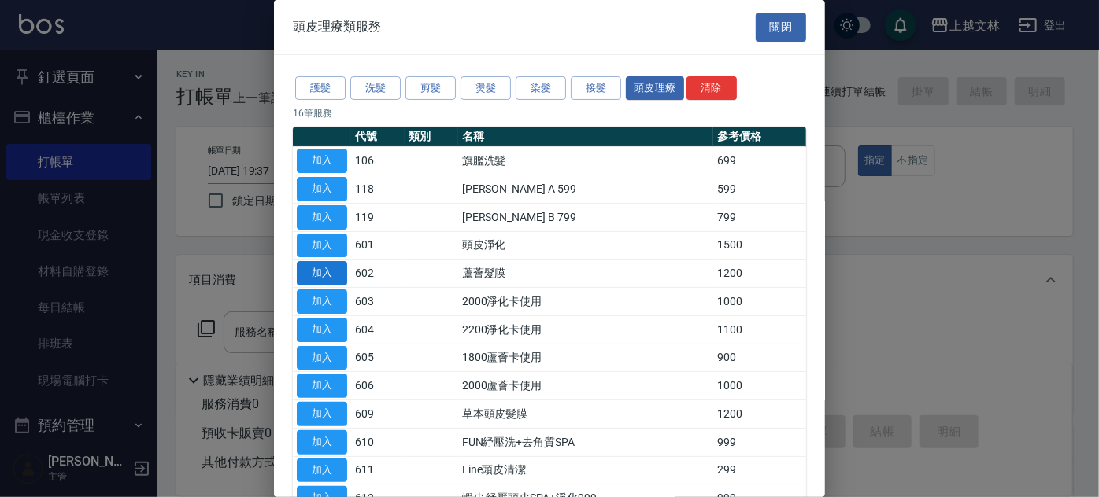
click at [328, 272] on button "加入" at bounding box center [322, 273] width 50 height 24
type input "蘆薈髮膜(602)"
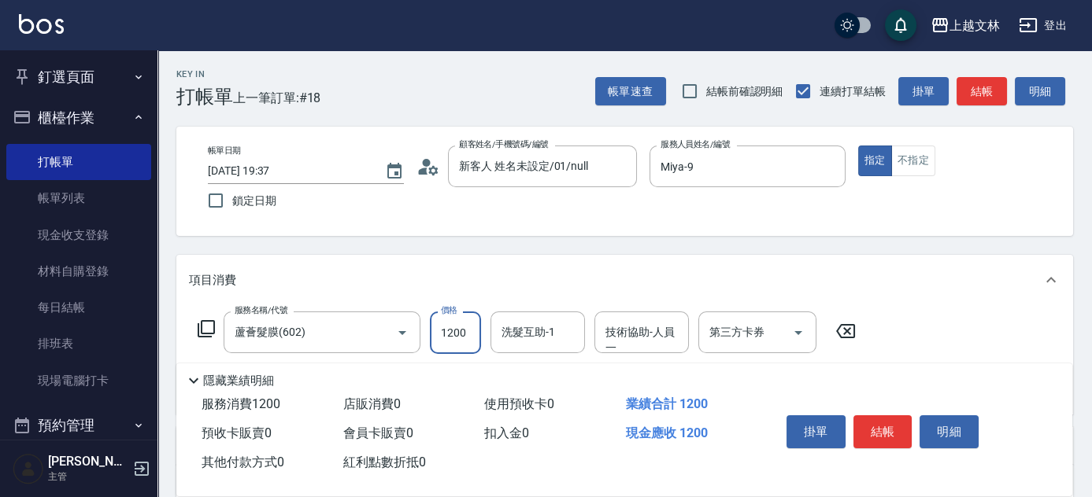
click at [456, 331] on input "1200" at bounding box center [455, 333] width 51 height 42
type input "1050"
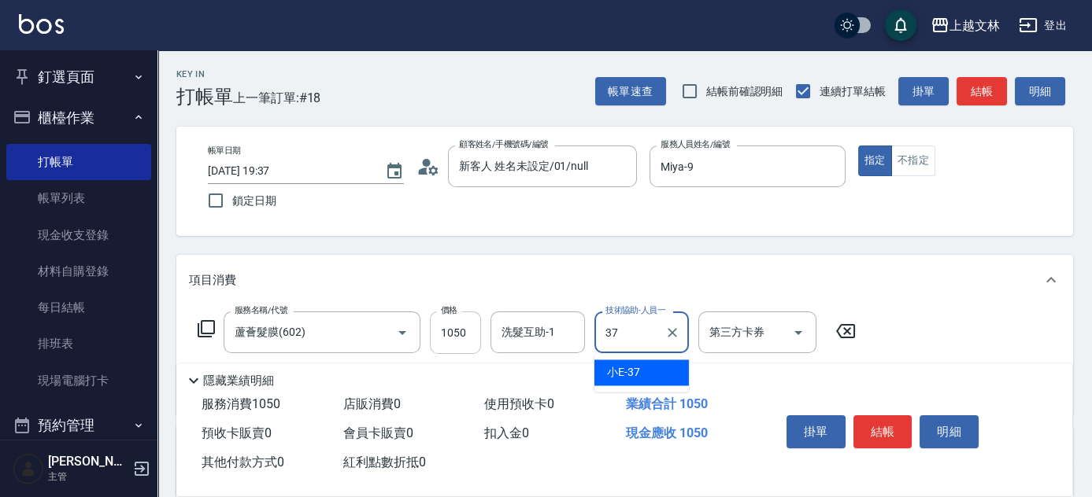
type input "小E-37"
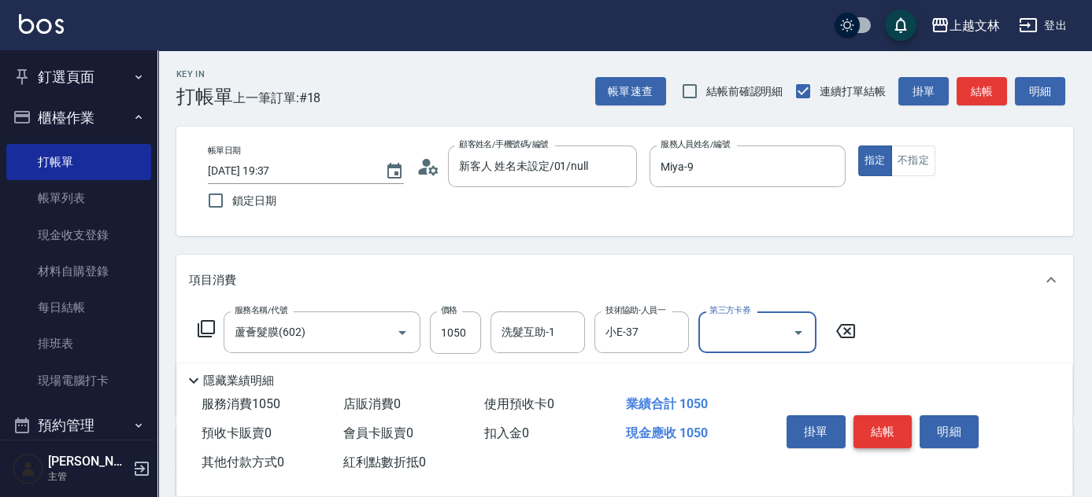
click at [888, 420] on button "結帳" at bounding box center [882, 432] width 59 height 33
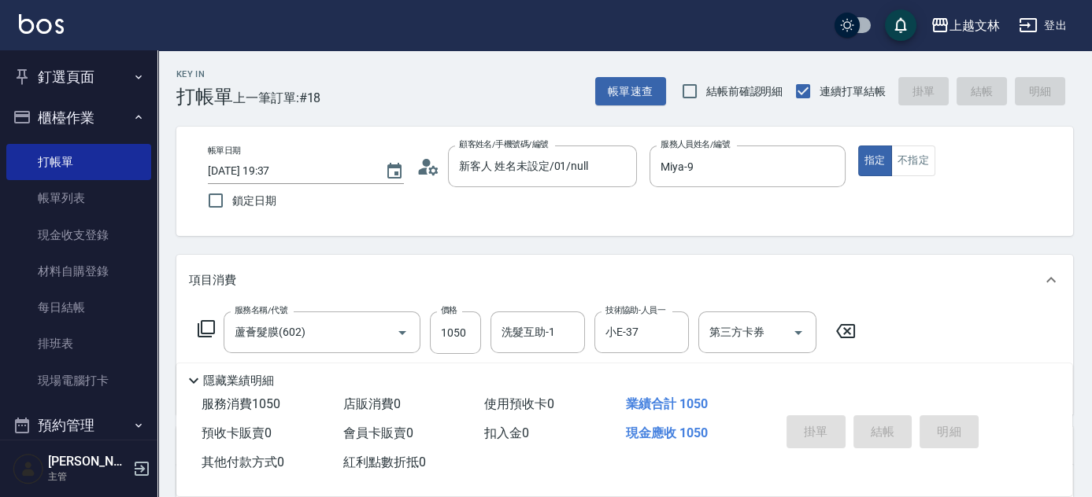
type input "[DATE] 19:38"
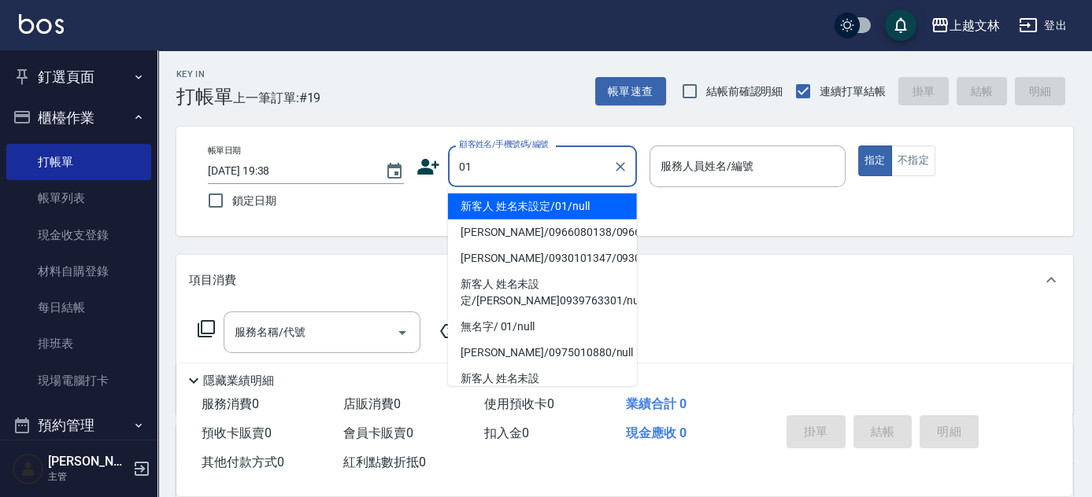
type input "新客人 姓名未設定/01/null"
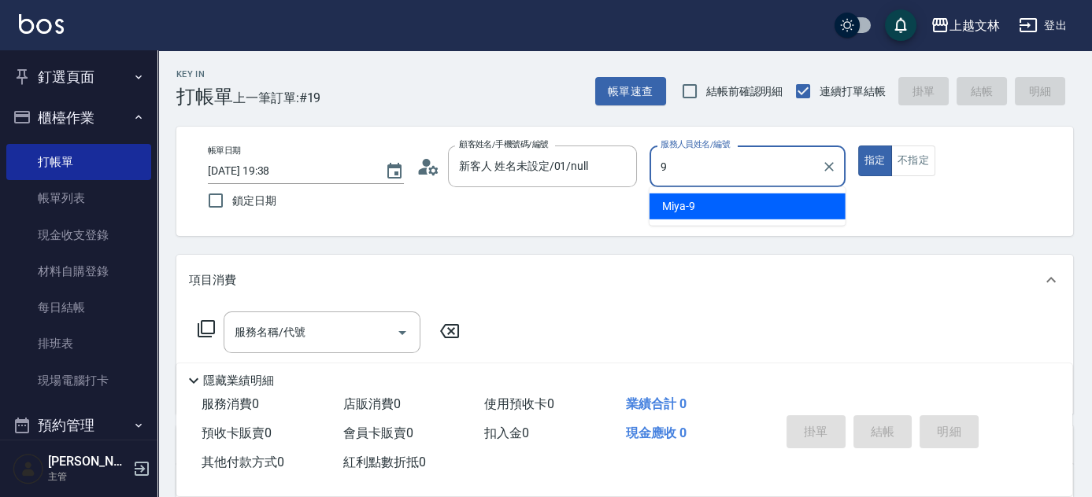
type input "Miya-9"
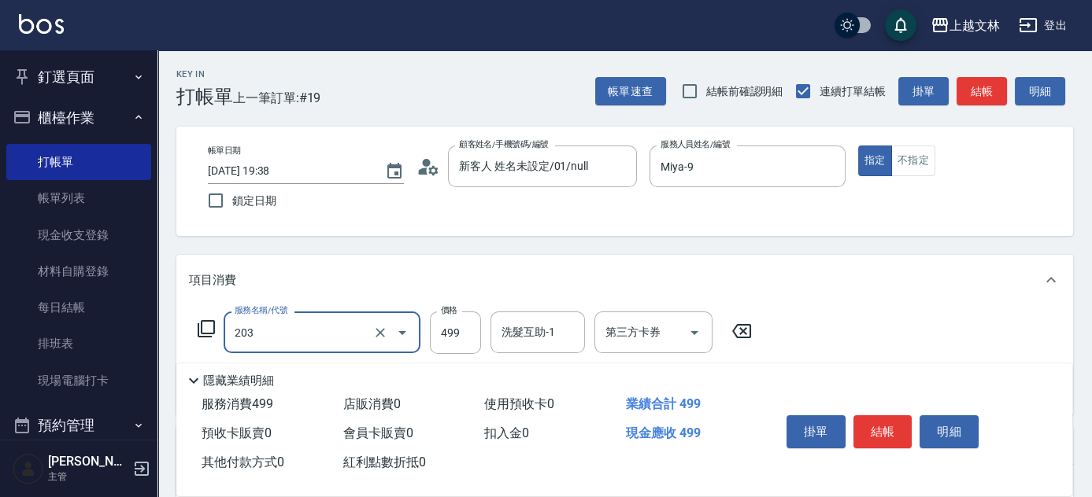
type input "B級洗+剪(203)"
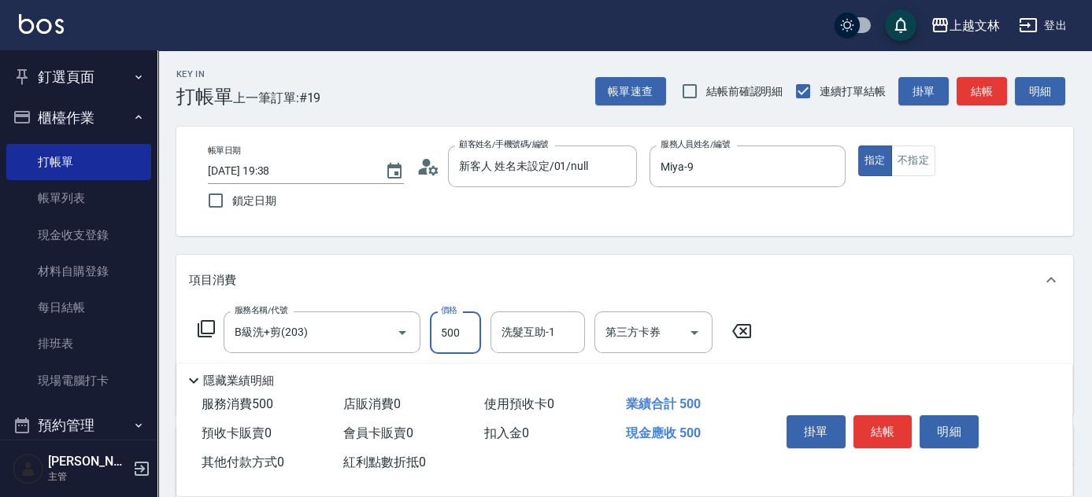
type input "500"
click at [888, 421] on button "結帳" at bounding box center [882, 432] width 59 height 33
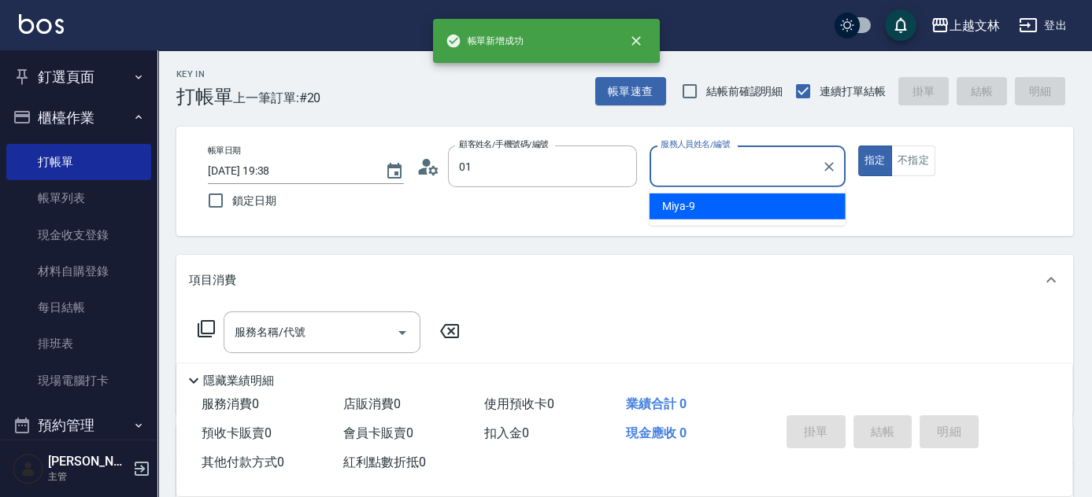
type input "新客人 姓名未設定/01/null"
type input "Miya-9"
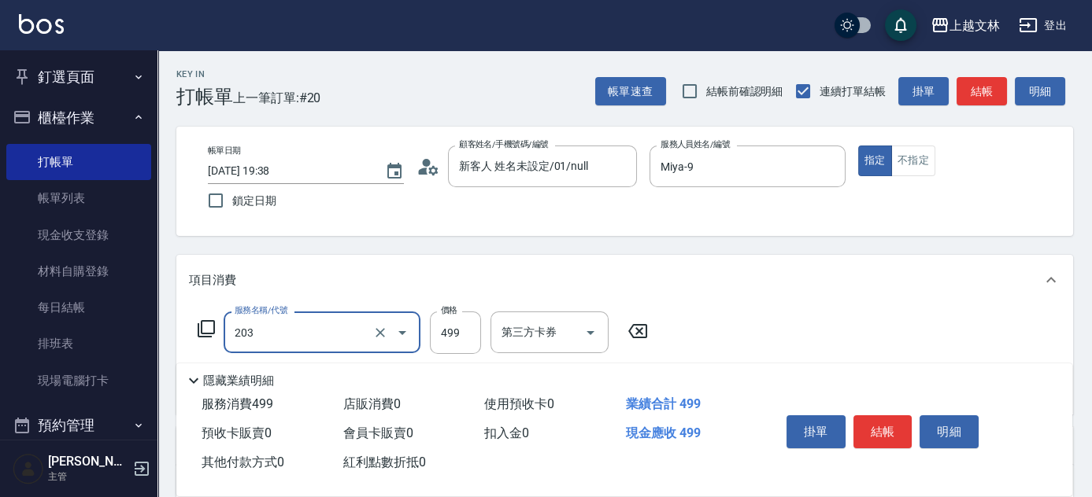
type input "B級洗+剪(203)"
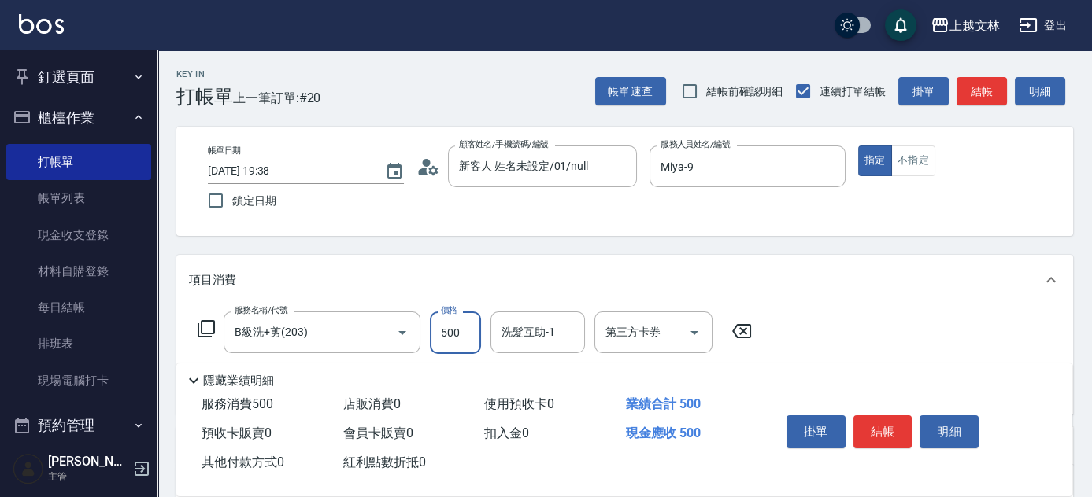
type input "500"
click at [885, 423] on button "結帳" at bounding box center [882, 432] width 59 height 33
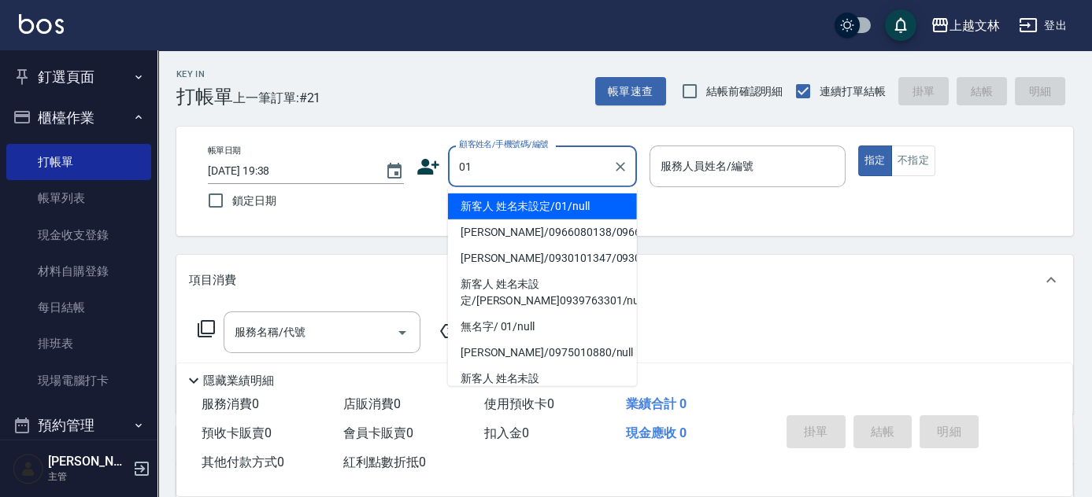
type input "01"
type input "9"
type input "新客人 姓名未設定/01/null"
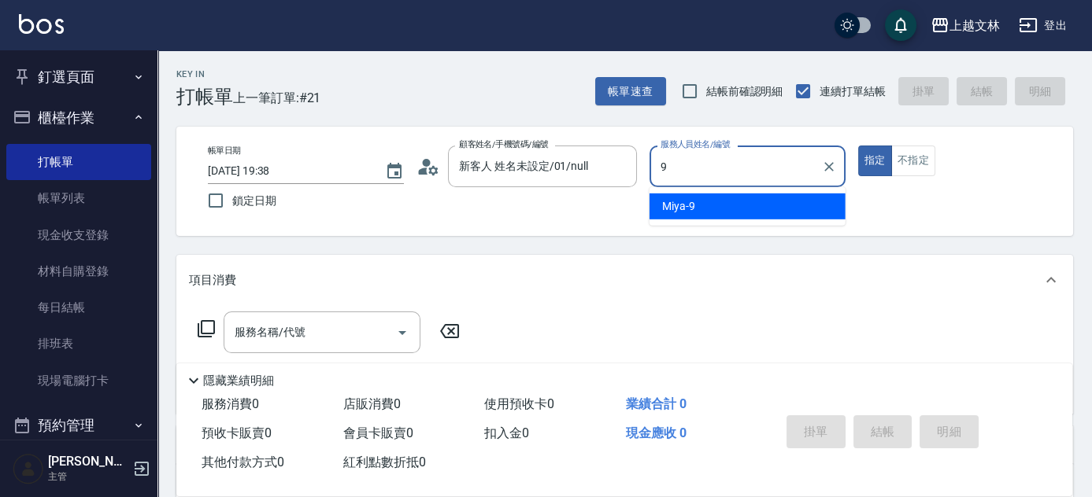
type input "Miya-9"
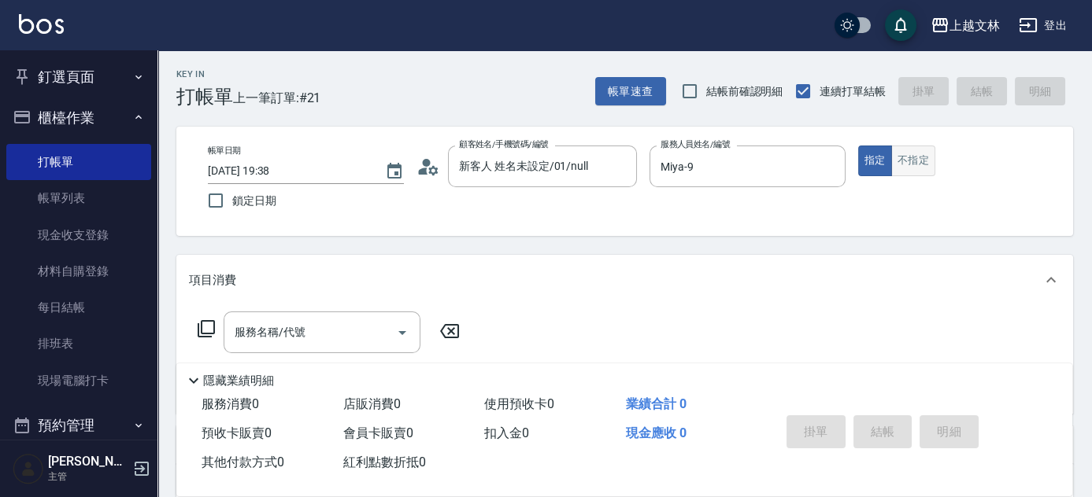
click at [909, 155] on button "不指定" at bounding box center [913, 161] width 44 height 31
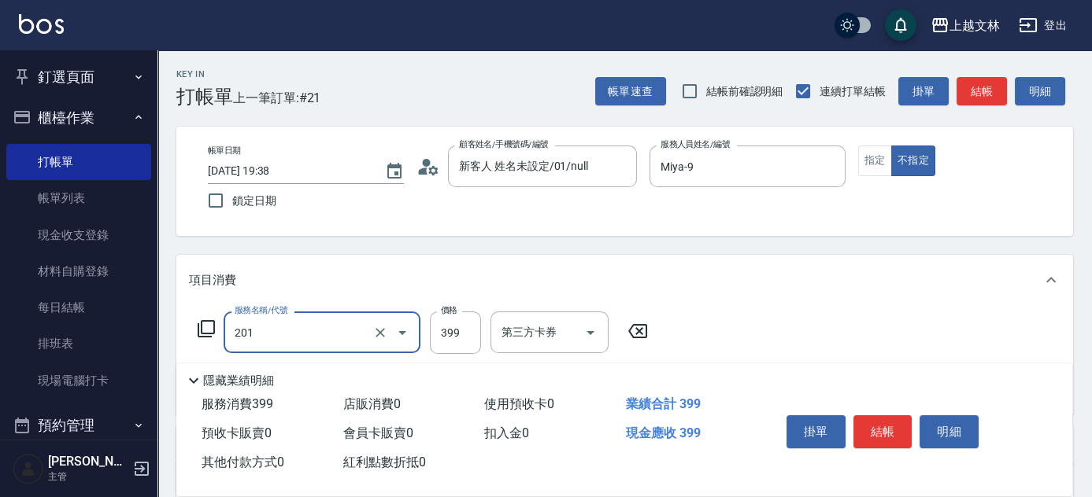
type input "B級單剪(201)"
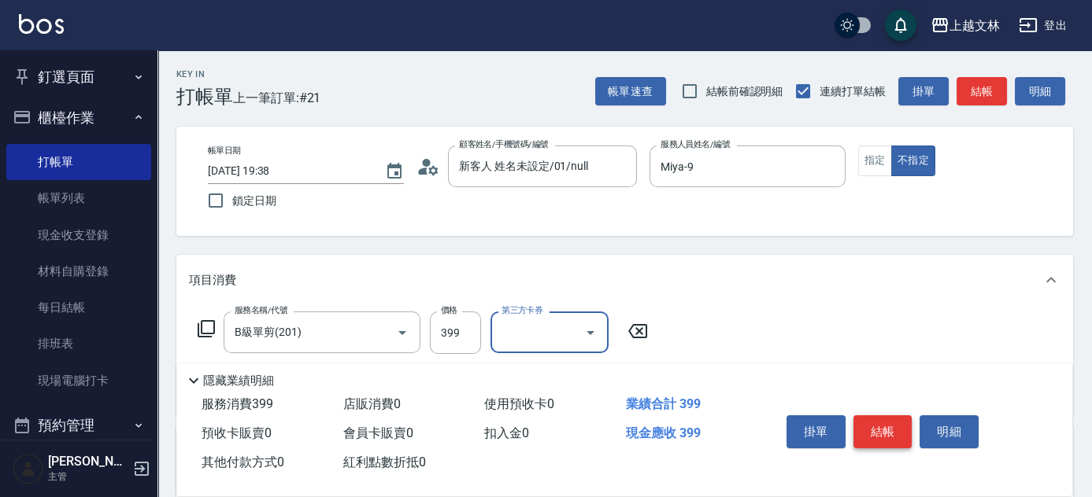
click at [890, 416] on button "結帳" at bounding box center [882, 432] width 59 height 33
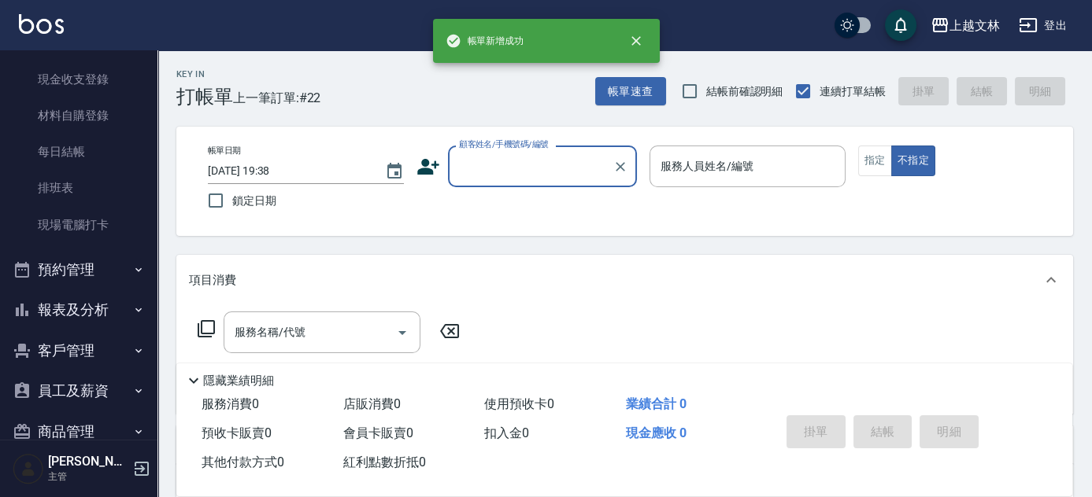
scroll to position [227, 0]
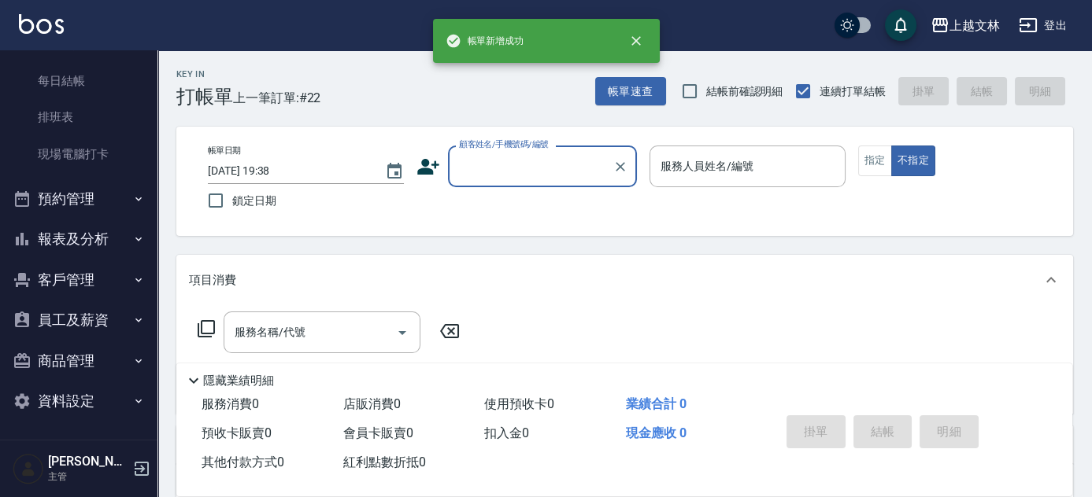
click at [80, 238] on button "報表及分析" at bounding box center [78, 239] width 145 height 41
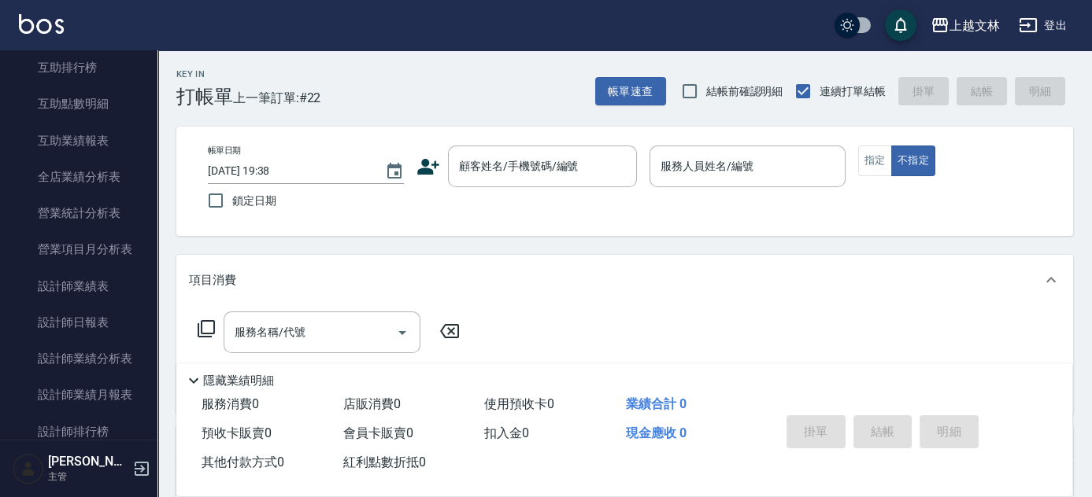
scroll to position [630, 0]
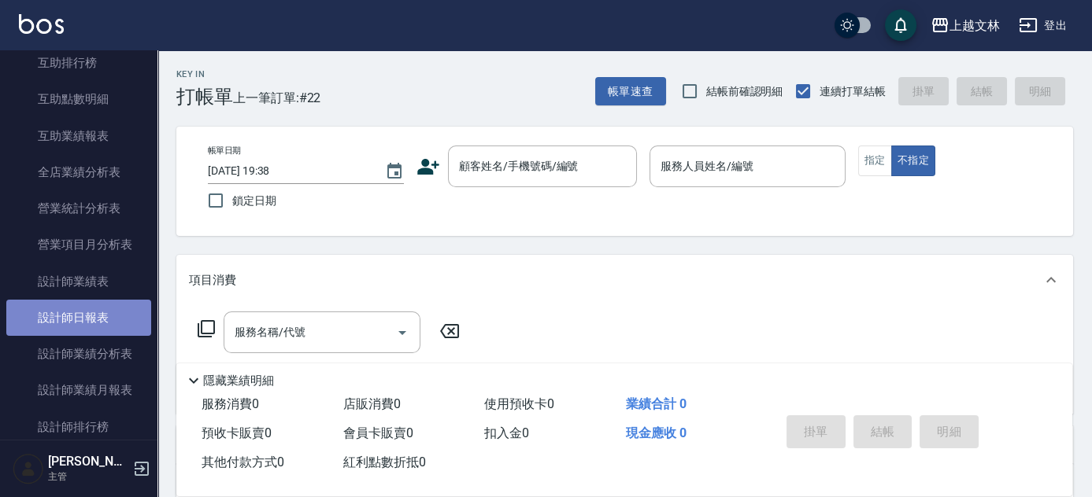
click at [79, 312] on link "設計師日報表" at bounding box center [78, 318] width 145 height 36
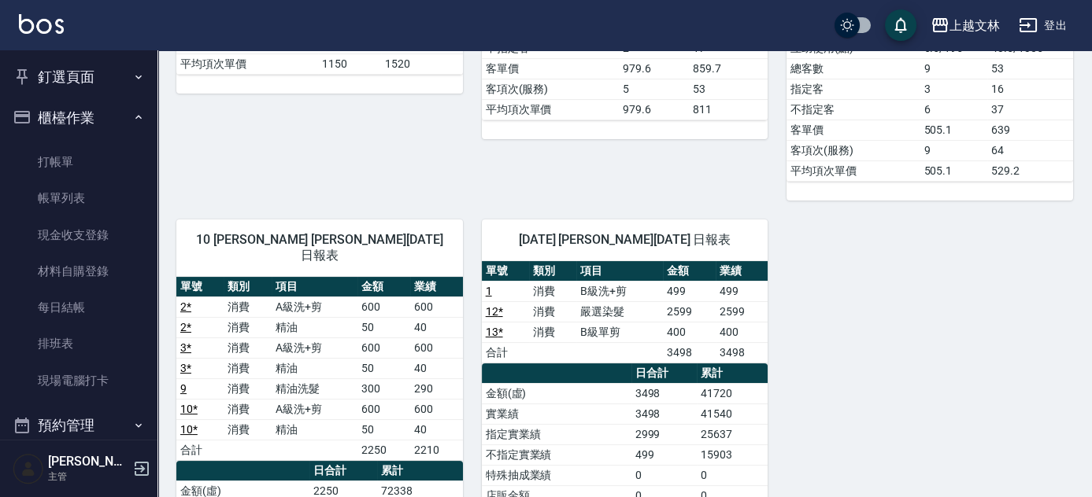
scroll to position [597, 0]
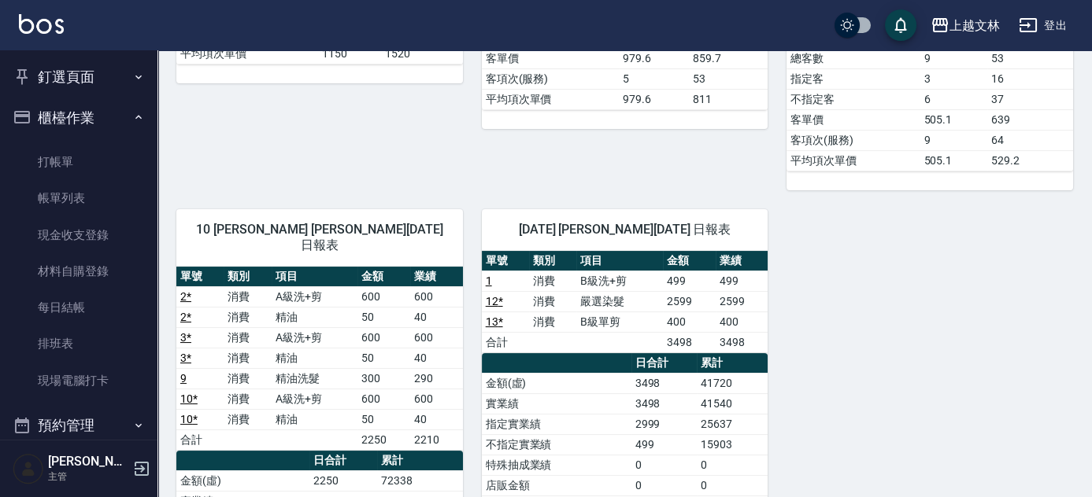
click at [1090, 328] on div "上越文林 [DATE] 設計師日報表 列印時間： [DATE][PHONE_NUMBER]:39 Employee Daily Report 設計師日報表 […" at bounding box center [624, 155] width 934 height 1404
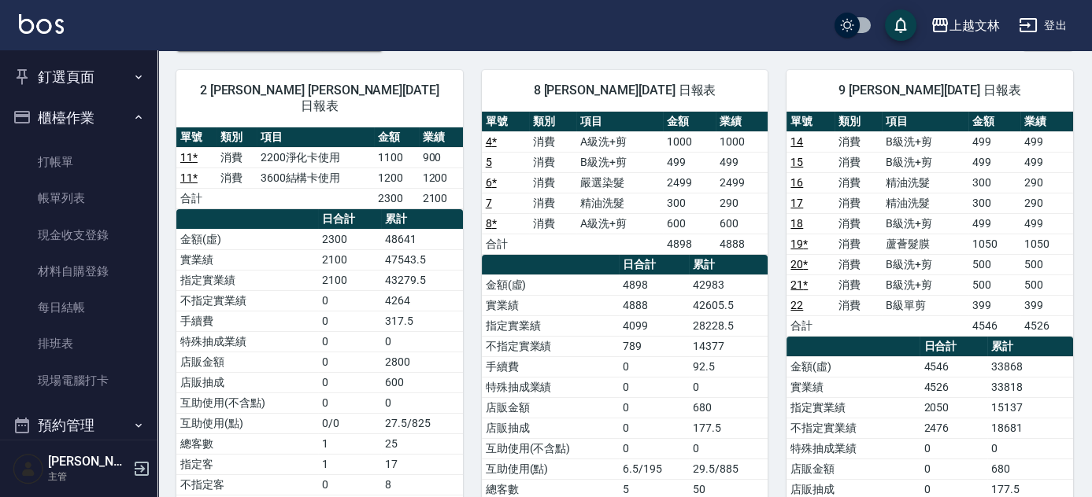
scroll to position [83, 0]
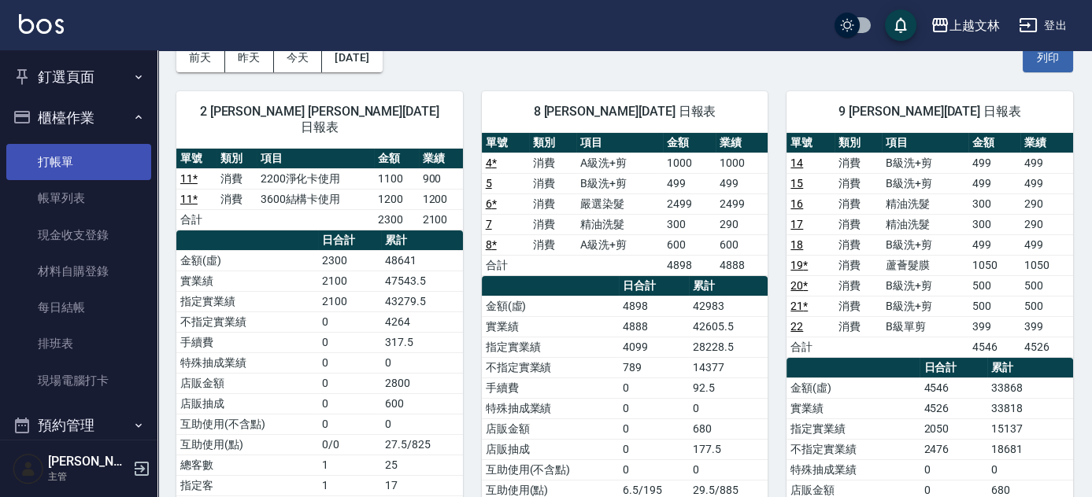
click at [79, 161] on link "打帳單" at bounding box center [78, 162] width 145 height 36
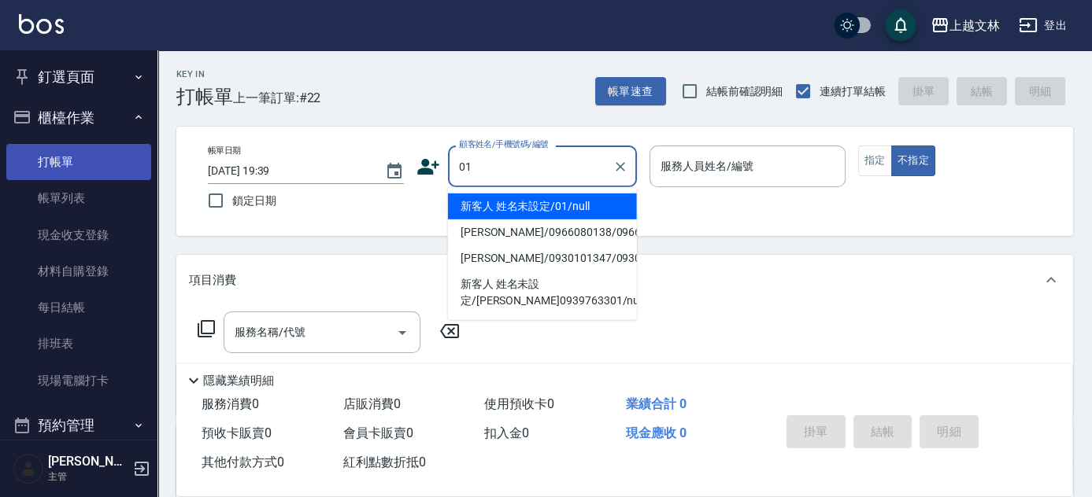
type input "01"
type input "."
type input "新客人 姓名未設定/01/null"
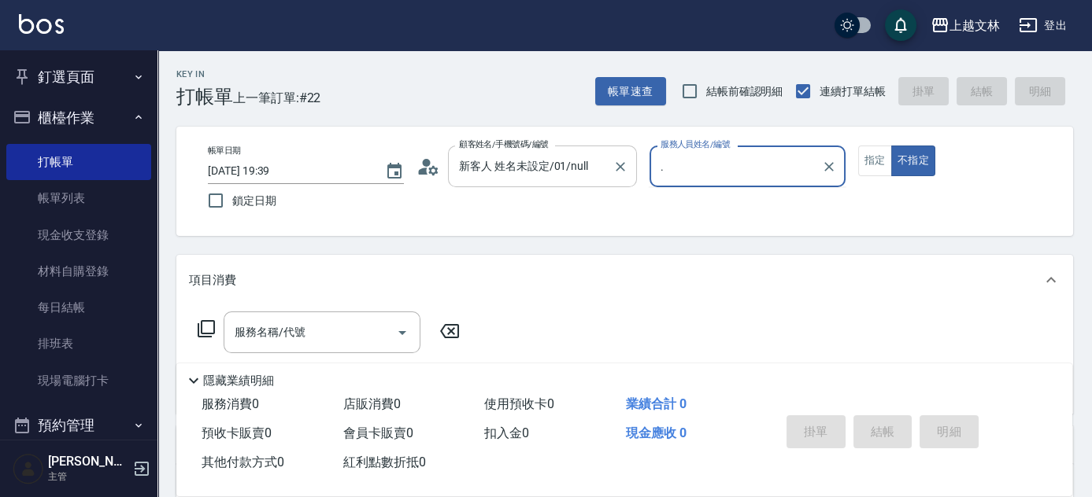
drag, startPoint x: 745, startPoint y: 163, endPoint x: 596, endPoint y: 163, distance: 148.7
click at [592, 163] on div "帳單日期 [DATE] 19:39 鎖定日期 顧客姓名/手機號碼/編號 新客人 姓名未設定/01/null 顧客姓名/手機號碼/編號 服務人員姓名/編號 . …" at bounding box center [624, 182] width 859 height 72
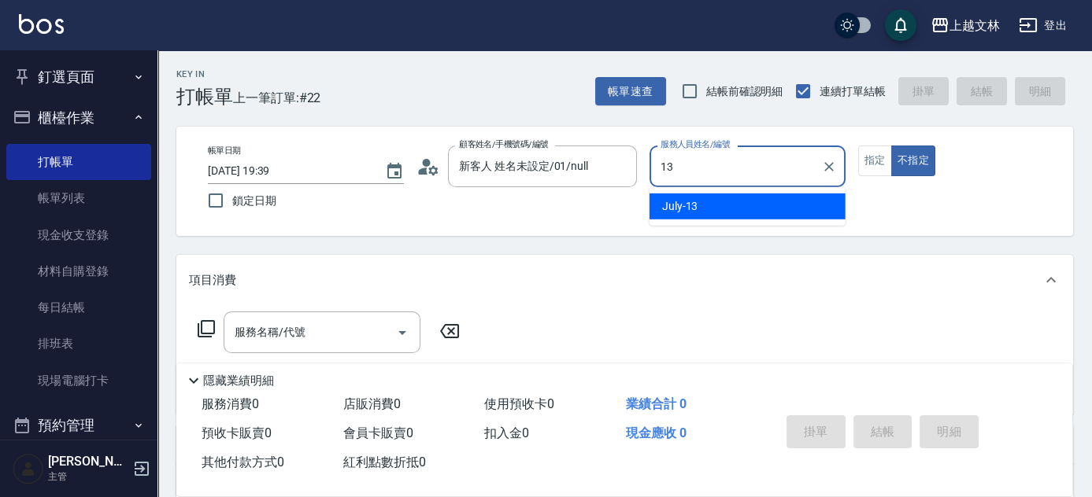
type input "July-13"
type button "false"
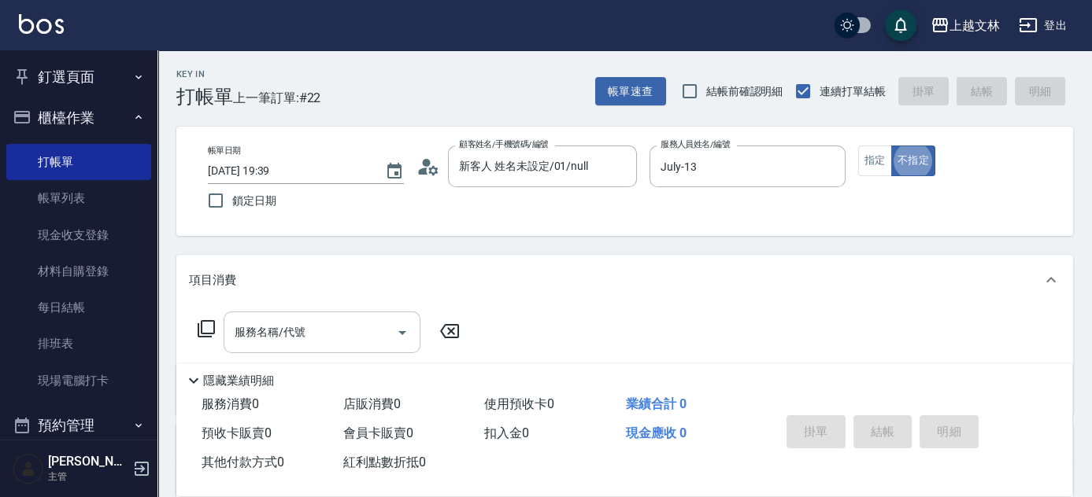
drag, startPoint x: 345, startPoint y: 315, endPoint x: 334, endPoint y: 326, distance: 15.6
click at [335, 327] on div "服務名稱/代號" at bounding box center [322, 333] width 197 height 42
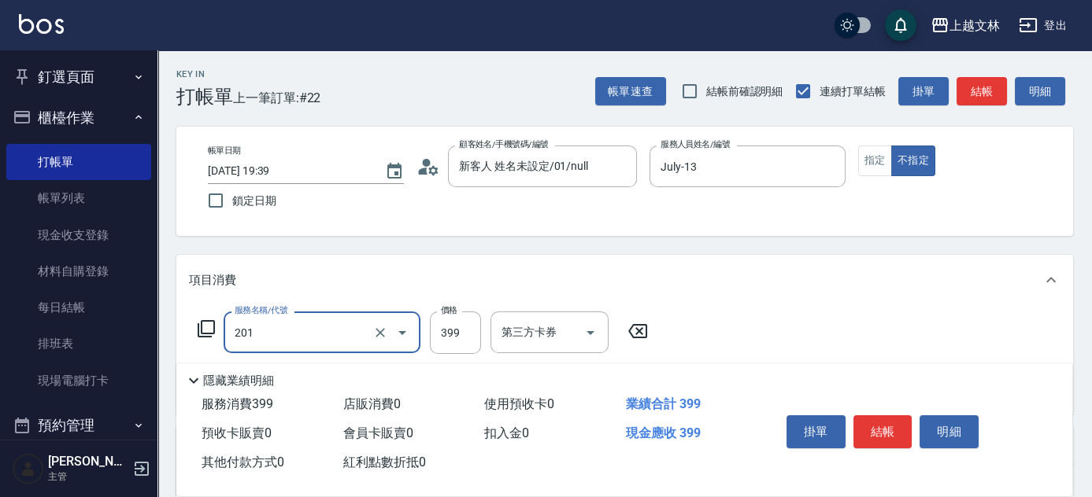
type input "B級單剪(201)"
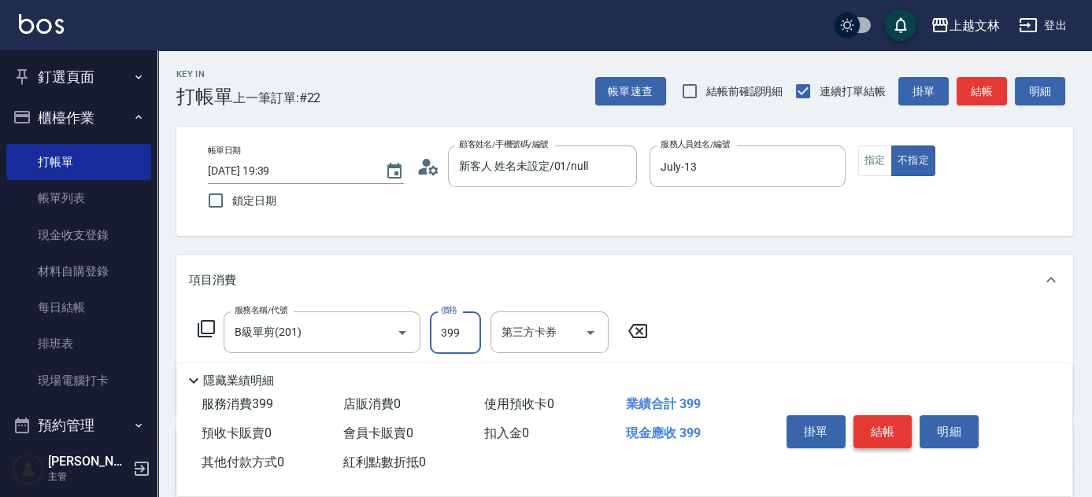
click at [874, 425] on button "結帳" at bounding box center [882, 432] width 59 height 33
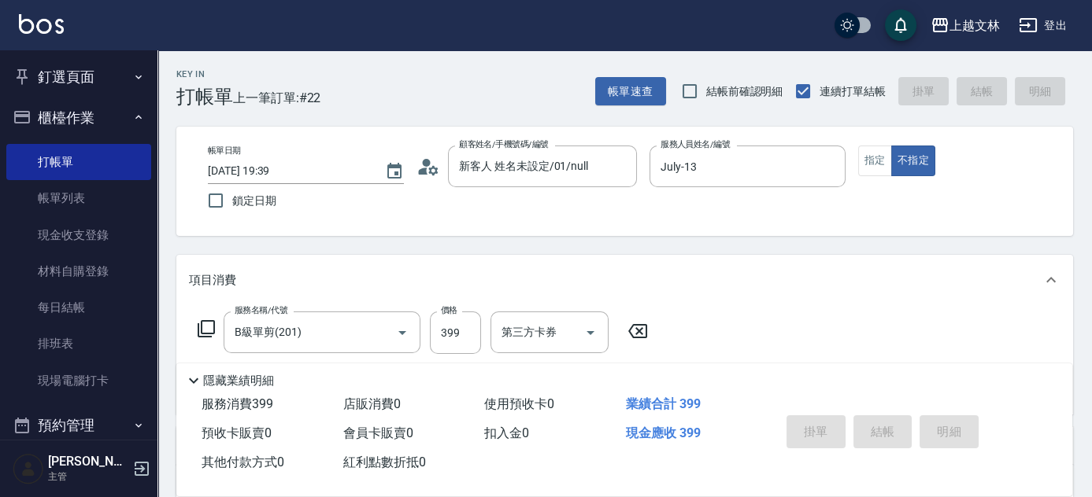
click at [96, 109] on button "櫃檯作業" at bounding box center [78, 118] width 145 height 41
type input "[DATE] 19:45"
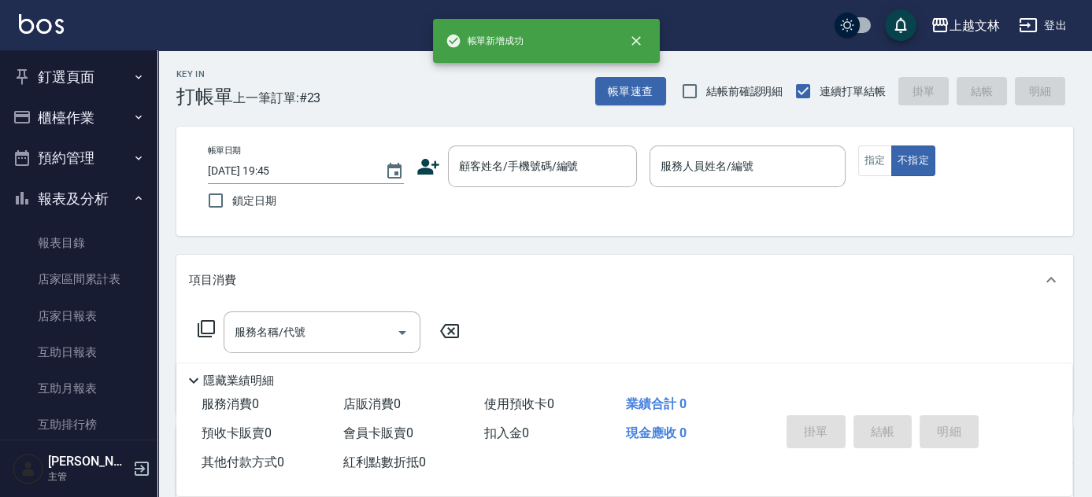
scroll to position [341, 0]
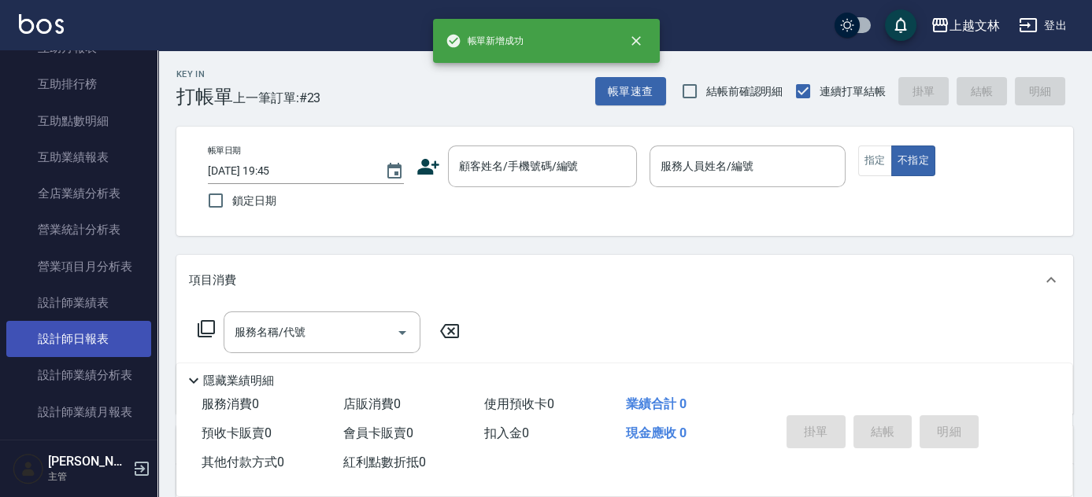
click at [120, 333] on link "設計師日報表" at bounding box center [78, 339] width 145 height 36
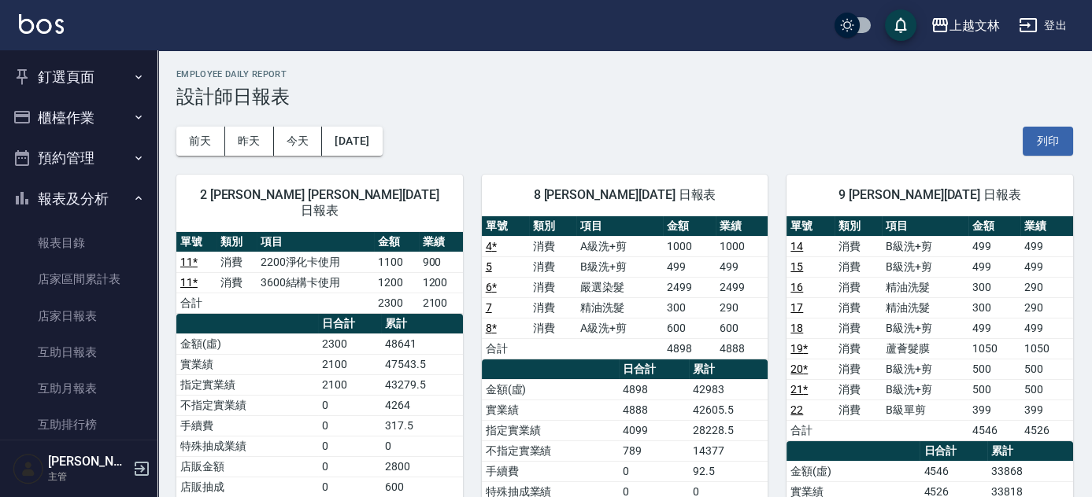
click at [98, 203] on button "報表及分析" at bounding box center [78, 199] width 145 height 41
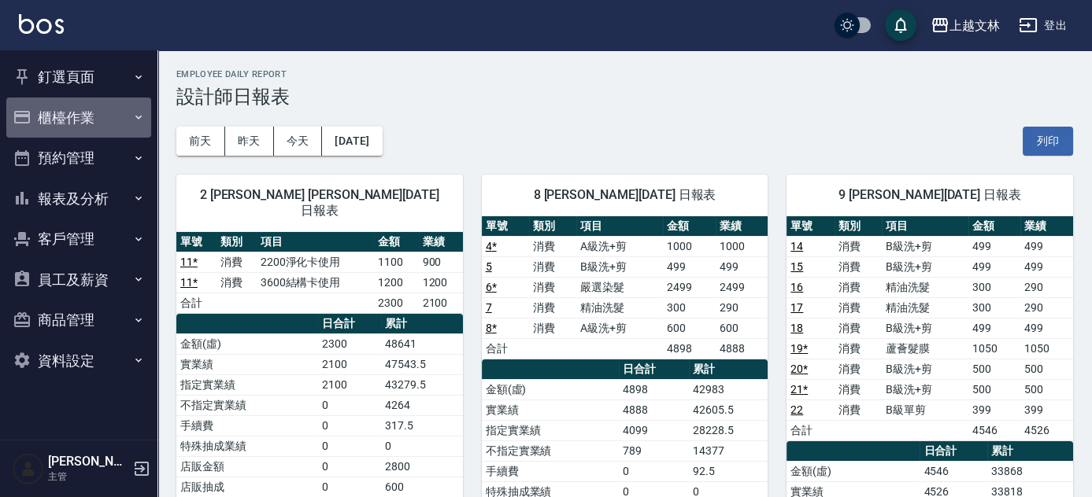
click at [94, 117] on button "櫃檯作業" at bounding box center [78, 118] width 145 height 41
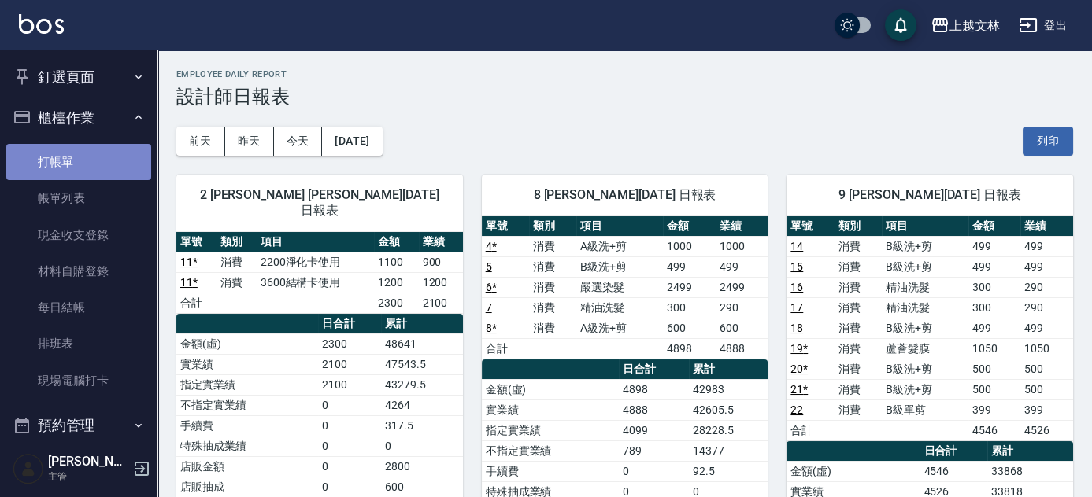
click at [88, 159] on link "打帳單" at bounding box center [78, 162] width 145 height 36
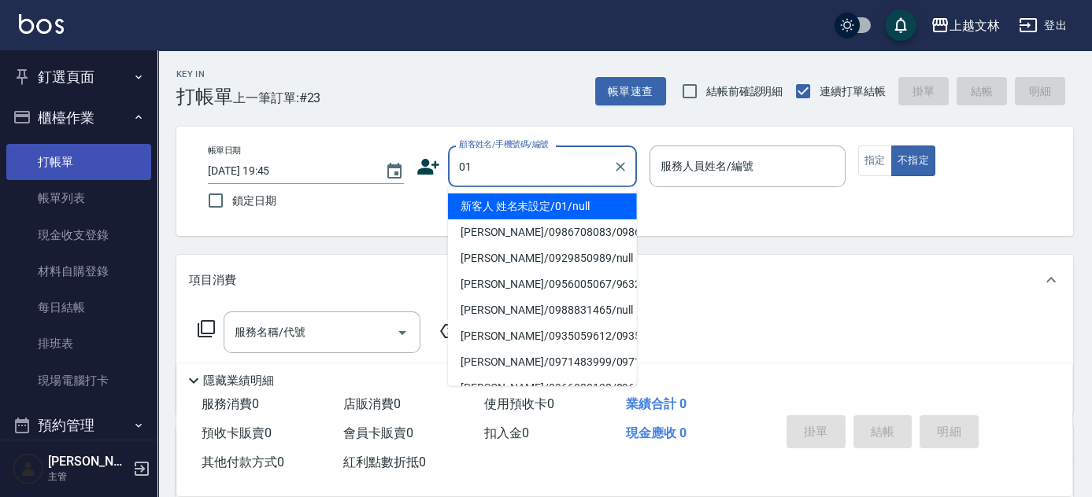
type input "01"
type input "9"
type input "新客人 姓名未設定/01/null"
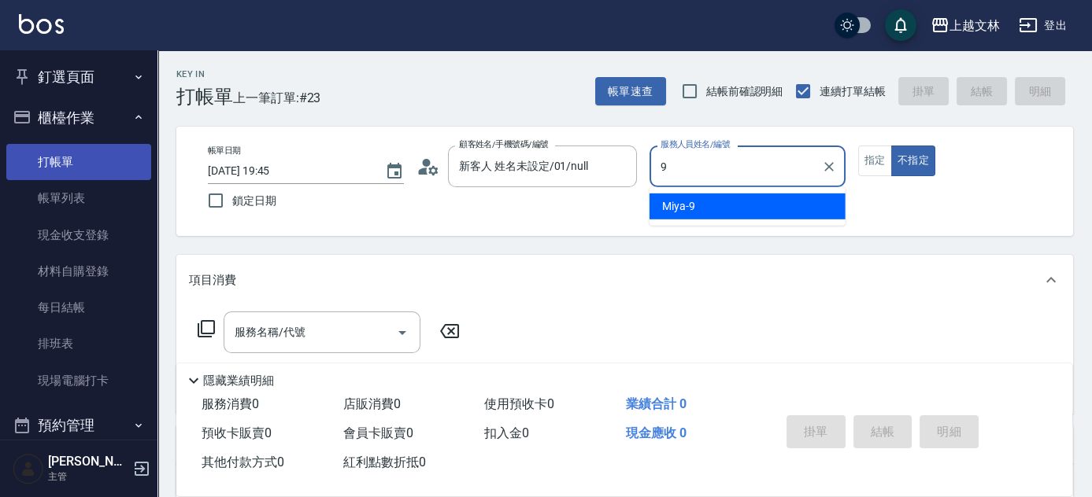
type input "9"
type button "false"
type input "Miya-9"
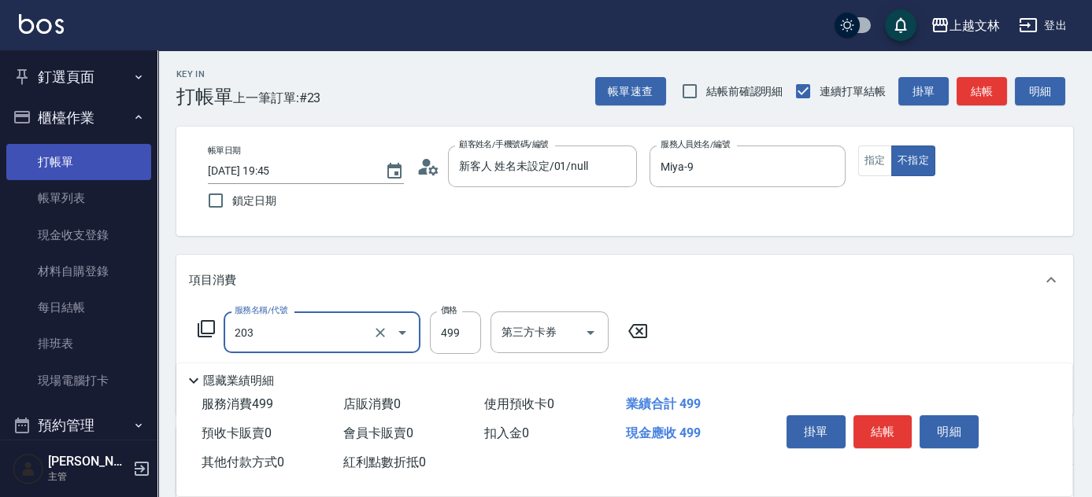
type input "B級洗+剪(203)"
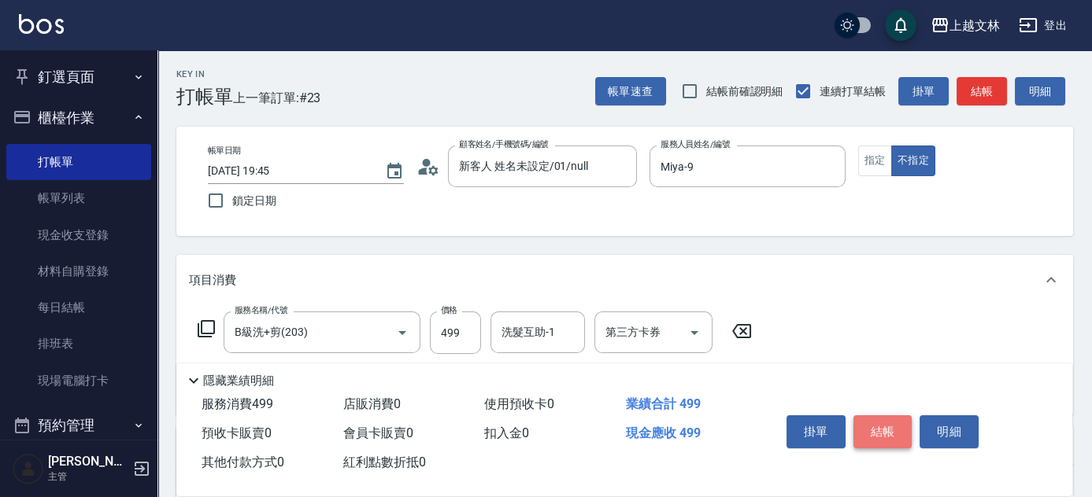
click at [888, 424] on button "結帳" at bounding box center [882, 432] width 59 height 33
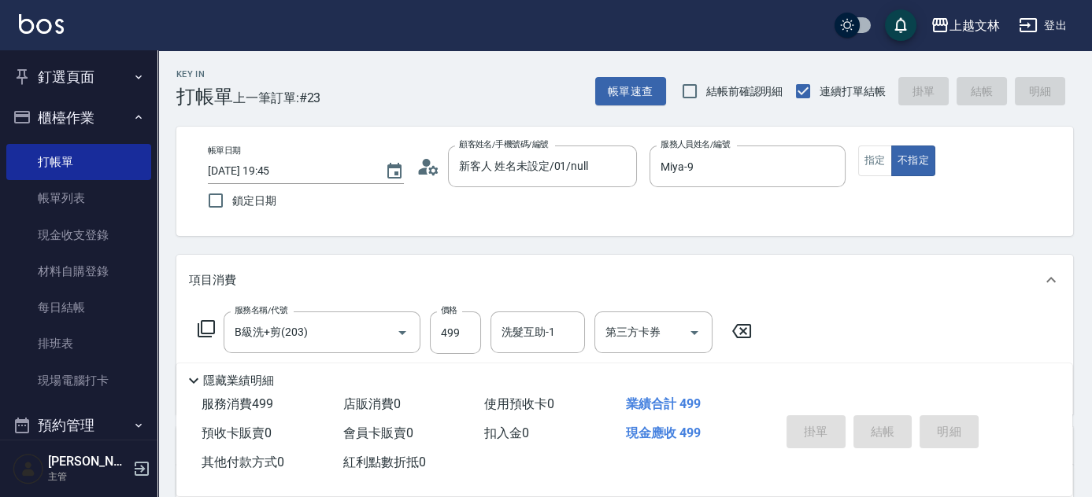
type input "[DATE] 20:02"
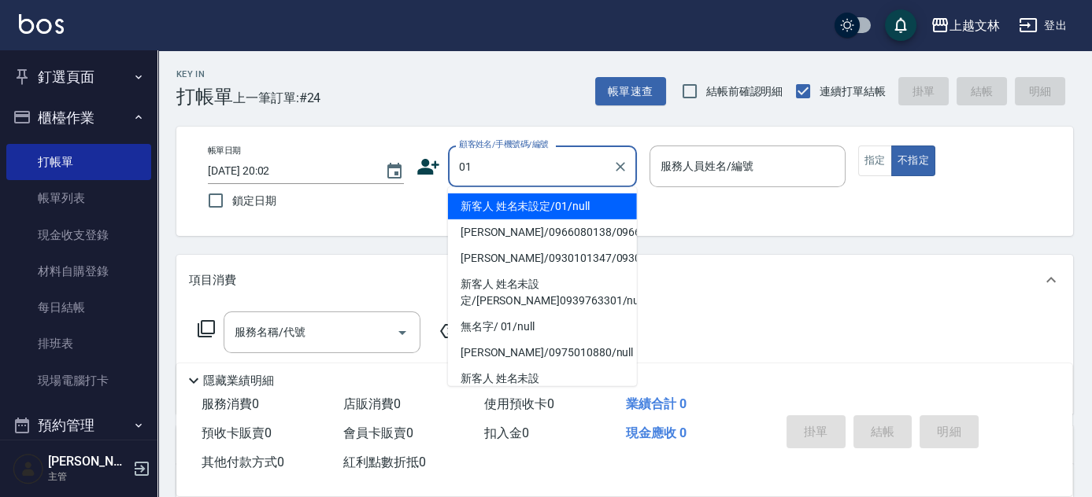
type input "01"
type input "3"
type input "新客人 姓名未設定/01/null"
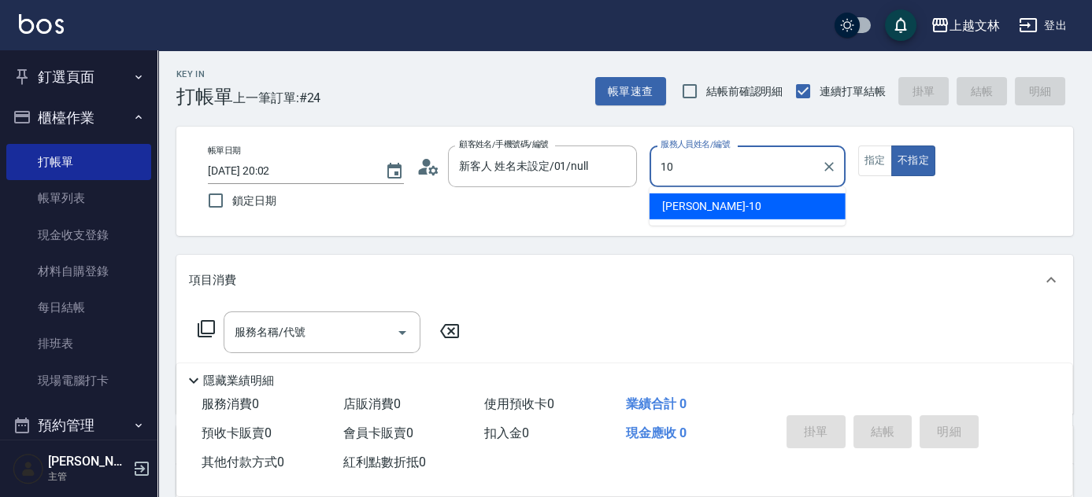
type input "[PERSON_NAME]-10"
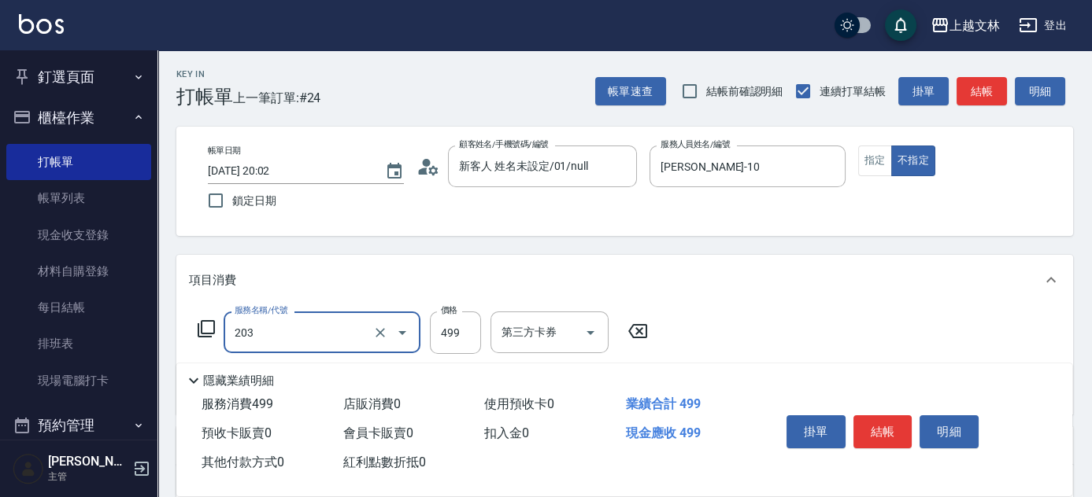
type input "B級洗+剪(203)"
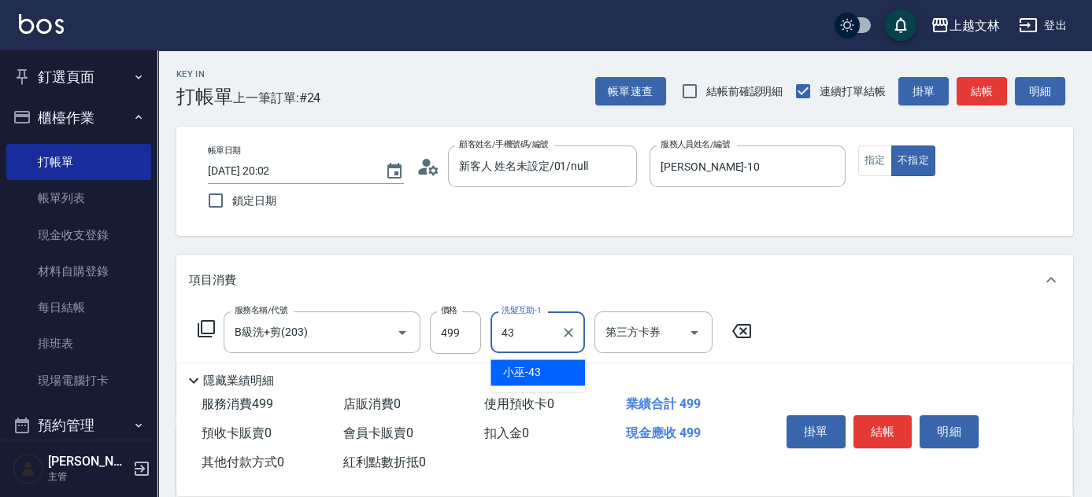
type input "小巫-43"
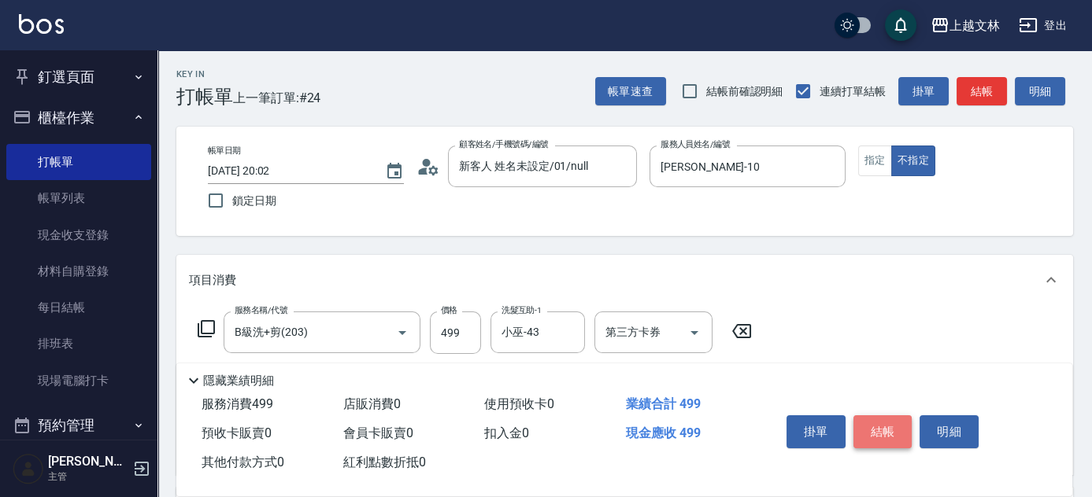
click at [871, 417] on button "結帳" at bounding box center [882, 432] width 59 height 33
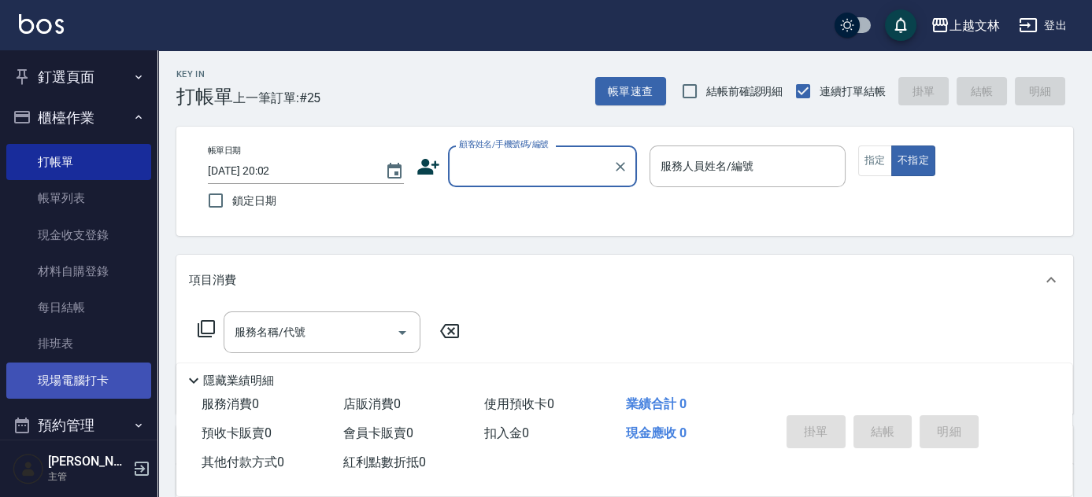
click at [96, 386] on link "現場電腦打卡" at bounding box center [78, 381] width 145 height 36
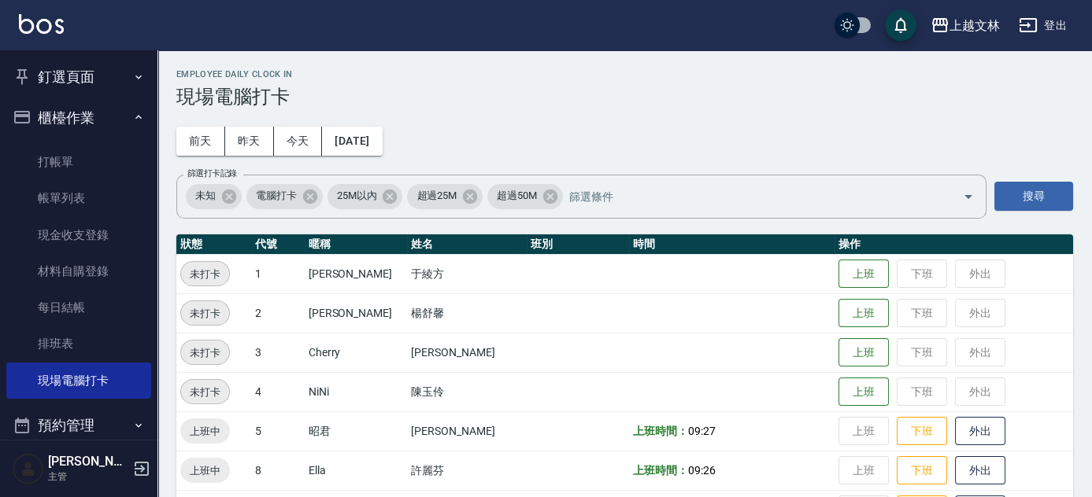
scroll to position [434, 0]
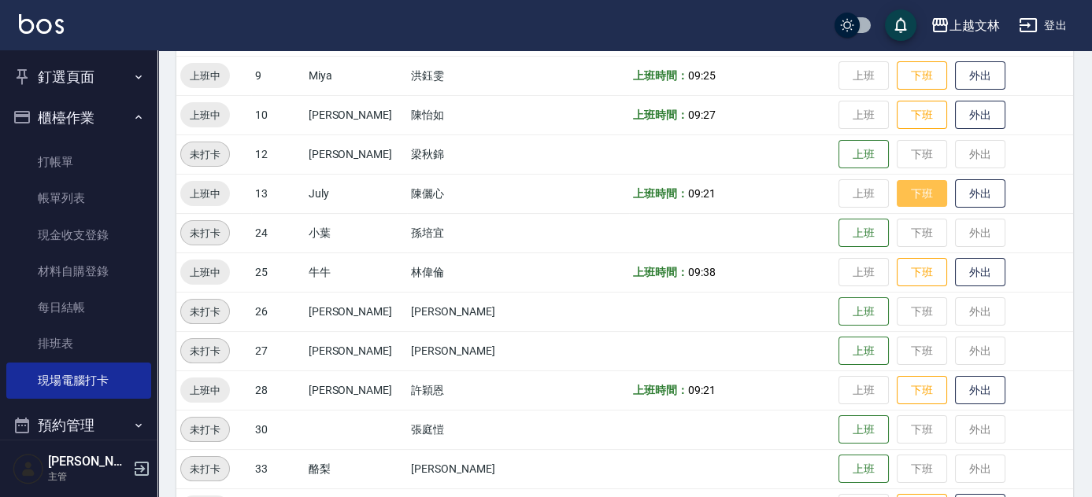
click at [896, 197] on button "下班" at bounding box center [921, 194] width 50 height 28
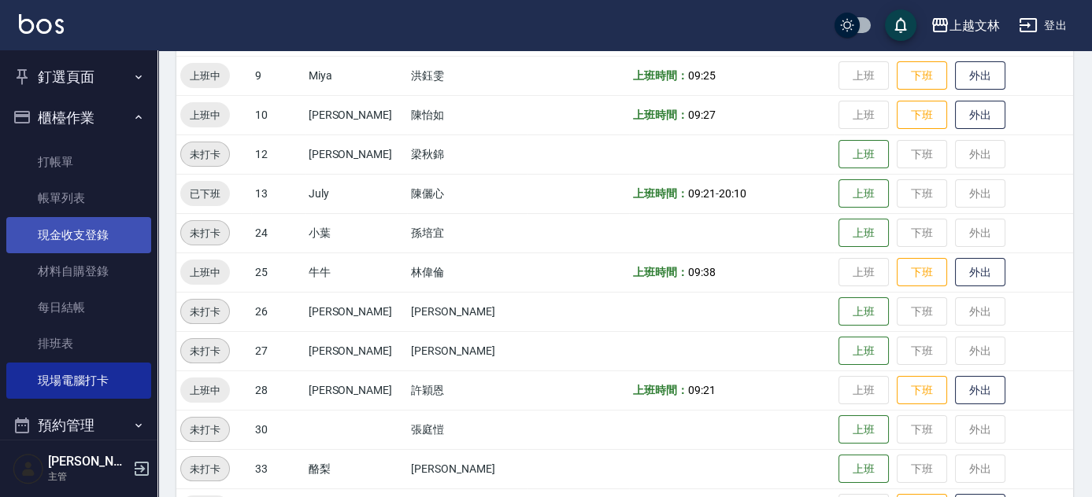
click at [70, 231] on link "現金收支登錄" at bounding box center [78, 235] width 145 height 36
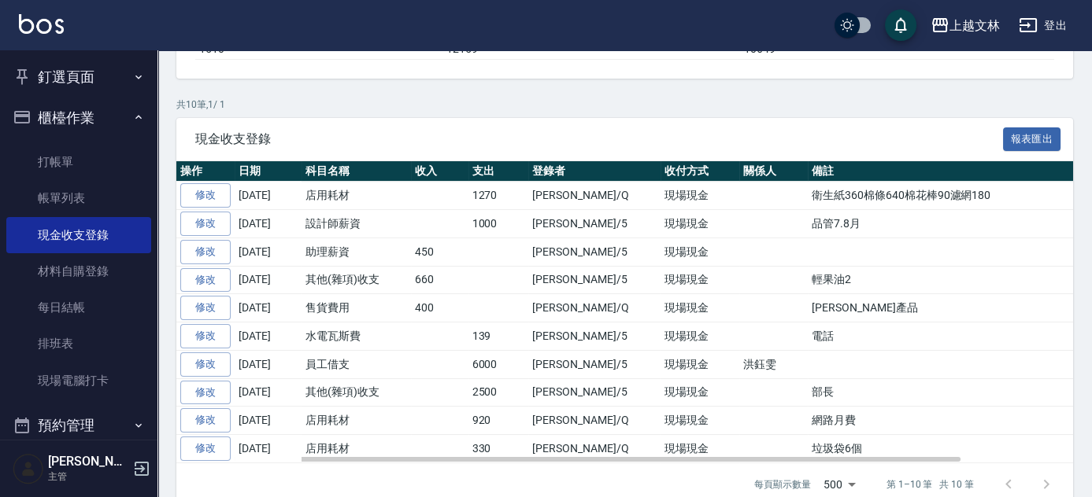
scroll to position [254, 0]
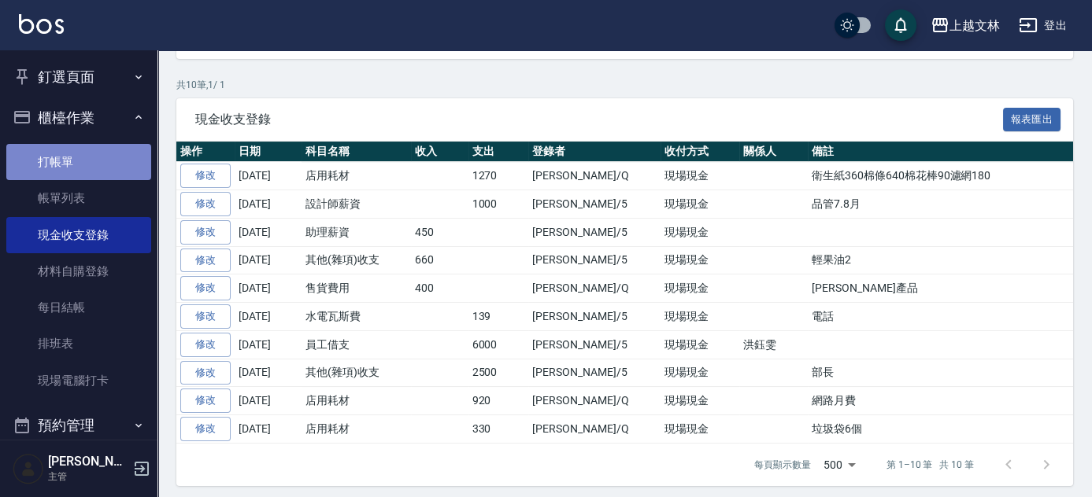
drag, startPoint x: 92, startPoint y: 163, endPoint x: 139, endPoint y: 157, distance: 46.8
click at [92, 162] on link "打帳單" at bounding box center [78, 162] width 145 height 36
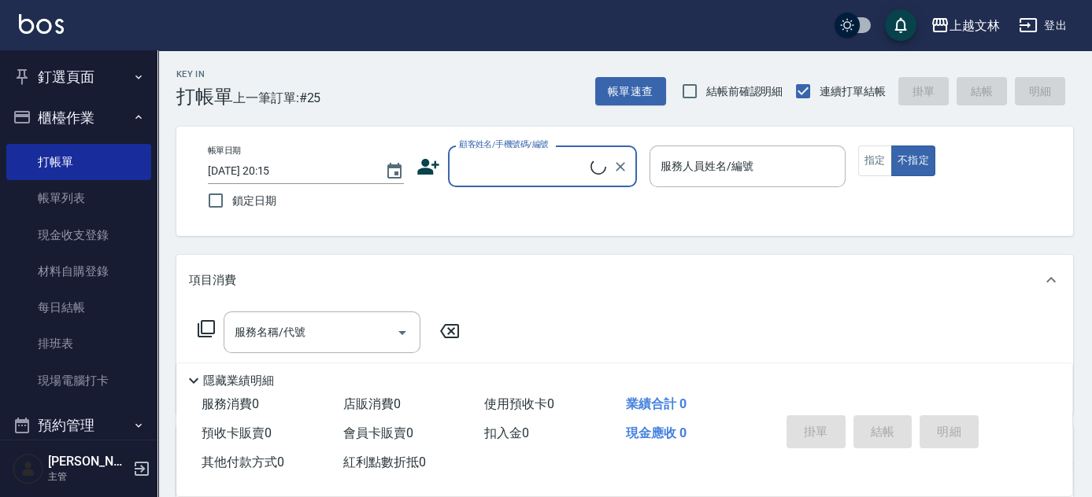
drag, startPoint x: 553, startPoint y: 169, endPoint x: 564, endPoint y: 190, distance: 23.2
click at [560, 183] on div "顧客姓名/手機號碼/編號" at bounding box center [542, 167] width 189 height 42
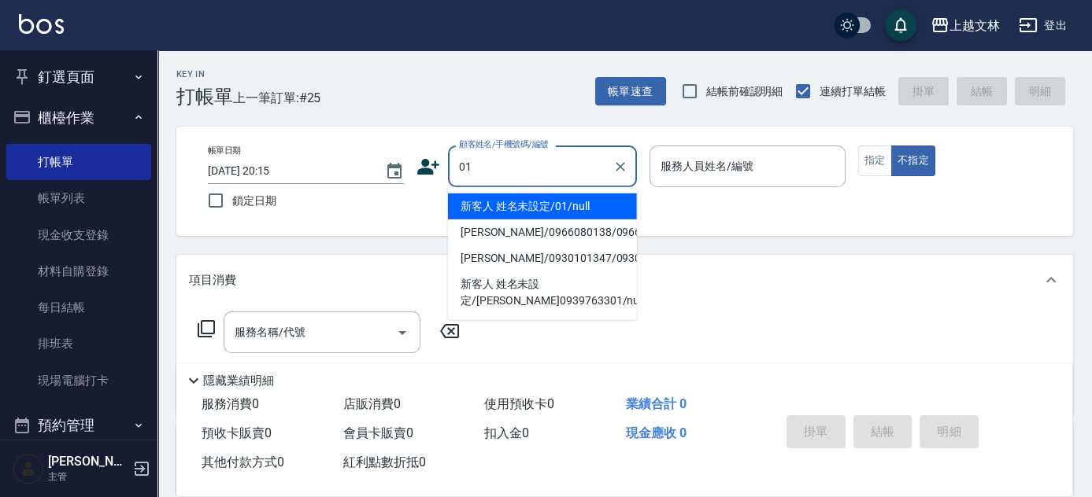
type input "新客人 姓名未設定/01/null"
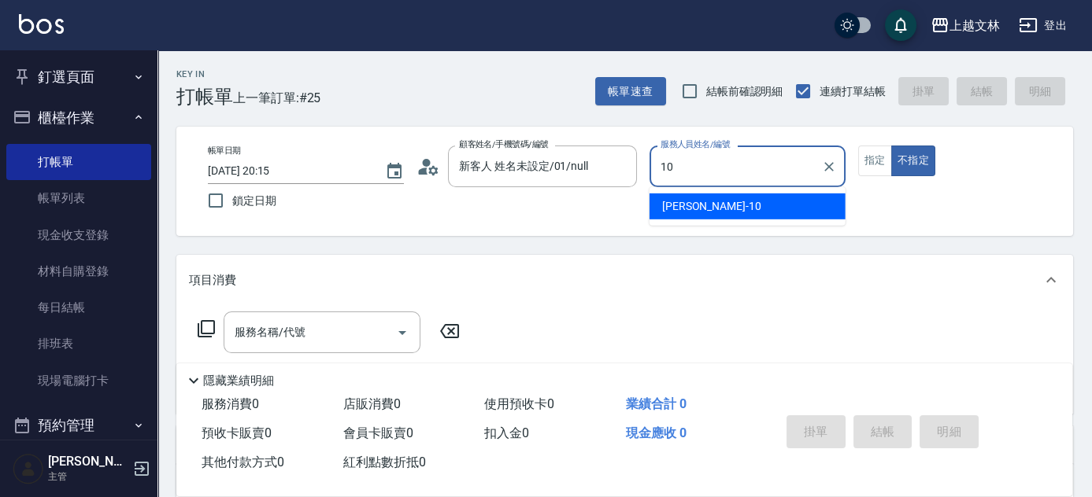
type input "[PERSON_NAME]-10"
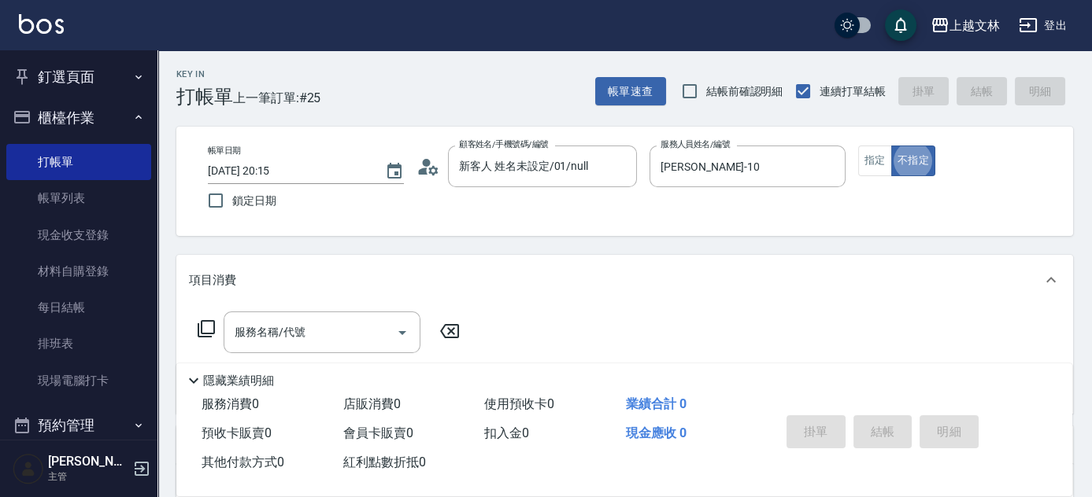
type button "false"
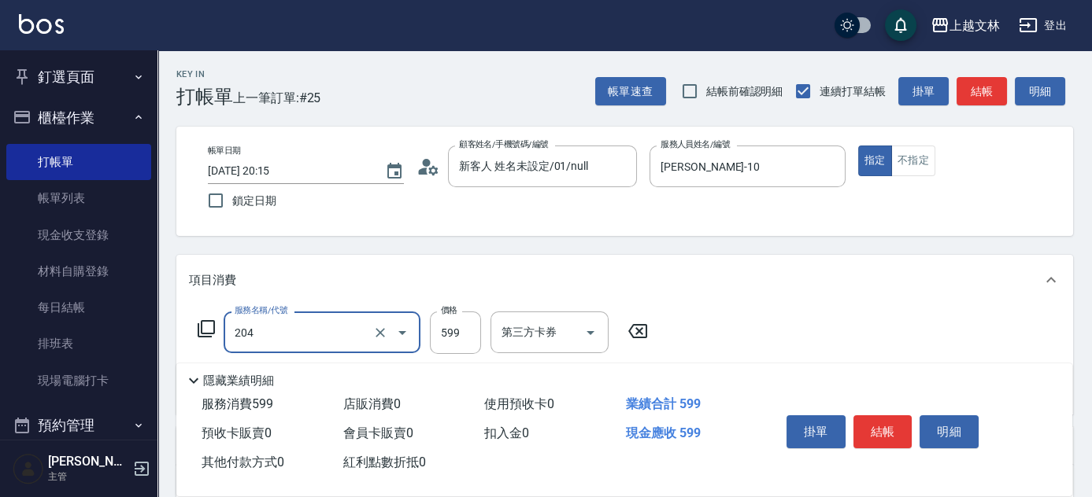
type input "A級洗+剪(204)"
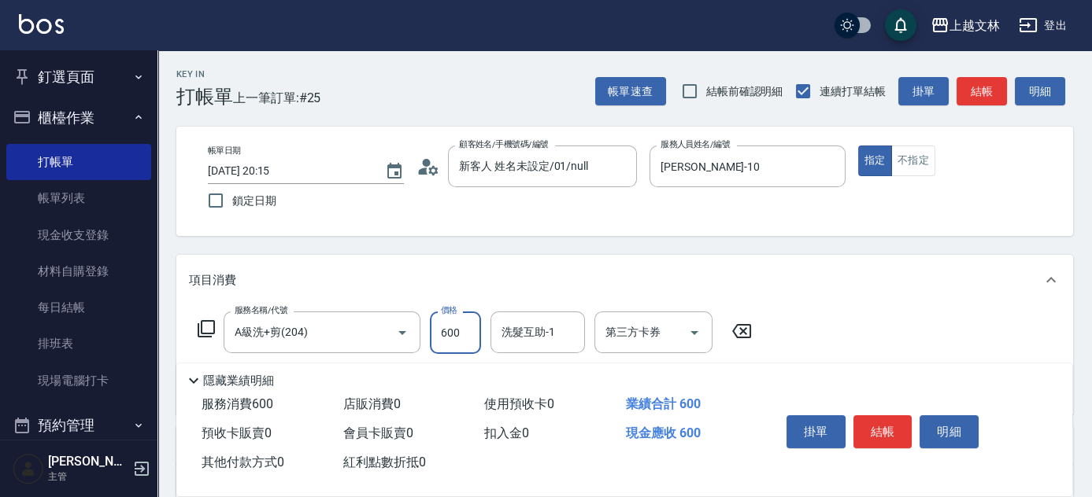
type input "600"
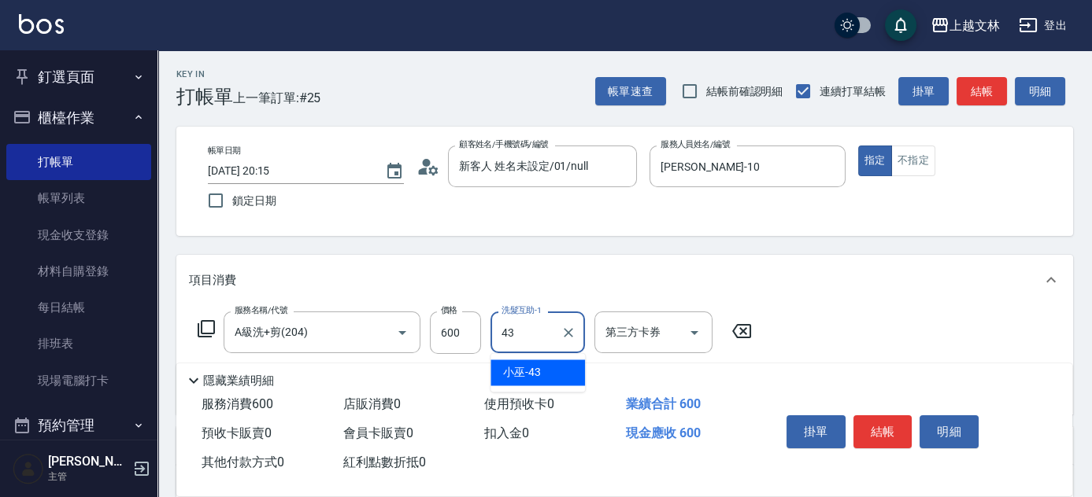
type input "小巫-43"
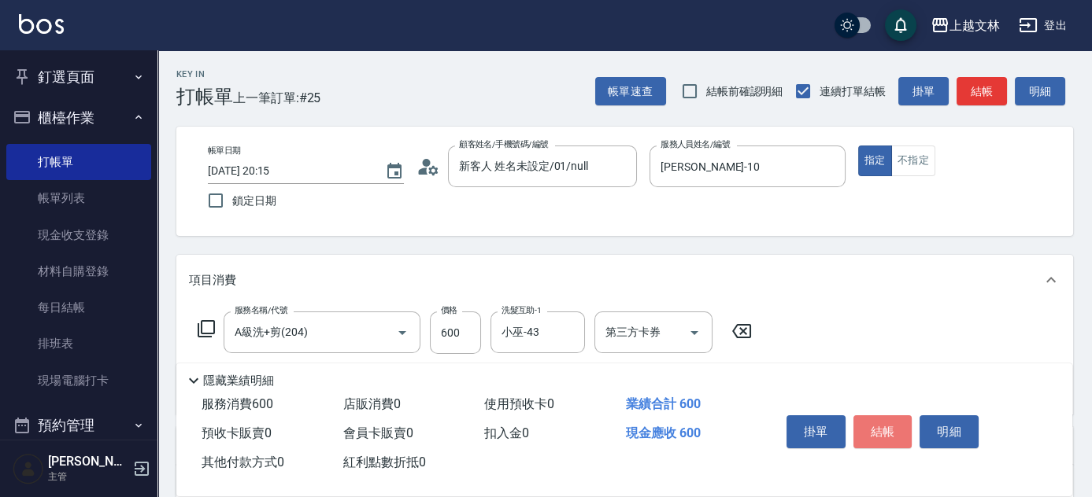
drag, startPoint x: 885, startPoint y: 431, endPoint x: 874, endPoint y: 423, distance: 14.2
click at [885, 431] on button "結帳" at bounding box center [882, 432] width 59 height 33
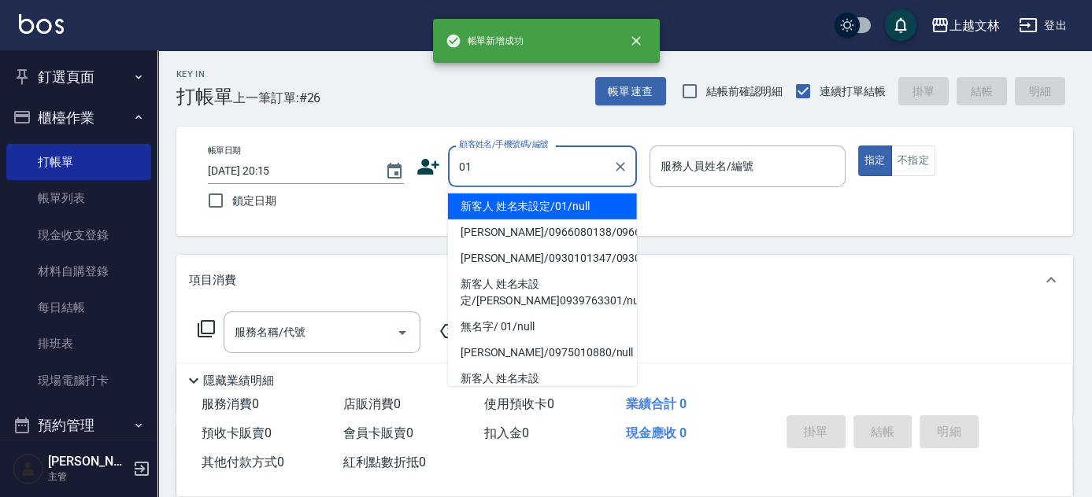
type input "新客人 姓名未設定/01/null"
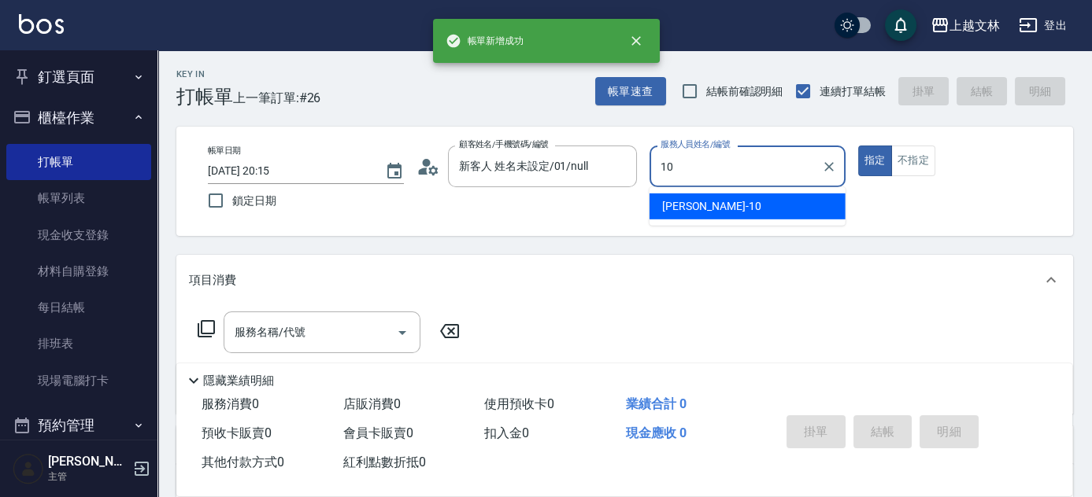
type input "[PERSON_NAME]-10"
type button "true"
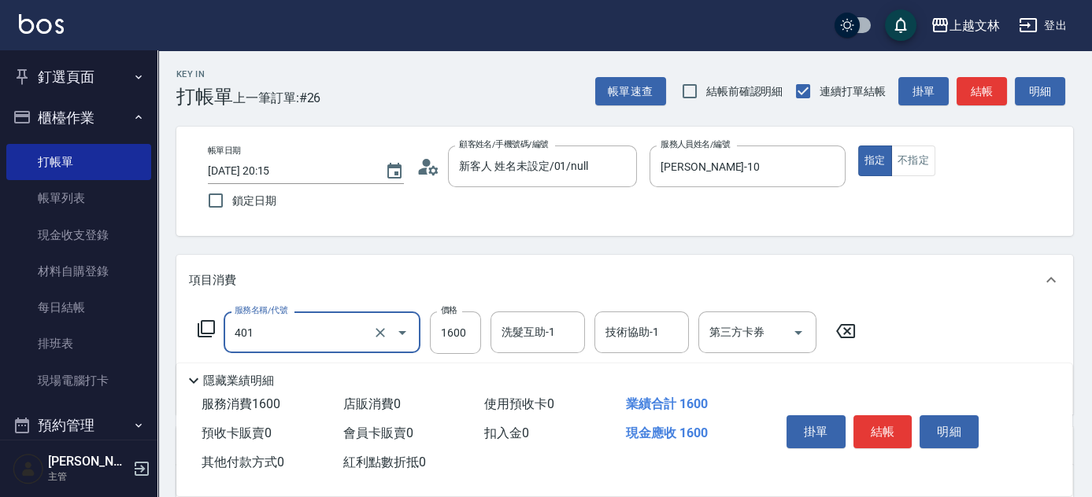
type input "基本染髮(401)"
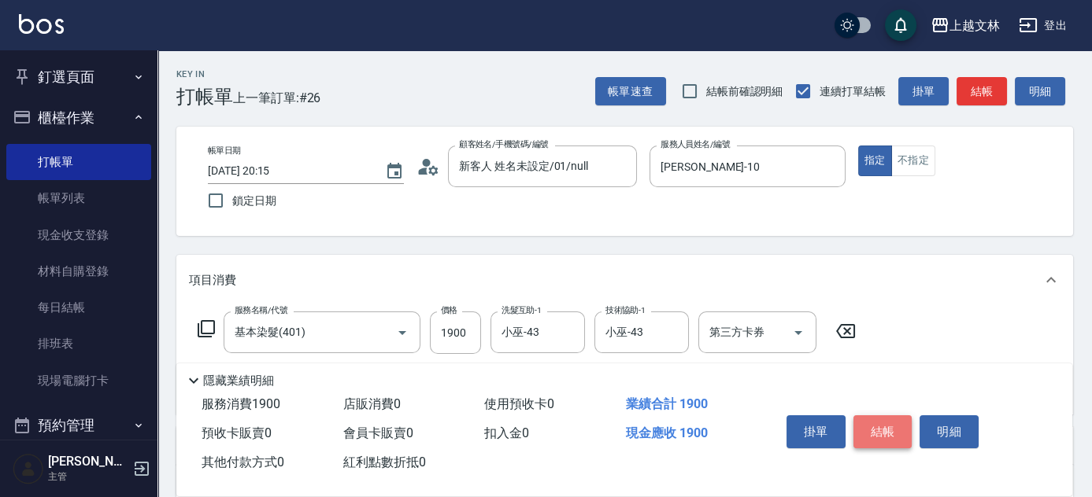
click at [887, 434] on button "結帳" at bounding box center [882, 432] width 59 height 33
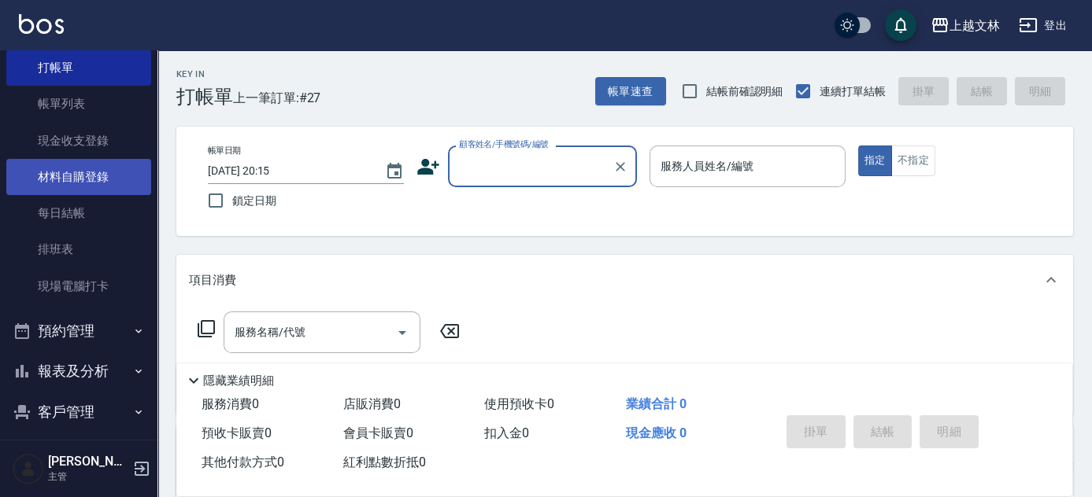
scroll to position [71, 0]
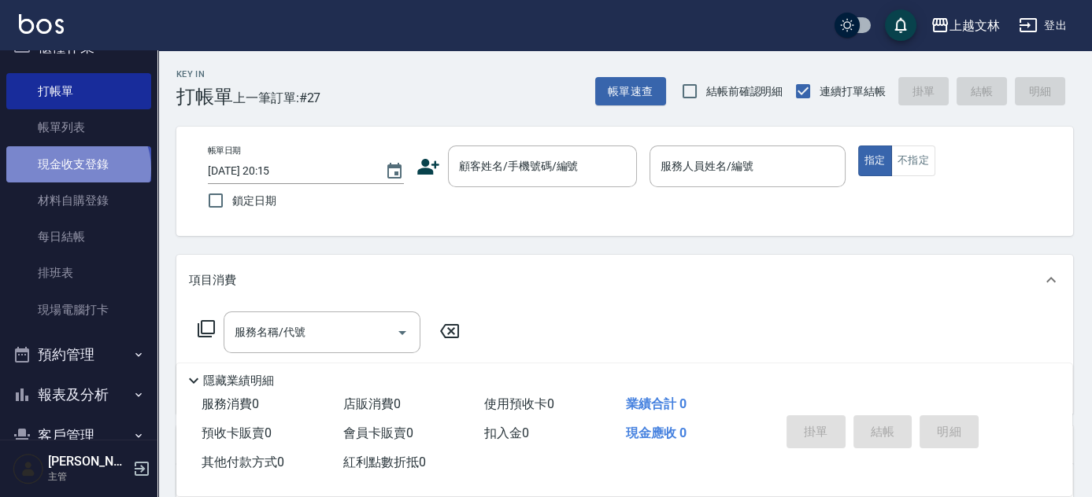
click at [76, 168] on link "現金收支登錄" at bounding box center [78, 164] width 145 height 36
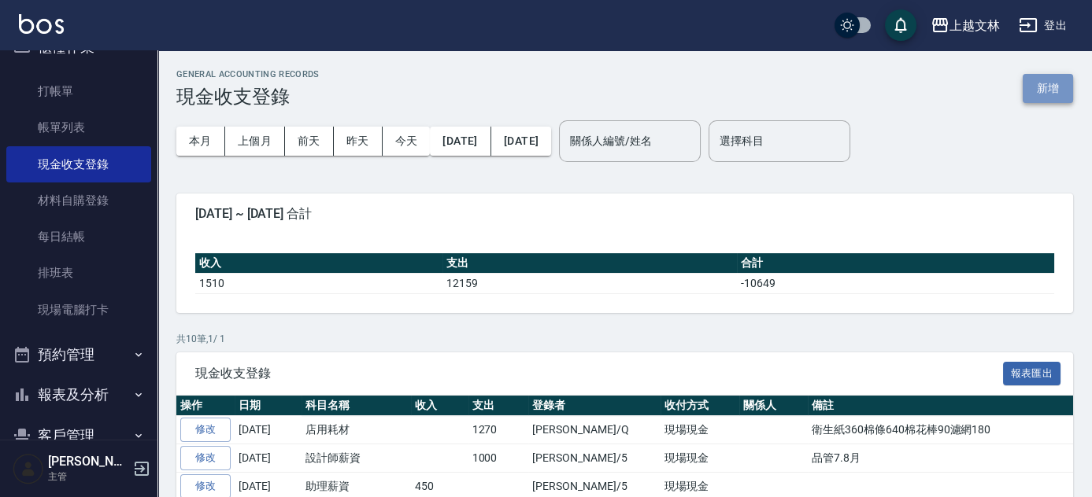
click at [1044, 81] on button "新增" at bounding box center [1047, 88] width 50 height 29
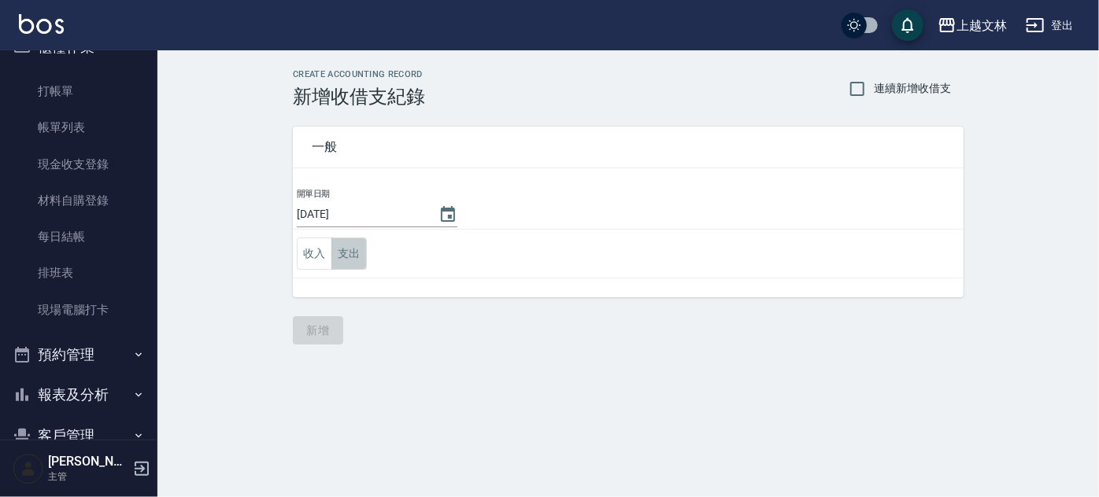
click at [341, 253] on button "支出" at bounding box center [348, 254] width 35 height 32
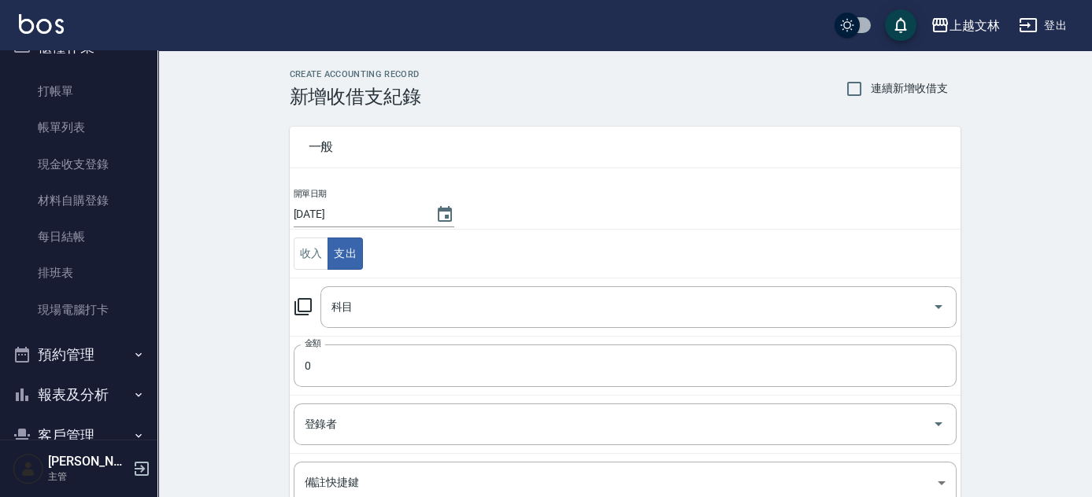
click at [302, 304] on icon at bounding box center [303, 306] width 19 height 19
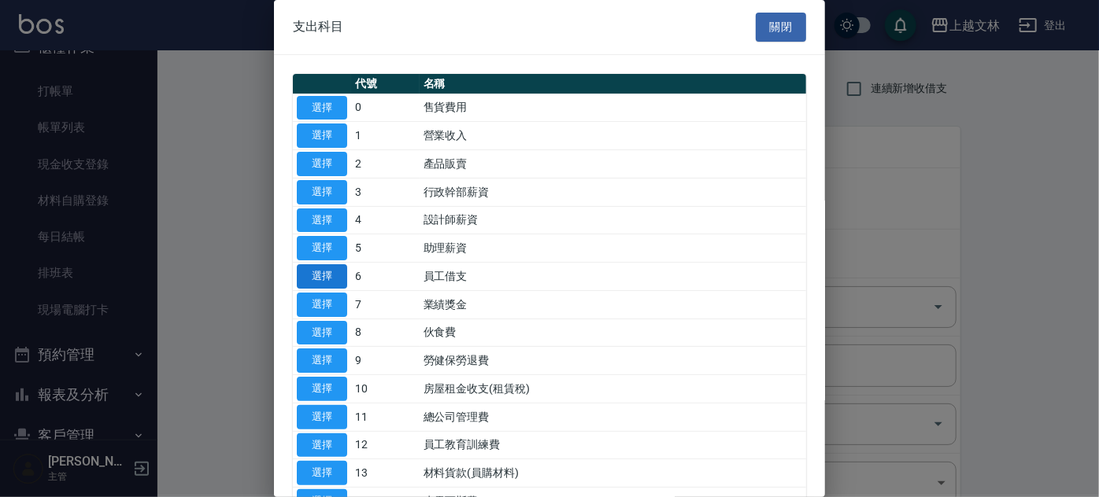
click at [331, 276] on button "選擇" at bounding box center [322, 276] width 50 height 24
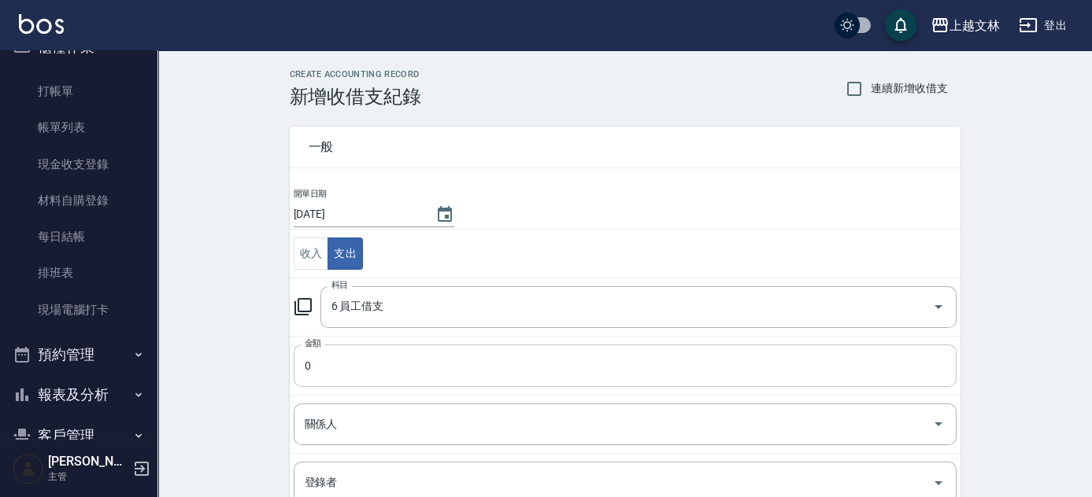
click at [359, 363] on input "0" at bounding box center [625, 366] width 663 height 42
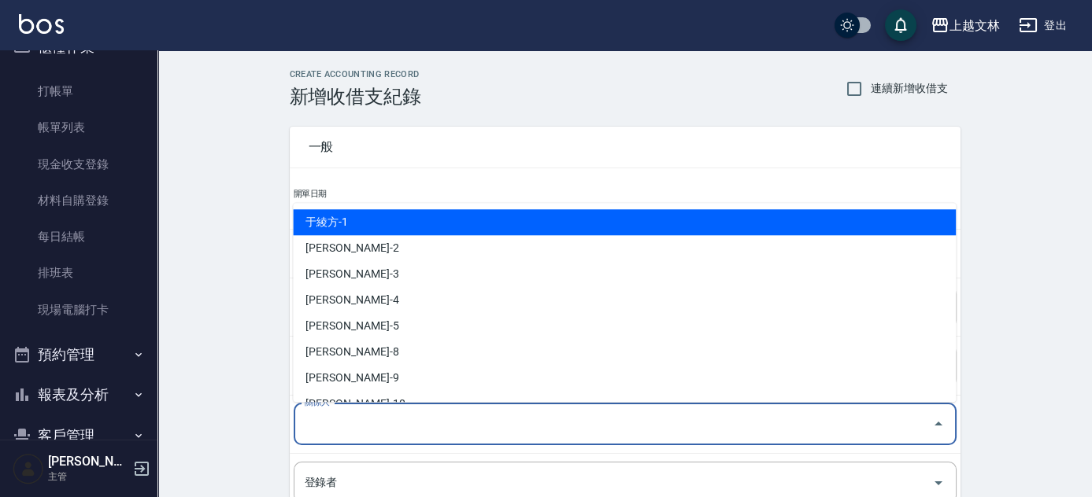
click at [459, 425] on input "關係人" at bounding box center [613, 425] width 625 height 28
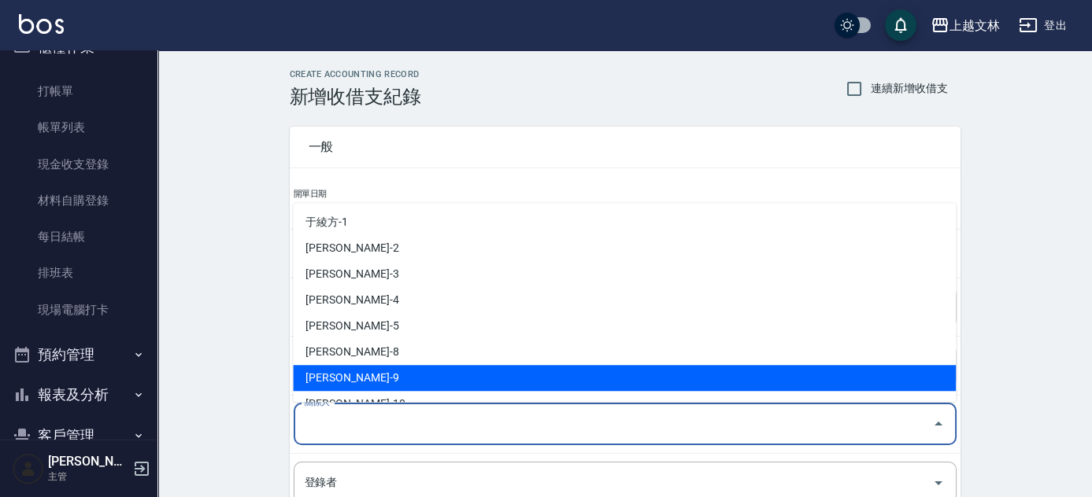
click at [413, 379] on li "[PERSON_NAME]-9" at bounding box center [624, 378] width 663 height 26
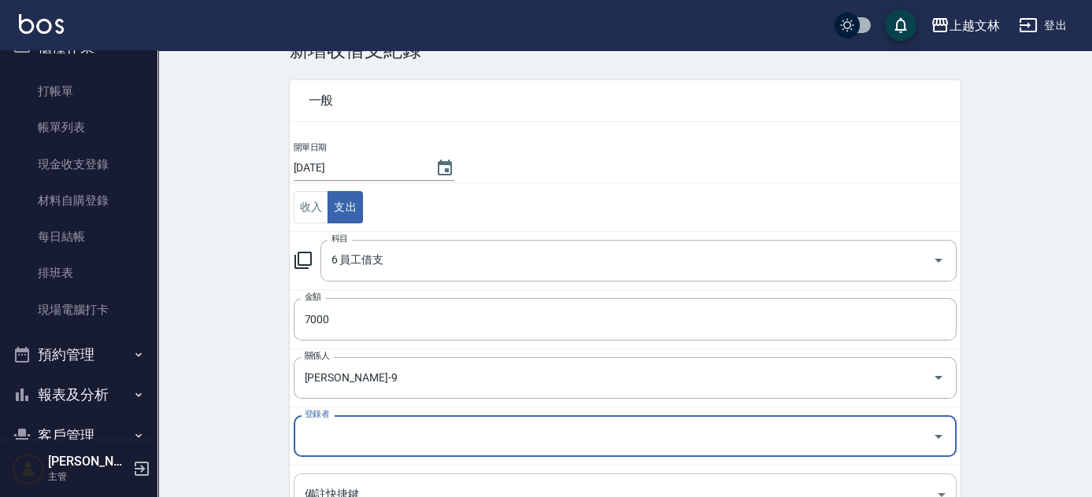
scroll to position [71, 0]
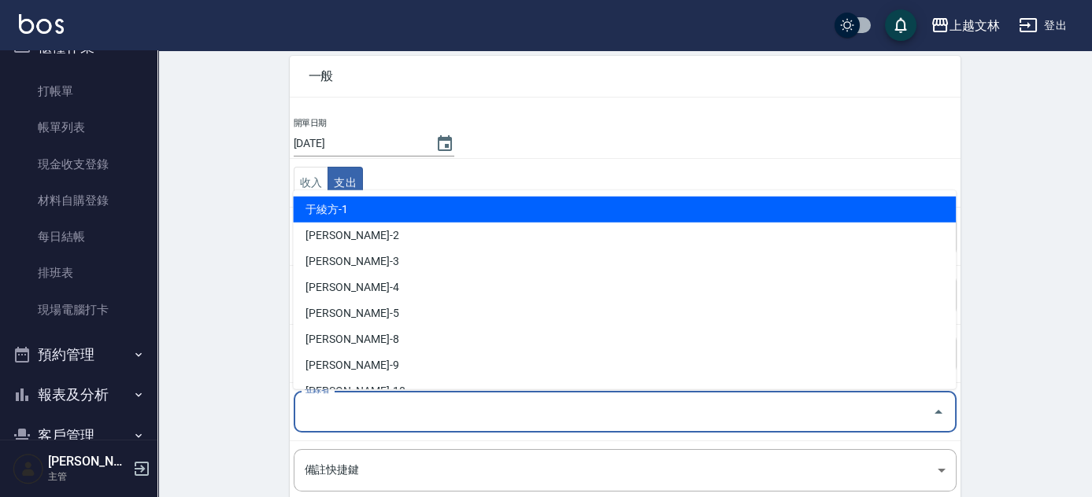
click at [359, 398] on input "登錄者" at bounding box center [613, 412] width 625 height 28
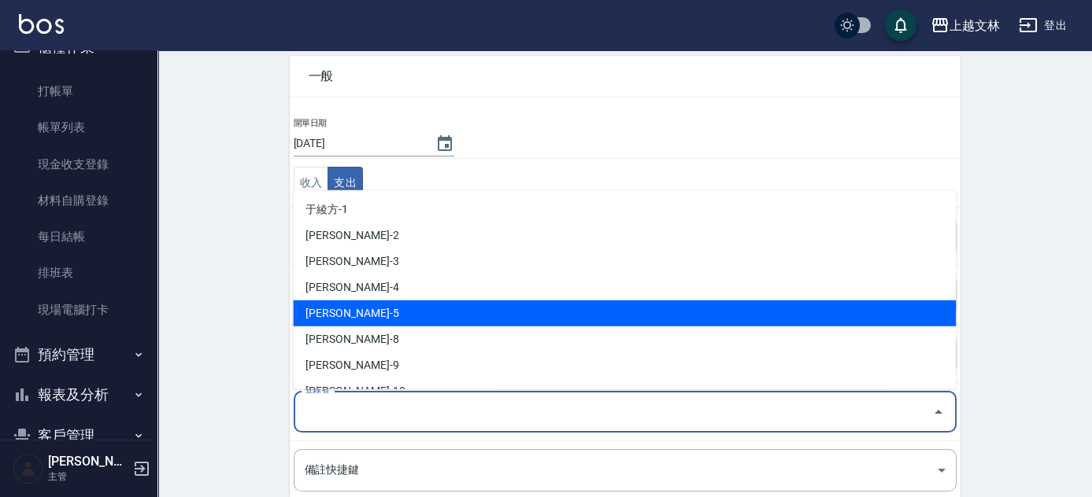
click at [360, 312] on li "[PERSON_NAME]-5" at bounding box center [624, 314] width 663 height 26
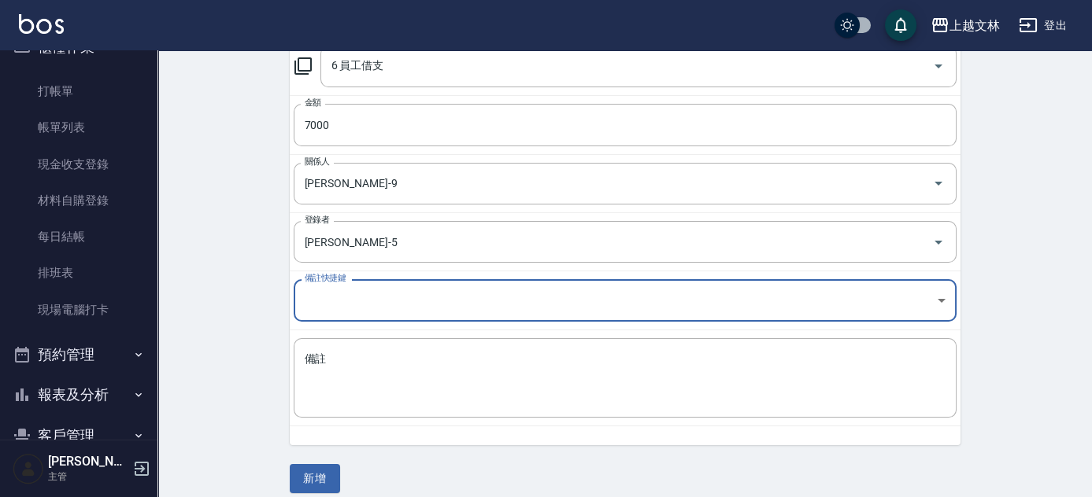
scroll to position [253, 0]
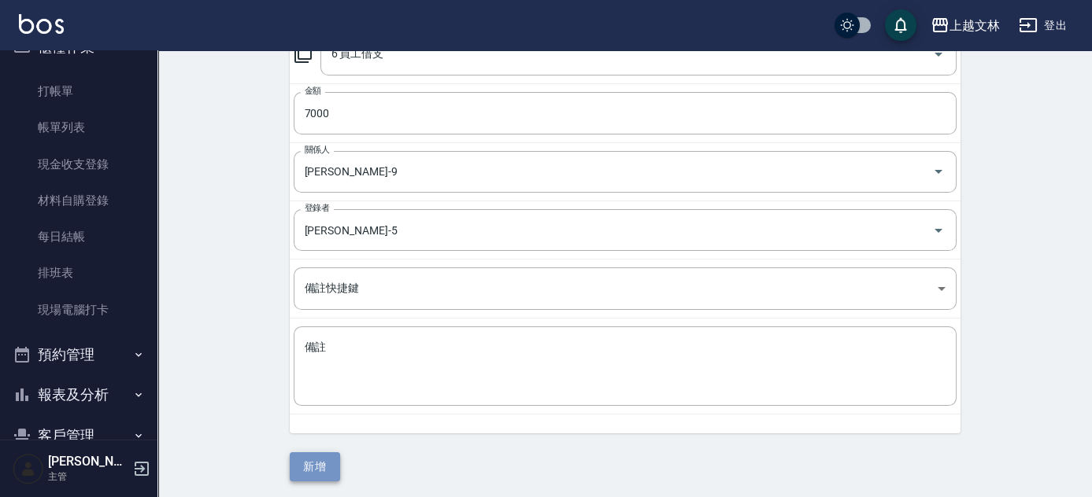
click at [313, 471] on button "新增" at bounding box center [315, 467] width 50 height 29
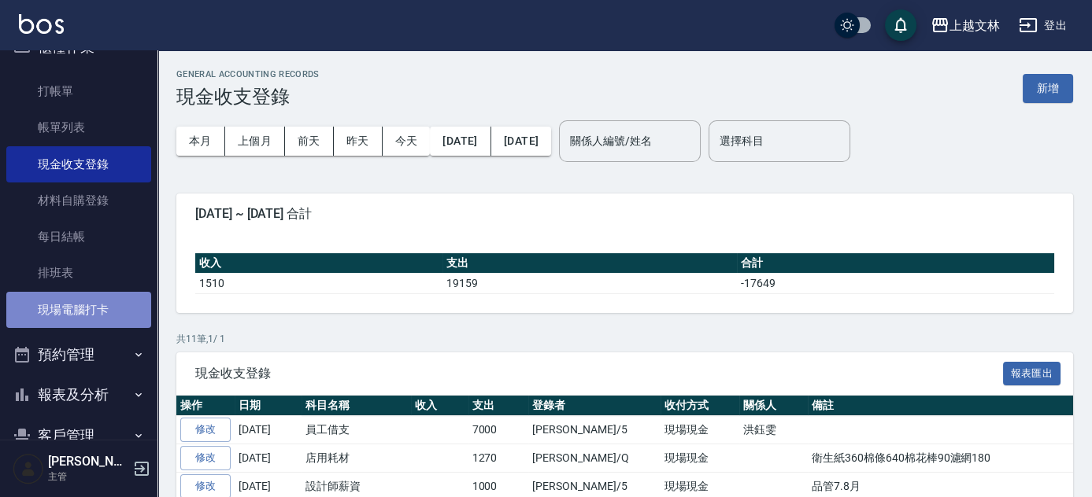
click at [91, 303] on link "現場電腦打卡" at bounding box center [78, 310] width 145 height 36
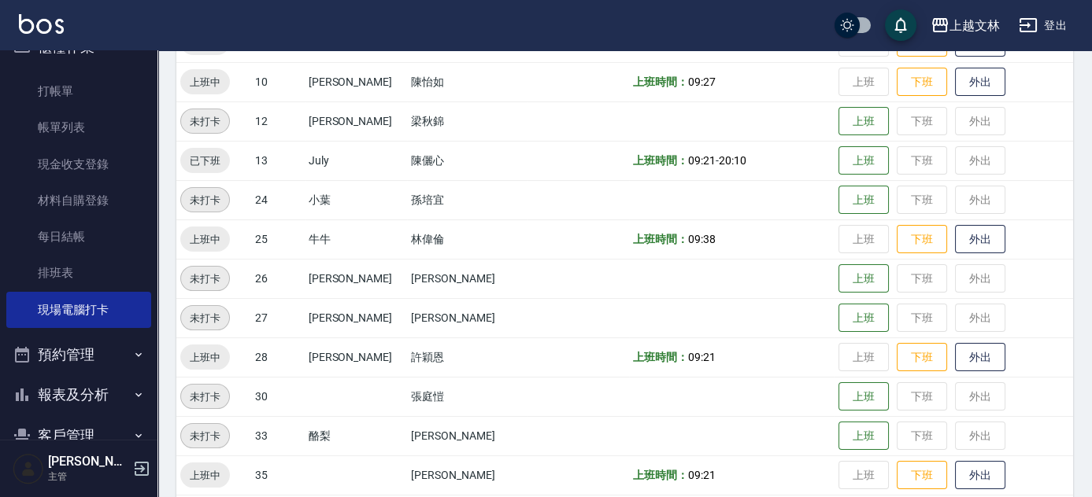
scroll to position [501, 0]
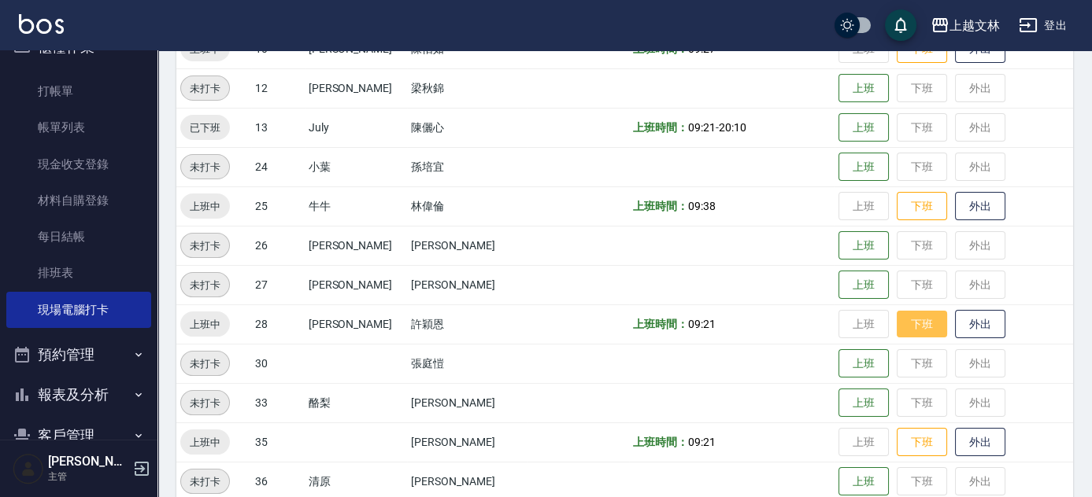
click at [907, 321] on button "下班" at bounding box center [921, 325] width 50 height 28
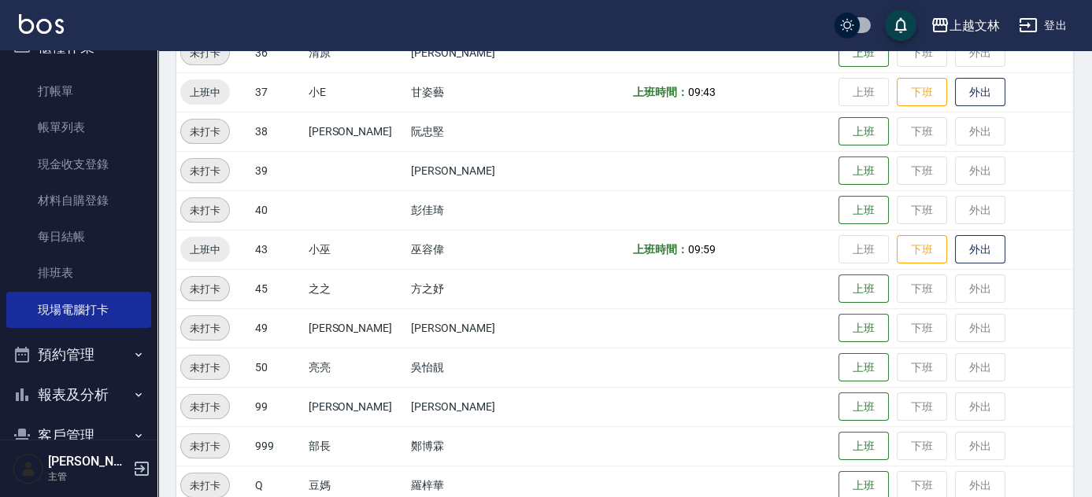
scroll to position [1034, 0]
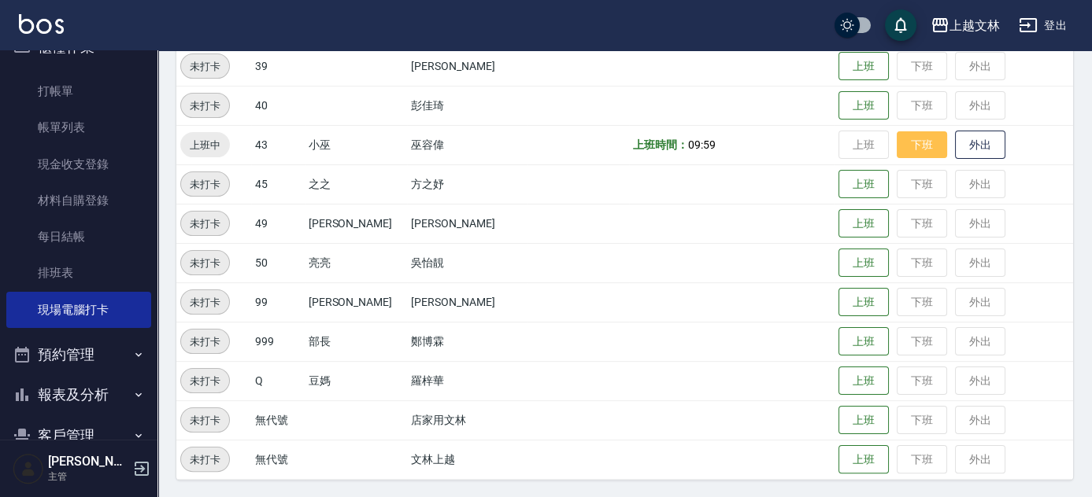
click at [900, 146] on button "下班" at bounding box center [921, 145] width 50 height 28
